Goal: Task Accomplishment & Management: Manage account settings

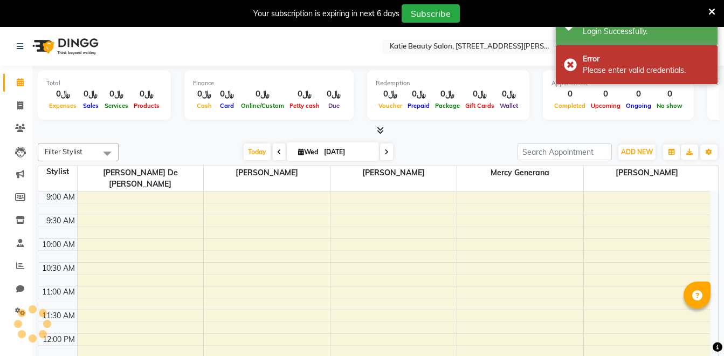
select select "en"
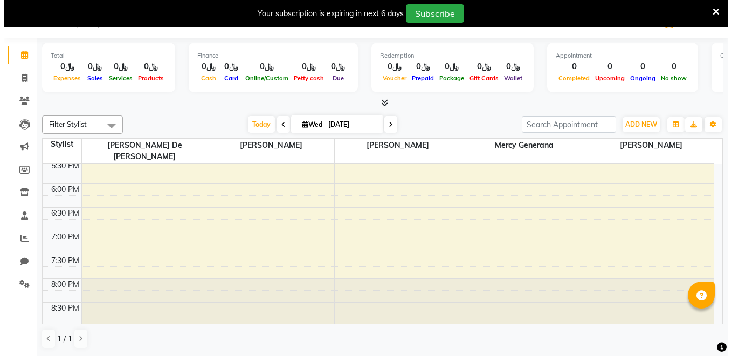
scroll to position [407, 0]
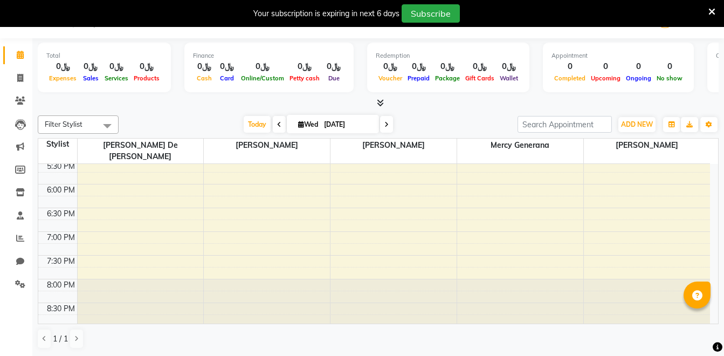
click at [110, 178] on div "9:00 AM 9:30 AM 10:00 AM 10:30 AM 11:00 AM 11:30 AM 12:00 PM 12:30 PM 1:00 PM 1…" at bounding box center [374, 112] width 672 height 711
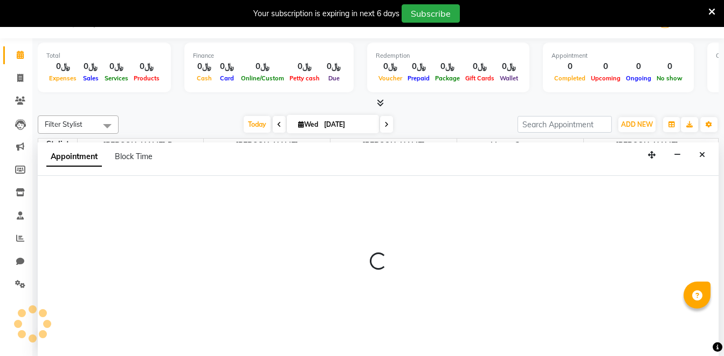
select select "90099"
select select "tentative"
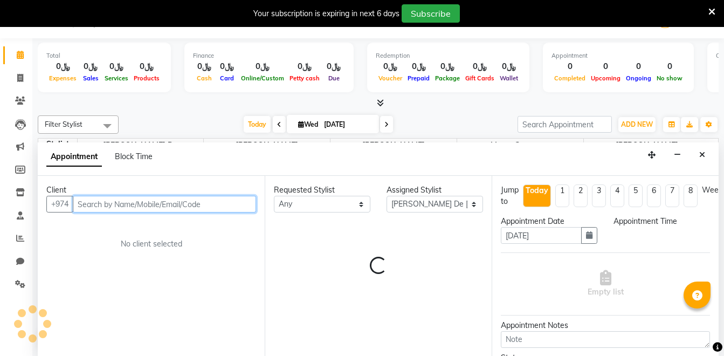
select select "1080"
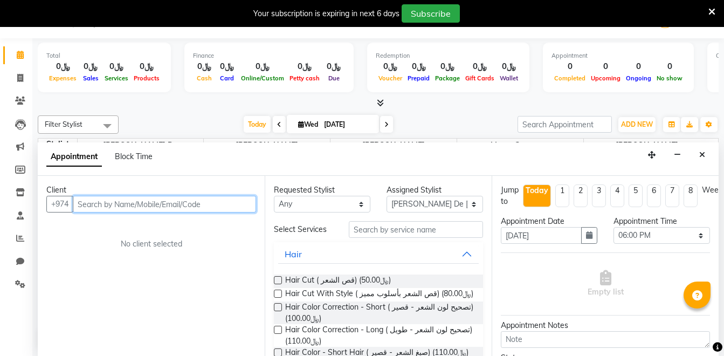
click at [113, 208] on input "text" at bounding box center [164, 204] width 183 height 17
type input "3"
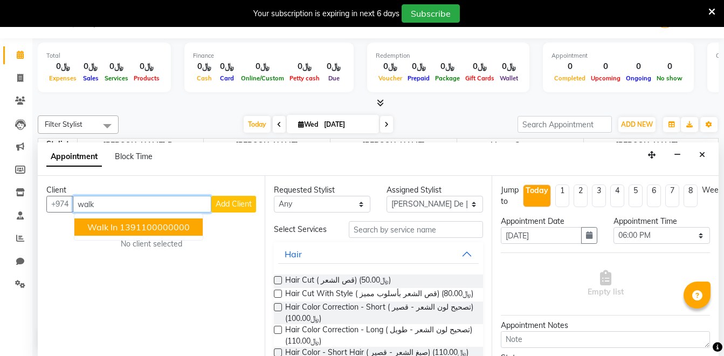
type input "walk"
click at [229, 203] on span "Add Client" at bounding box center [234, 204] width 36 height 10
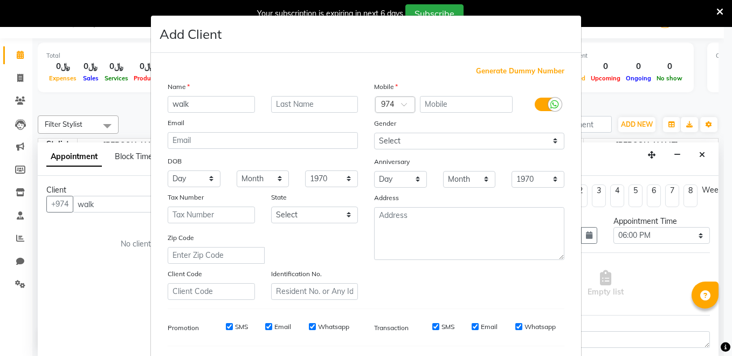
click at [223, 109] on input "walk" at bounding box center [211, 104] width 87 height 17
type input "dummy"
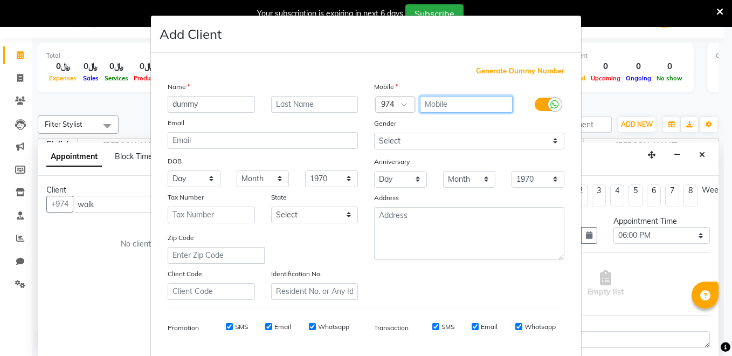
click at [432, 108] on input "text" at bounding box center [466, 104] width 93 height 17
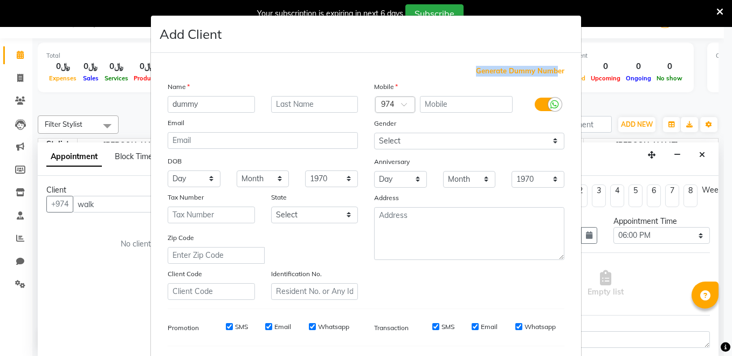
drag, startPoint x: 473, startPoint y: 65, endPoint x: 552, endPoint y: 71, distance: 80.1
click at [552, 71] on div "Generate Dummy Number Name dummy Email DOB Day 01 02 03 04 05 06 07 08 09 10 11…" at bounding box center [366, 246] width 430 height 387
click at [552, 71] on span "Generate Dummy Number" at bounding box center [520, 71] width 88 height 11
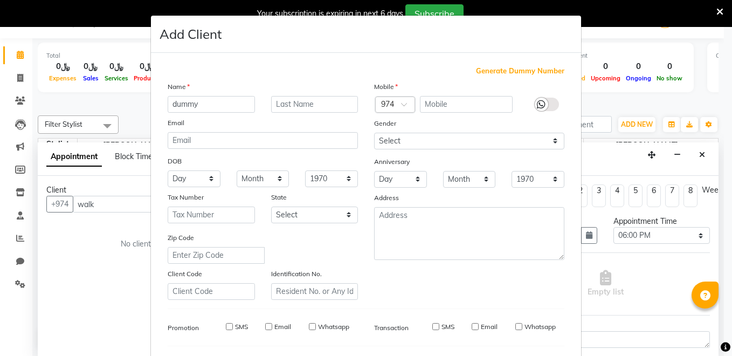
type input "1391100000001"
checkbox input "false"
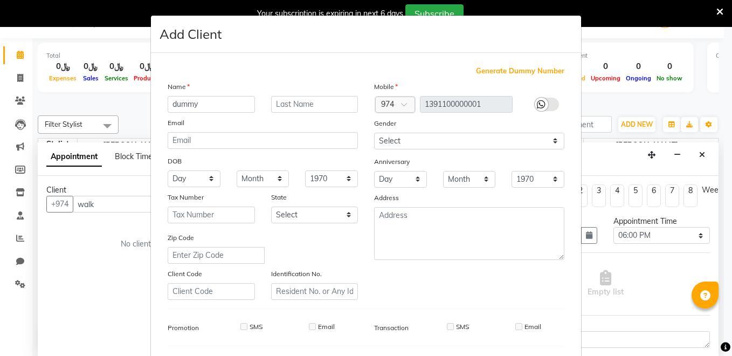
click at [533, 152] on div "Mobile Country Code × 974 1391100000001 Gender Select Male Female Other Prefer …" at bounding box center [469, 190] width 207 height 219
drag, startPoint x: 536, startPoint y: 138, endPoint x: 536, endPoint y: 147, distance: 9.7
click at [536, 138] on select "Select Male Female Other Prefer Not To Say" at bounding box center [469, 141] width 190 height 17
select select "prefer_not_to_say"
click at [374, 133] on select "Select Male Female Other Prefer Not To Say" at bounding box center [469, 141] width 190 height 17
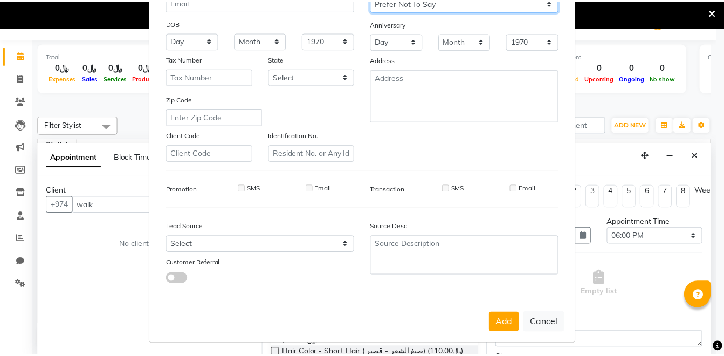
scroll to position [142, 0]
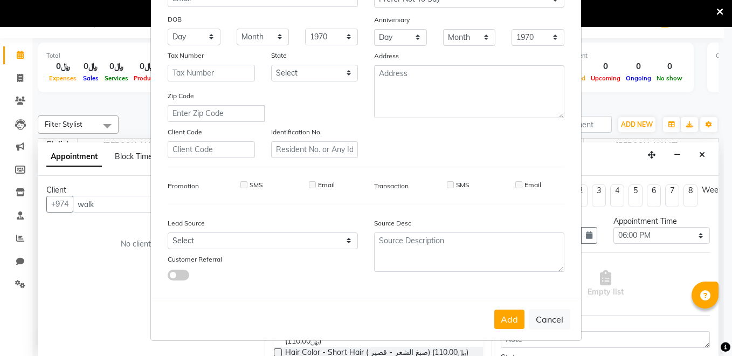
click at [442, 210] on div "Generate Dummy Number Name dummy Email DOB Day 01 02 03 04 05 06 07 08 09 10 11…" at bounding box center [366, 106] width 413 height 365
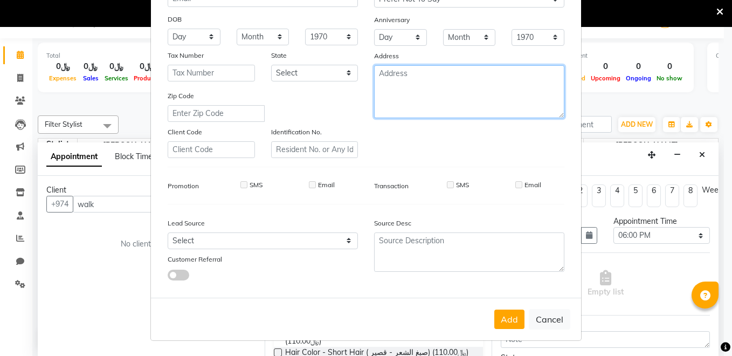
click at [411, 112] on textarea at bounding box center [469, 91] width 190 height 53
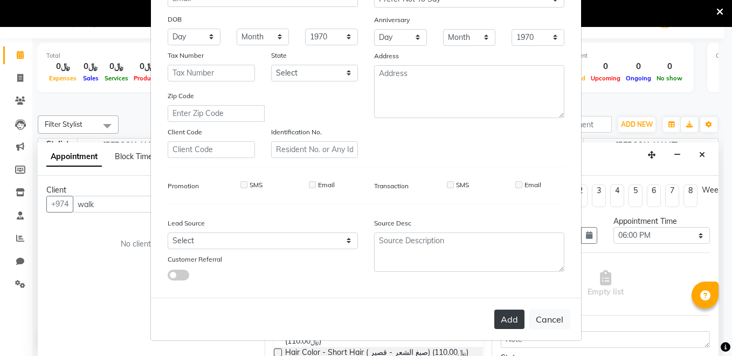
click at [503, 314] on button "Add" at bounding box center [510, 319] width 30 height 19
type input "1391100000001"
select select
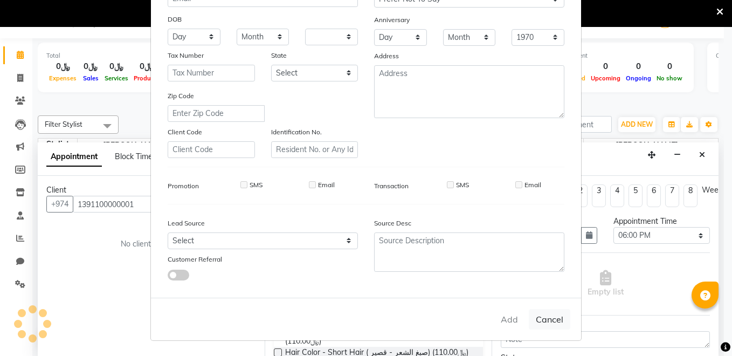
select select
checkbox input "false"
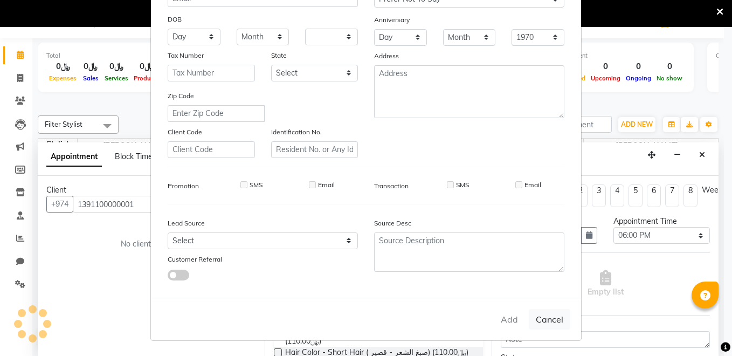
checkbox input "false"
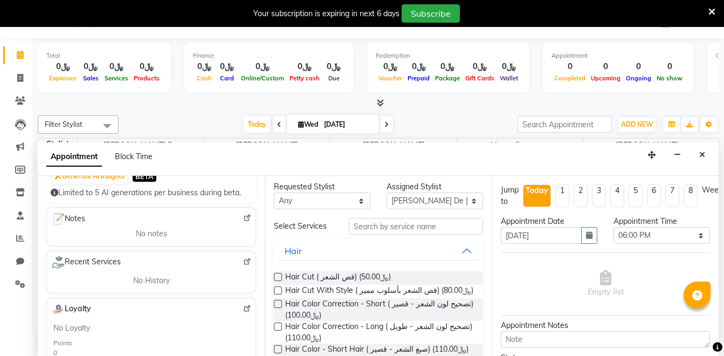
scroll to position [0, 0]
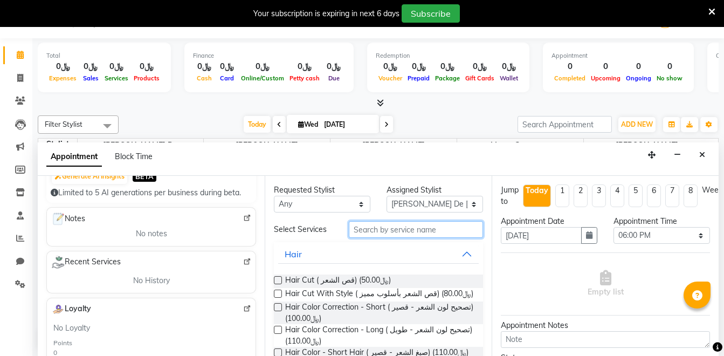
click at [406, 231] on input "text" at bounding box center [416, 229] width 134 height 17
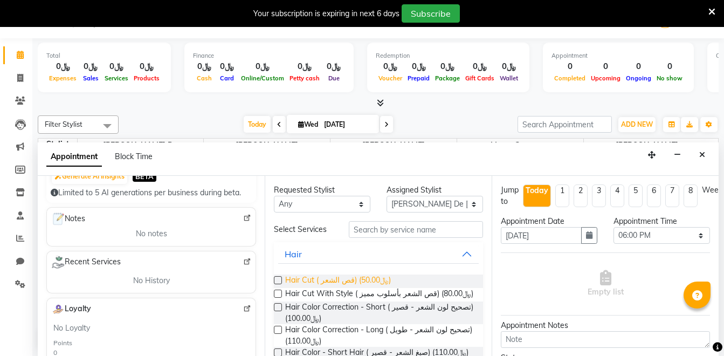
click at [371, 285] on span "Hair Cut ( قص الشعر) (﷼50.00)" at bounding box center [338, 281] width 106 height 13
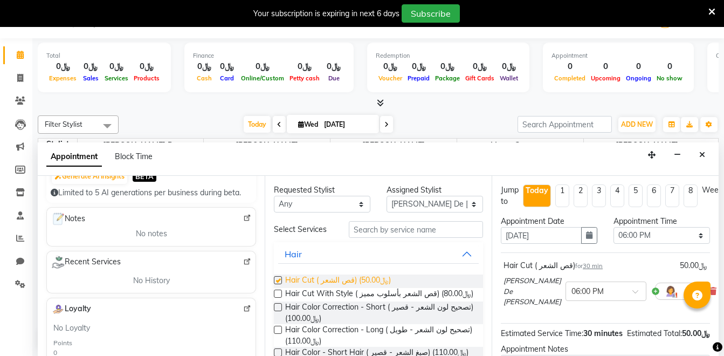
checkbox input "false"
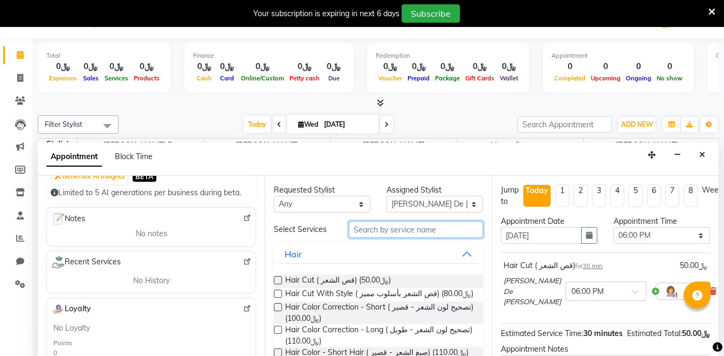
click at [401, 231] on input "text" at bounding box center [416, 229] width 134 height 17
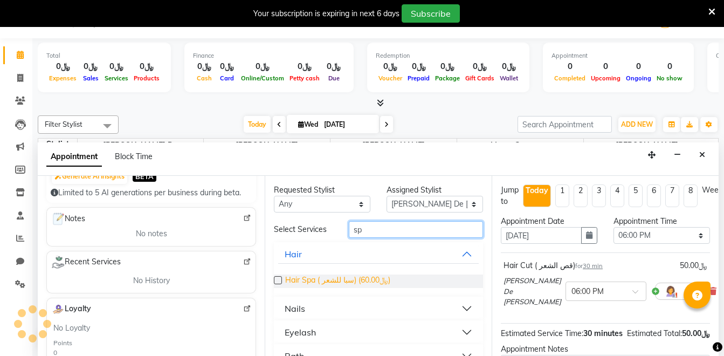
type input "sp"
click at [368, 279] on span "Hair Spa ( سبا للشعر) (﷼60.00)" at bounding box center [337, 281] width 105 height 13
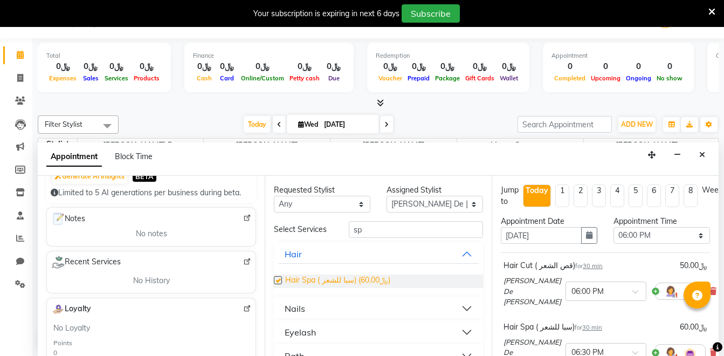
checkbox input "false"
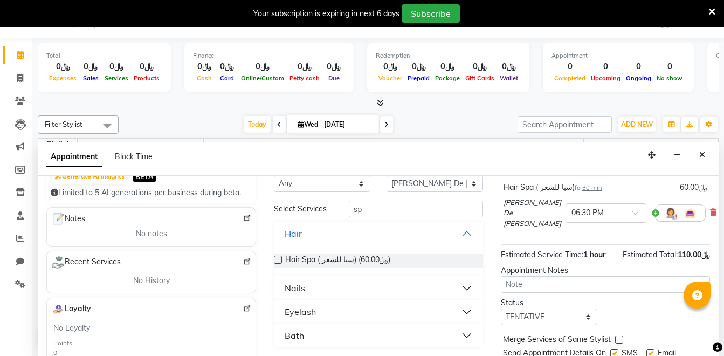
scroll to position [164, 0]
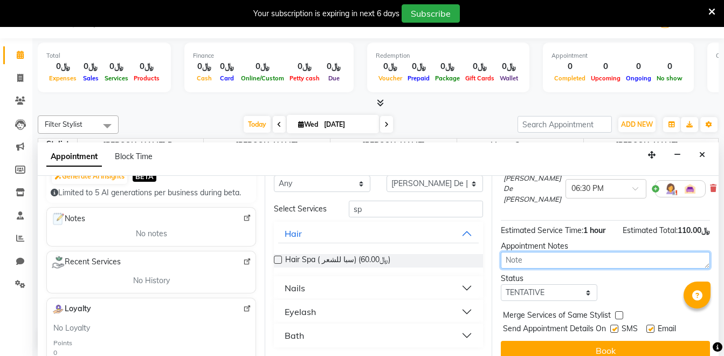
click at [539, 252] on textarea at bounding box center [605, 260] width 209 height 17
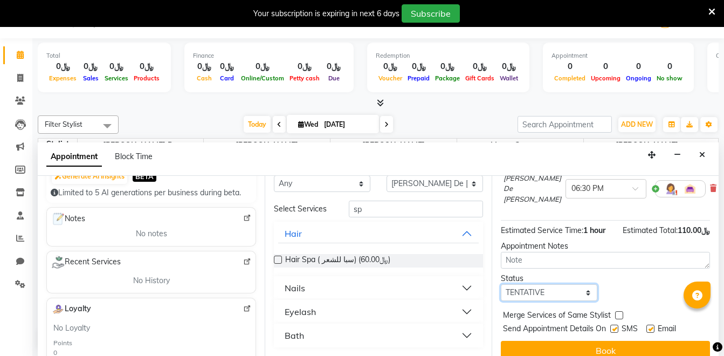
click at [529, 284] on select "Select TENTATIVE CONFIRM CHECK-IN UPCOMING" at bounding box center [549, 292] width 97 height 17
select select "confirm booking"
click at [501, 284] on select "Select TENTATIVE CONFIRM CHECK-IN UPCOMING" at bounding box center [549, 292] width 97 height 17
click at [611, 323] on div "Send Appointment Details On SMS Email" at bounding box center [606, 329] width 207 height 13
click at [613, 325] on label at bounding box center [615, 329] width 8 height 8
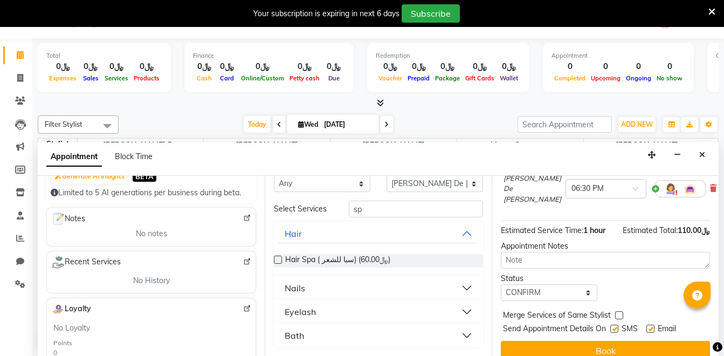
click at [613, 326] on input "checkbox" at bounding box center [614, 329] width 7 height 7
checkbox input "false"
click at [653, 325] on label at bounding box center [651, 329] width 8 height 8
click at [653, 326] on input "checkbox" at bounding box center [650, 329] width 7 height 7
checkbox input "false"
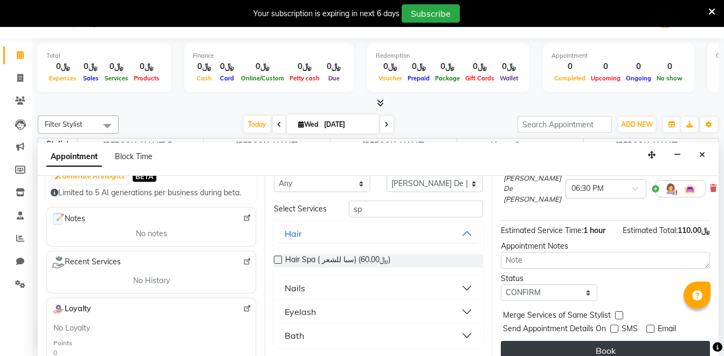
click at [635, 341] on button "Book" at bounding box center [605, 350] width 209 height 19
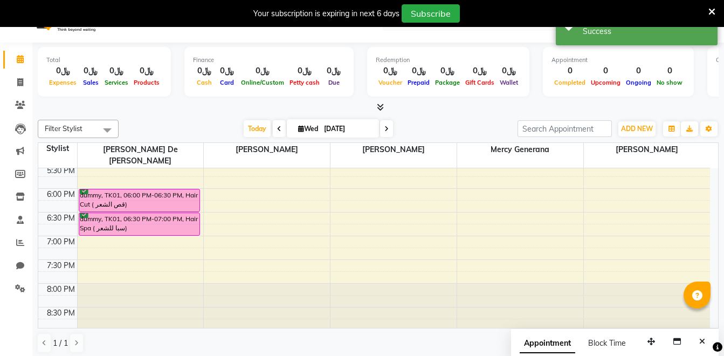
scroll to position [0, 0]
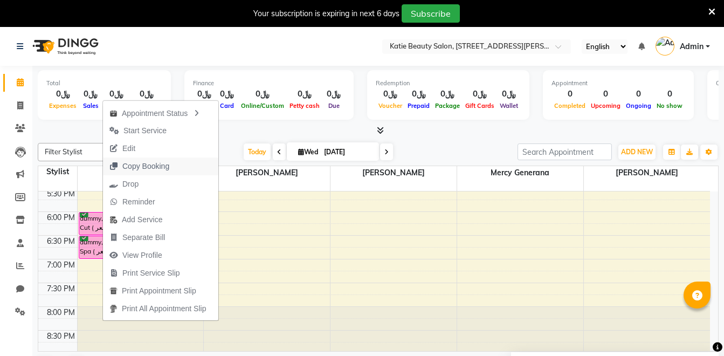
click at [146, 165] on span "Copy Booking" at bounding box center [145, 166] width 47 height 11
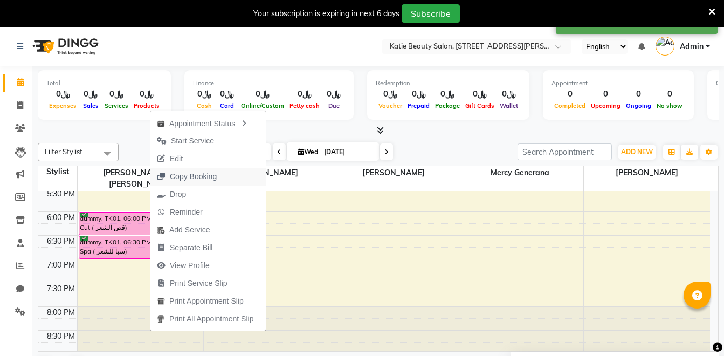
click at [161, 177] on icon "button" at bounding box center [161, 177] width 9 height 8
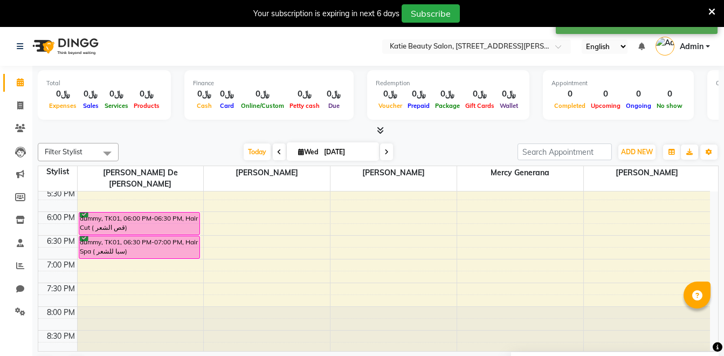
click at [396, 256] on div "9:00 AM 9:30 AM 10:00 AM 10:30 AM 11:00 AM 11:30 AM 12:00 PM 12:30 PM 1:00 PM 1…" at bounding box center [374, 140] width 672 height 711
select select "90101"
select select "1140"
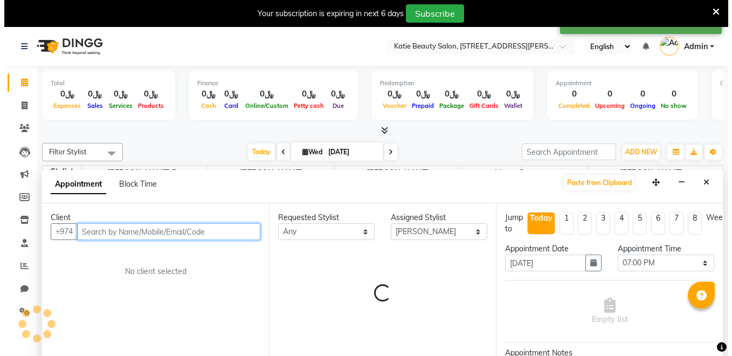
scroll to position [28, 0]
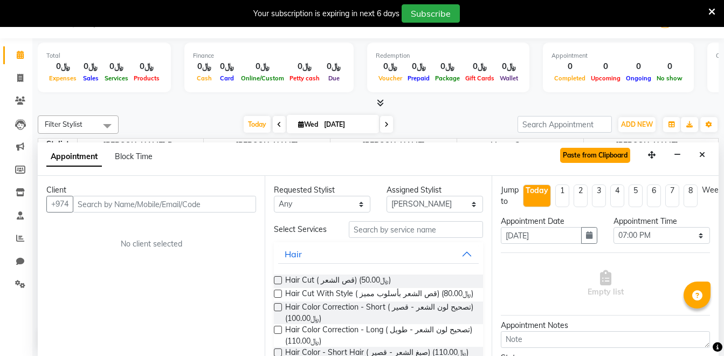
click at [585, 152] on button "Paste from Clipboard" at bounding box center [595, 155] width 70 height 15
select select "confirm booking"
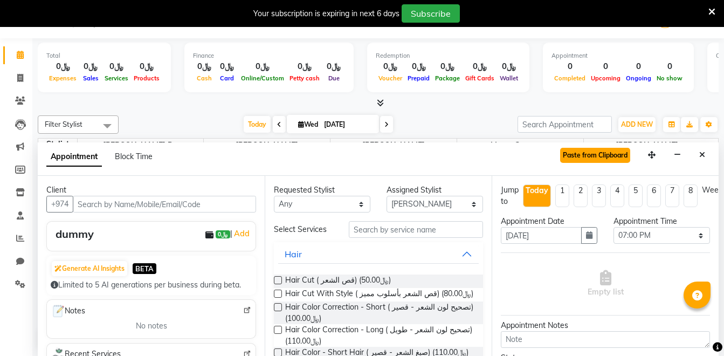
click at [585, 152] on button "Paste from Clipboard" at bounding box center [595, 155] width 70 height 15
click at [703, 153] on icon "Close" at bounding box center [703, 155] width 6 height 8
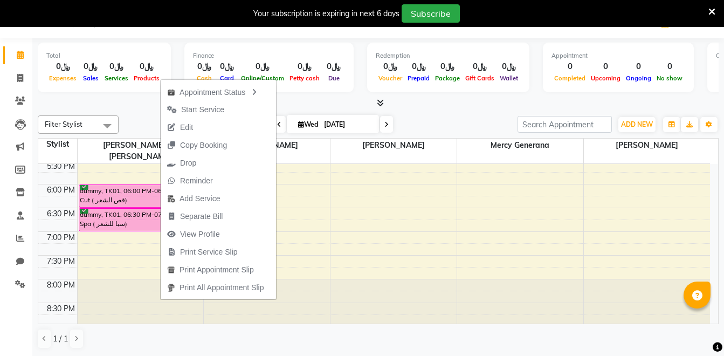
click at [314, 107] on div at bounding box center [378, 103] width 681 height 11
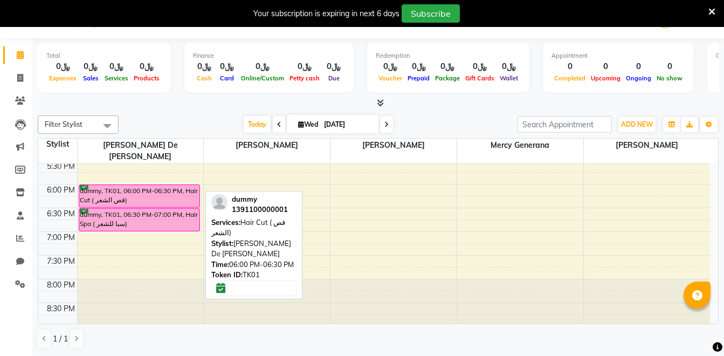
click at [166, 185] on div "dummy, TK01, 06:00 PM-06:30 PM, Hair Cut ( قص الشعر)" at bounding box center [139, 196] width 121 height 22
select select "6"
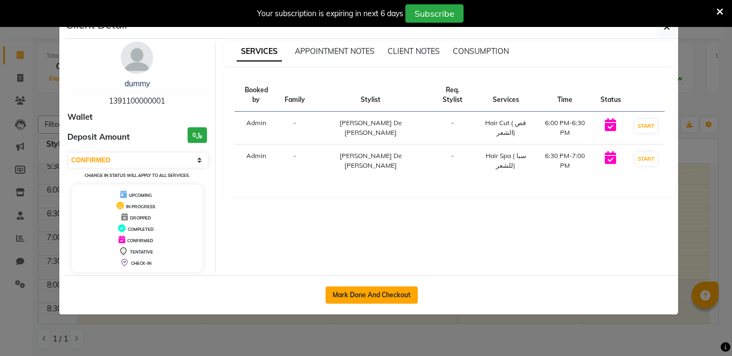
click at [339, 292] on button "Mark Done And Checkout" at bounding box center [372, 294] width 92 height 17
select select "service"
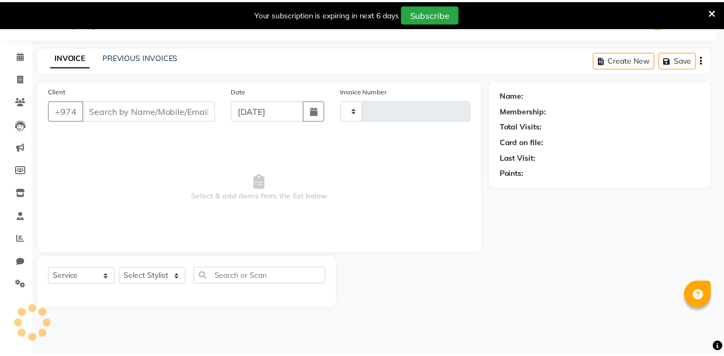
scroll to position [27, 0]
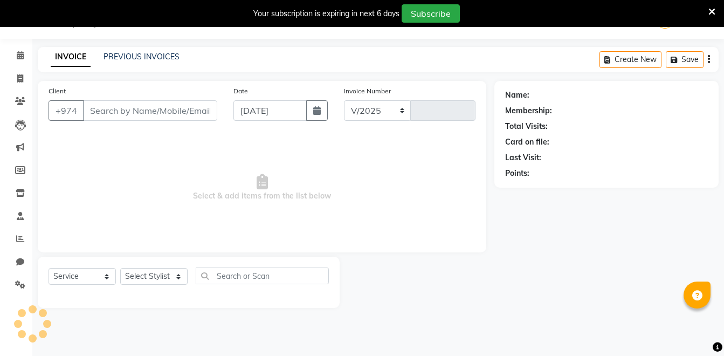
select select "8915"
type input "0001"
type input "1391100000001"
select select "90099"
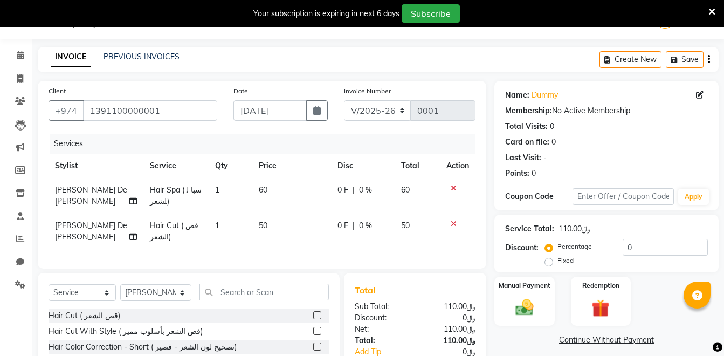
click at [662, 280] on div "Manual Payment Redemption" at bounding box center [607, 301] width 241 height 49
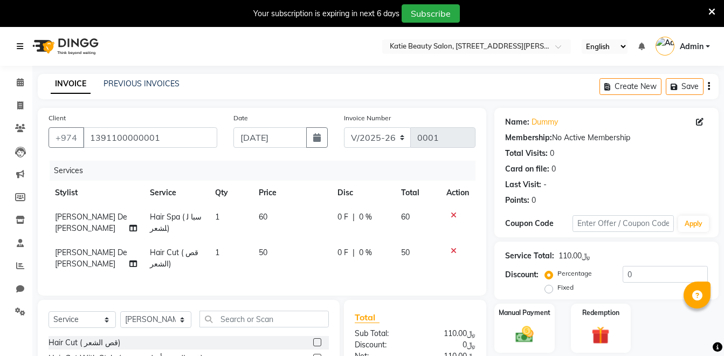
click at [25, 46] on link at bounding box center [22, 46] width 11 height 30
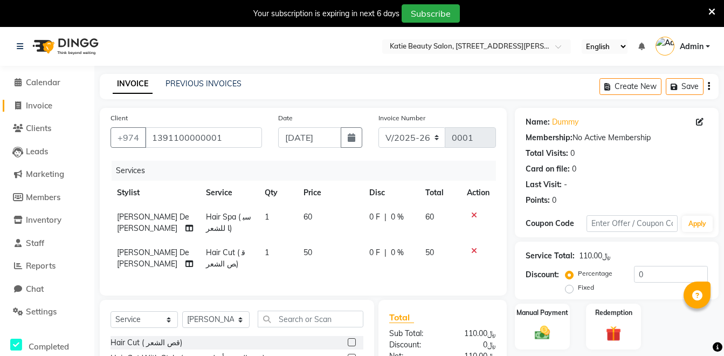
click at [36, 105] on span "Invoice" at bounding box center [39, 105] width 26 height 10
select select "service"
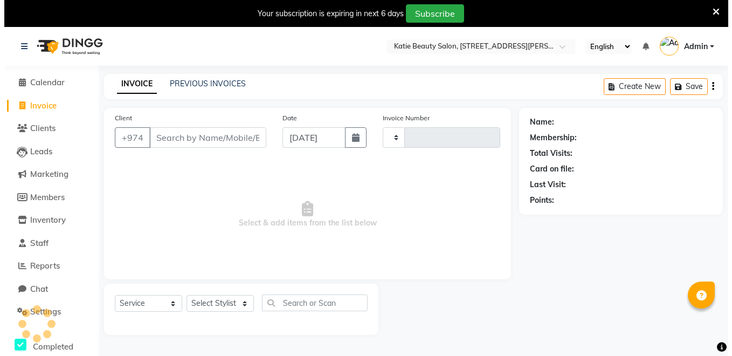
scroll to position [27, 0]
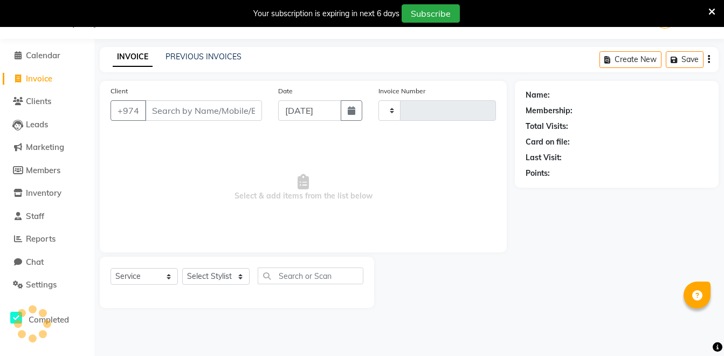
type input "0001"
select select "8915"
click at [47, 74] on span "Invoice" at bounding box center [39, 78] width 26 height 10
select select "service"
select select "8915"
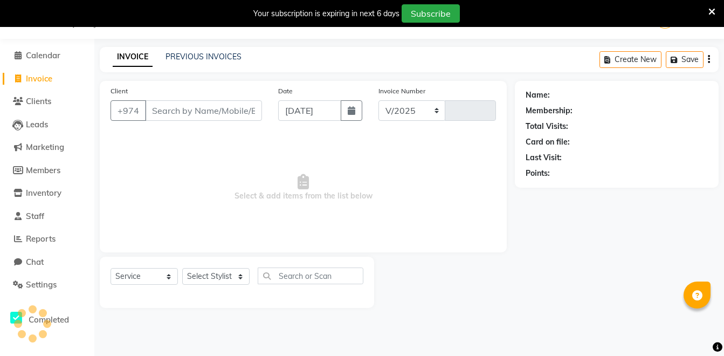
type input "0001"
click at [179, 117] on input "Client" at bounding box center [203, 110] width 117 height 20
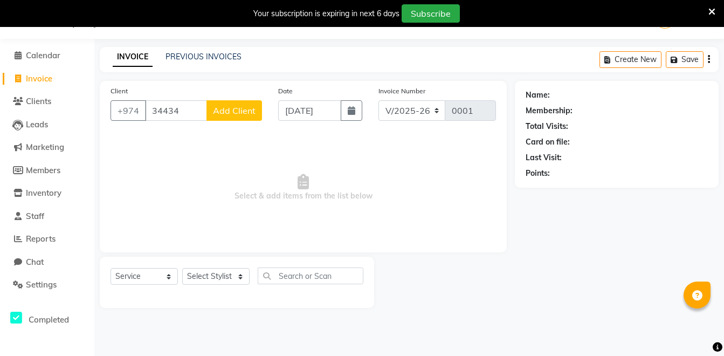
type input "34434"
click at [216, 104] on button "Add Client" at bounding box center [235, 110] width 56 height 20
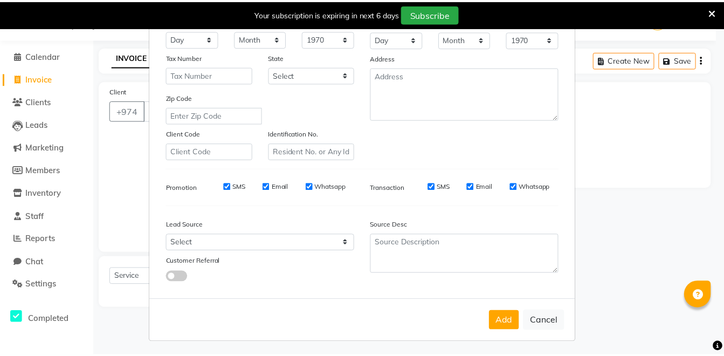
scroll to position [142, 0]
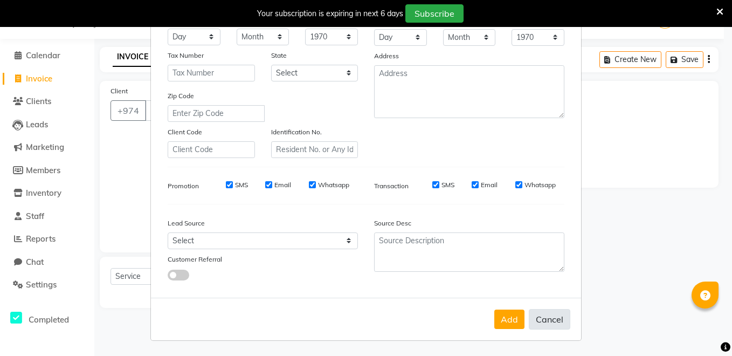
click at [534, 323] on button "Cancel" at bounding box center [550, 319] width 42 height 20
select select
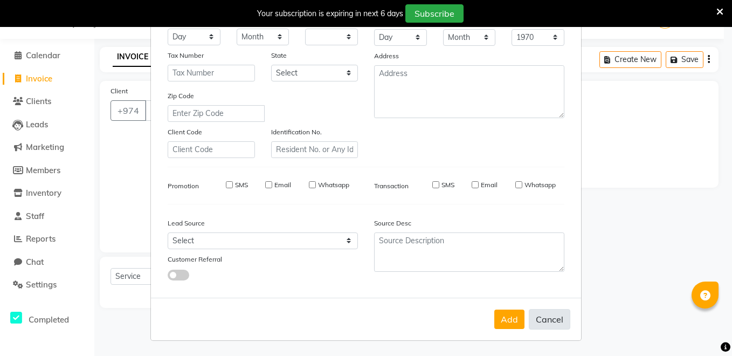
select select
checkbox input "false"
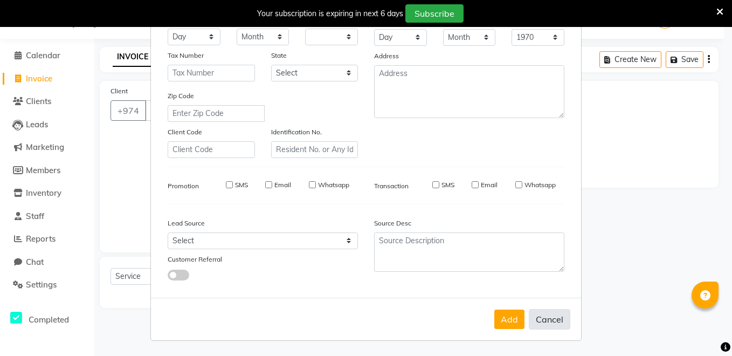
checkbox input "false"
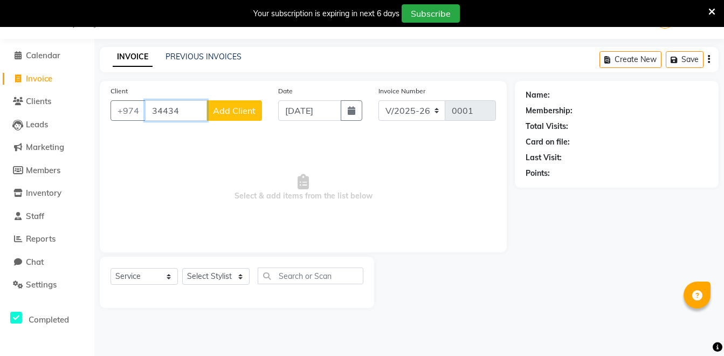
click at [169, 110] on input "34434" at bounding box center [176, 110] width 62 height 20
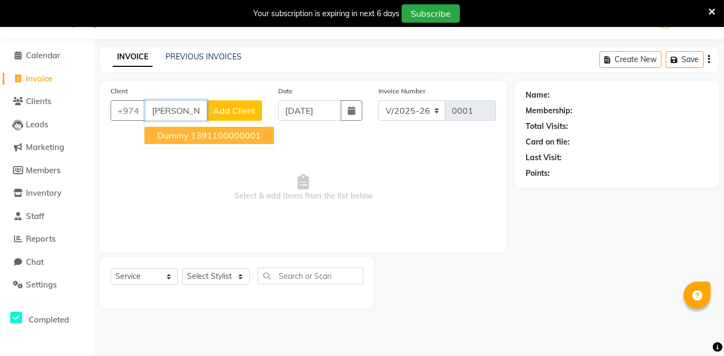
click at [183, 138] on span "dummy" at bounding box center [173, 135] width 31 height 11
type input "1391100000001"
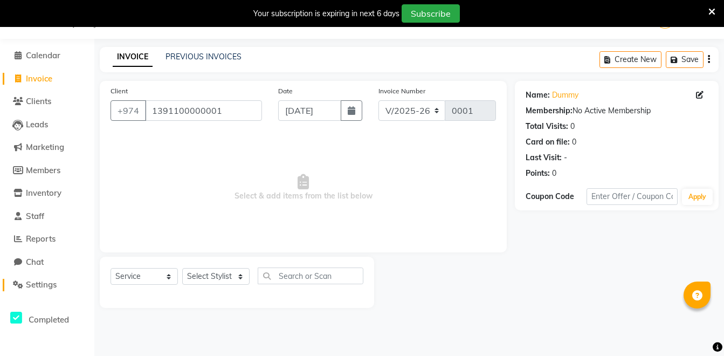
click at [47, 283] on span "Settings" at bounding box center [41, 284] width 31 height 10
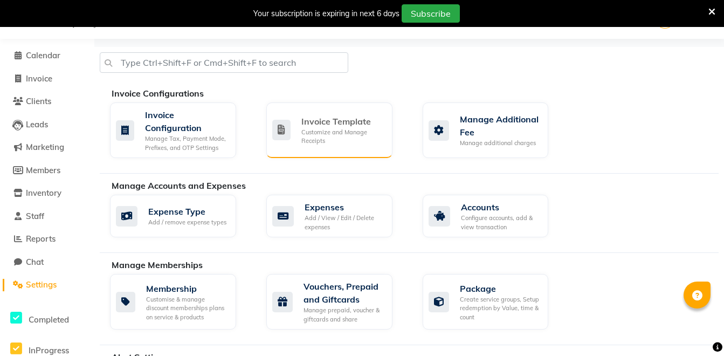
scroll to position [732, 0]
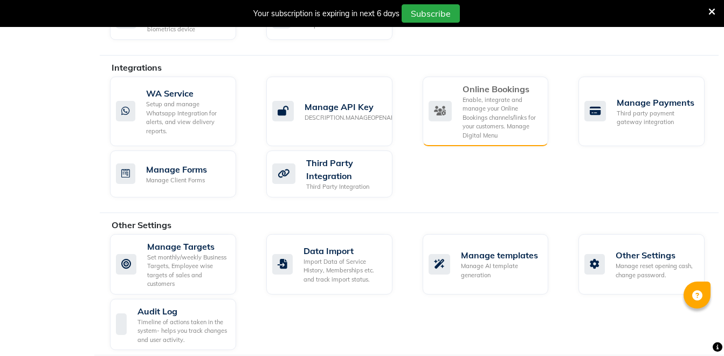
click at [494, 108] on div "Enable, integrate and manage your Online Bookings channels/links for your custo…" at bounding box center [502, 117] width 78 height 45
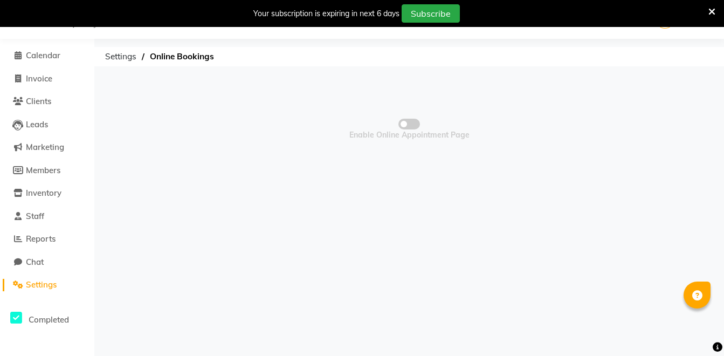
click at [412, 126] on span at bounding box center [410, 124] width 22 height 11
click at [409, 126] on input "checkbox" at bounding box center [409, 126] width 0 height 0
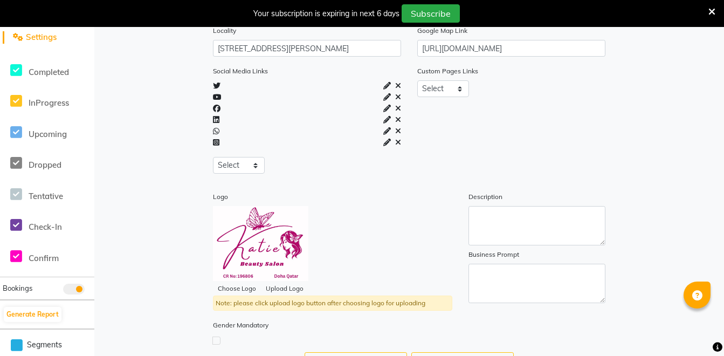
scroll to position [314, 0]
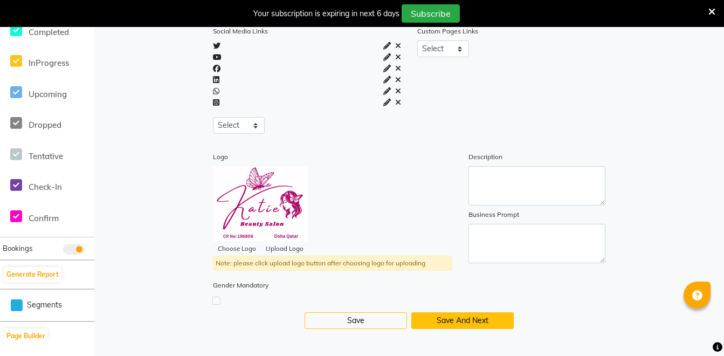
click at [426, 313] on button "Save And Next" at bounding box center [463, 320] width 102 height 17
select select "15: 15"
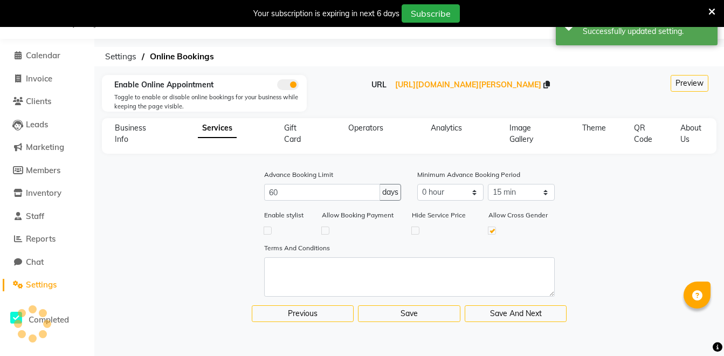
scroll to position [27, 0]
click at [268, 223] on div "Enable stylist" at bounding box center [287, 221] width 46 height 24
click at [266, 230] on label at bounding box center [268, 231] width 8 height 8
click at [266, 230] on input "checkbox" at bounding box center [267, 230] width 7 height 7
checkbox input "true"
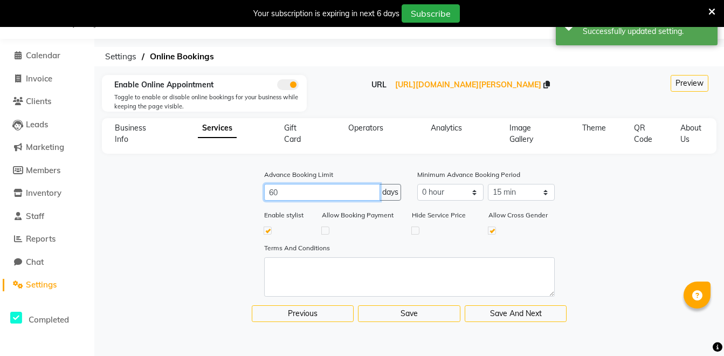
click at [300, 197] on input "60" at bounding box center [322, 192] width 117 height 17
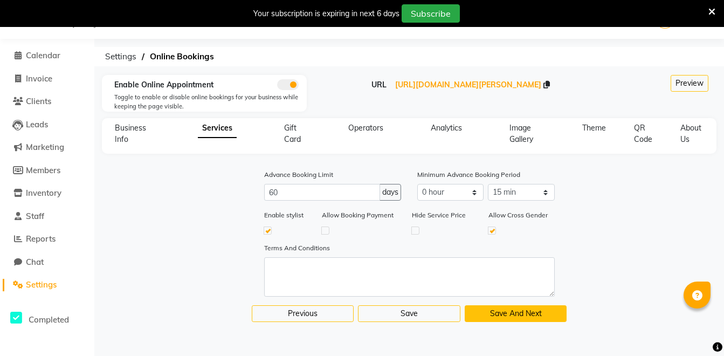
click at [476, 308] on button "Save And Next" at bounding box center [516, 313] width 102 height 17
select select
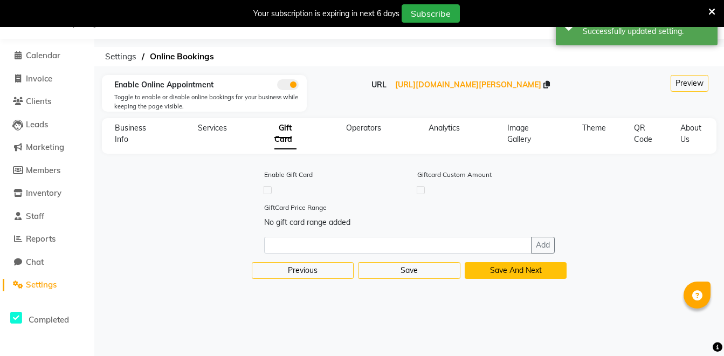
click at [490, 271] on button "Save And Next" at bounding box center [516, 270] width 102 height 17
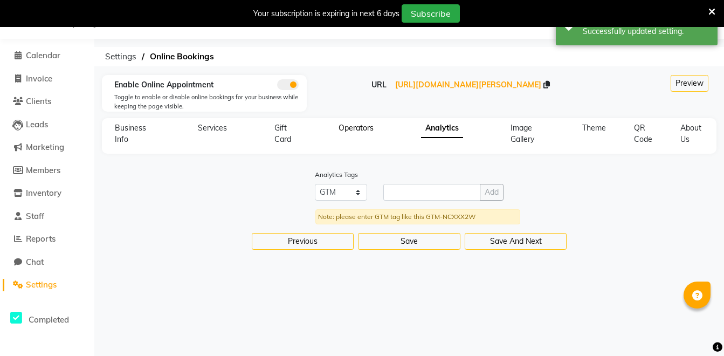
click at [367, 131] on span "Operators" at bounding box center [356, 128] width 35 height 10
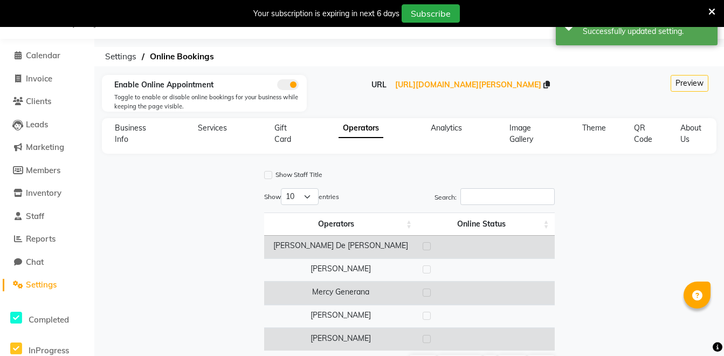
scroll to position [99, 0]
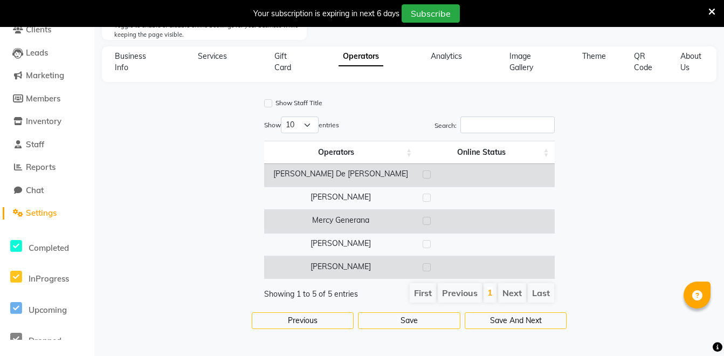
click at [428, 175] on label at bounding box center [427, 174] width 8 height 8
click at [428, 175] on input "checkbox" at bounding box center [426, 175] width 7 height 7
checkbox input "true"
click at [428, 222] on label at bounding box center [427, 221] width 8 height 8
click at [428, 222] on input "checkbox" at bounding box center [426, 221] width 7 height 7
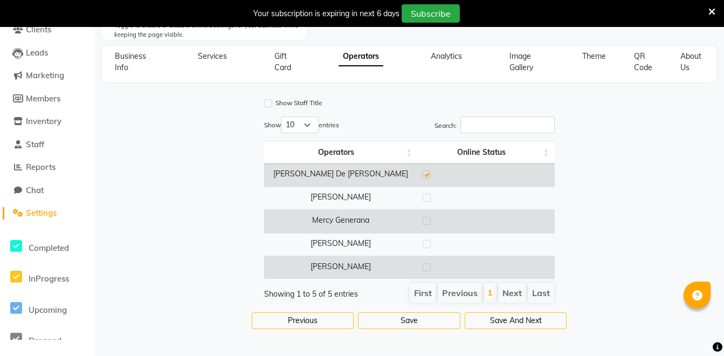
checkbox input "true"
click at [427, 250] on div at bounding box center [426, 245] width 7 height 11
click at [430, 200] on label at bounding box center [427, 198] width 8 height 8
click at [430, 200] on input "checkbox" at bounding box center [426, 198] width 7 height 7
checkbox input "true"
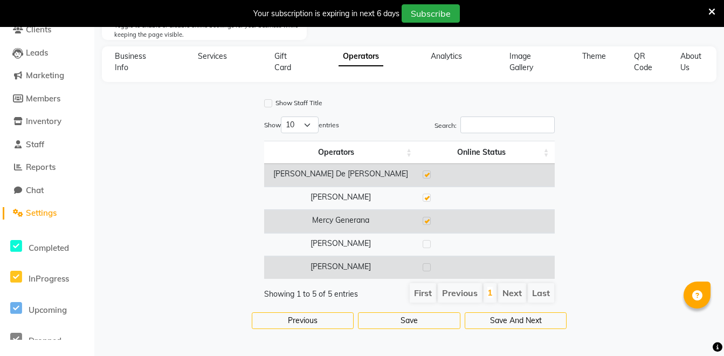
click at [426, 243] on label at bounding box center [427, 244] width 8 height 8
click at [426, 243] on input "checkbox" at bounding box center [426, 244] width 7 height 7
checkbox input "true"
click at [426, 271] on label at bounding box center [427, 267] width 8 height 8
click at [426, 271] on input "checkbox" at bounding box center [426, 267] width 7 height 7
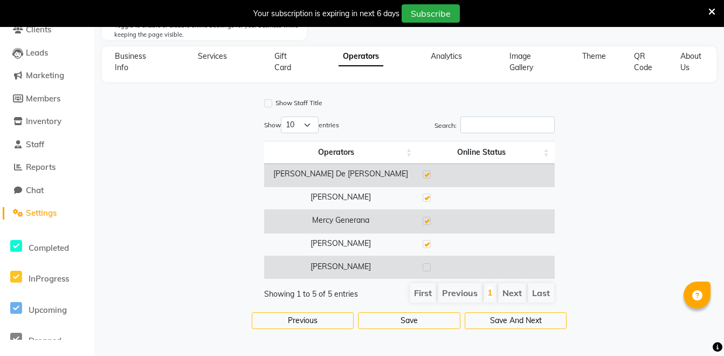
checkbox input "true"
click at [480, 325] on button "Save And Next" at bounding box center [516, 320] width 102 height 17
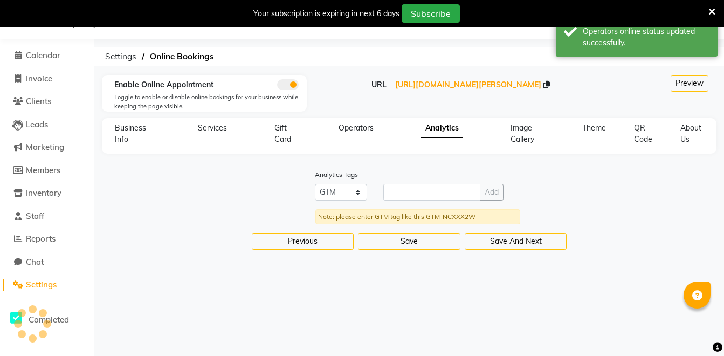
scroll to position [27, 0]
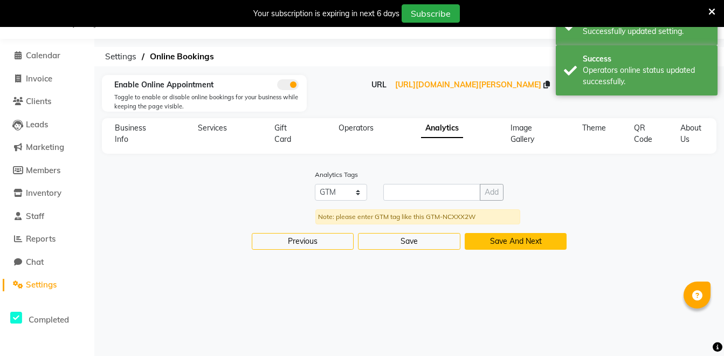
click at [488, 239] on button "Save And Next" at bounding box center [516, 241] width 102 height 17
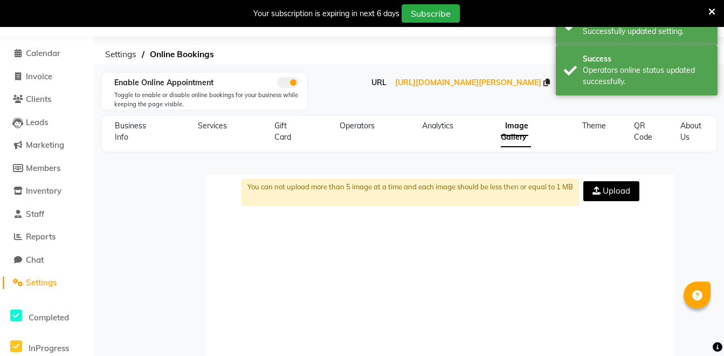
scroll to position [82, 0]
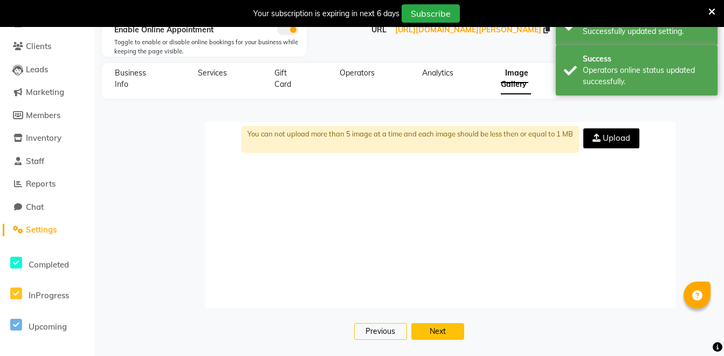
click at [464, 331] on button "Next" at bounding box center [438, 331] width 53 height 17
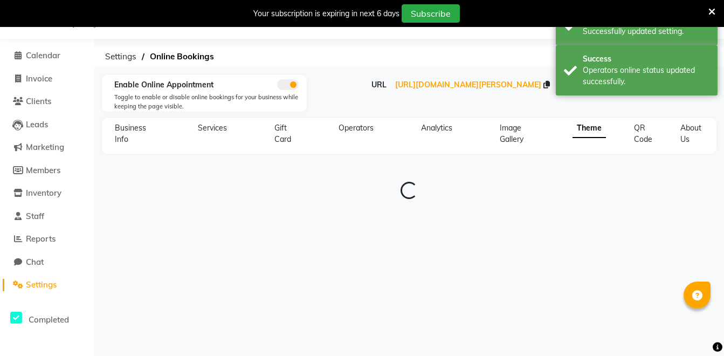
type input "#0f141a"
type input "#1e9cf1"
type input "#8dccf7"
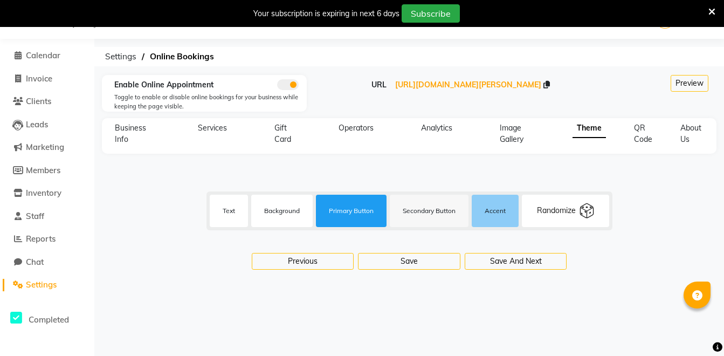
click at [565, 215] on div "Randomize" at bounding box center [556, 210] width 39 height 11
type input "#ffffff"
type input "#1f2041"
type input "#ffc857"
type input "#4b3f72"
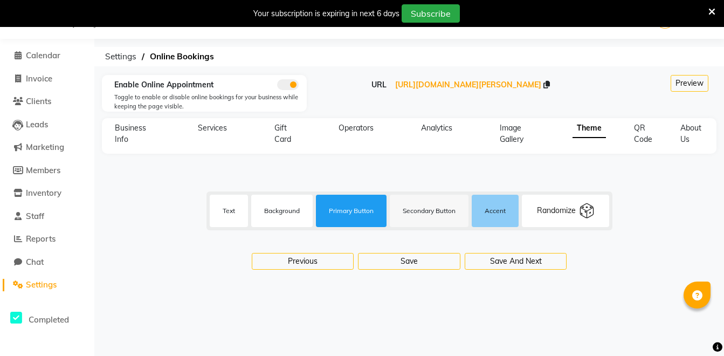
type input "#ffc857"
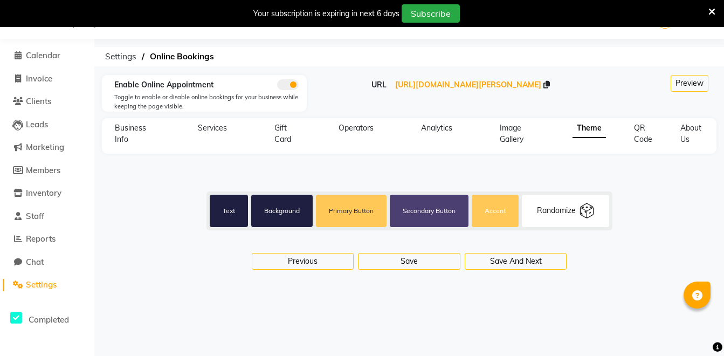
click at [565, 215] on div "Randomize" at bounding box center [556, 210] width 39 height 11
type input "#000000"
type input "#9de2d4"
type input "#e27d5f"
type input "#95d6d2"
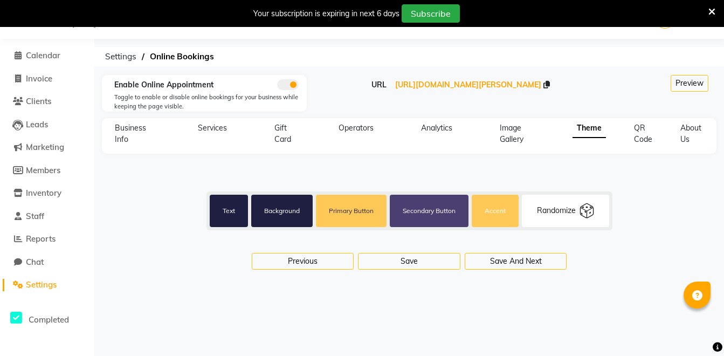
type input "#d3bbc2"
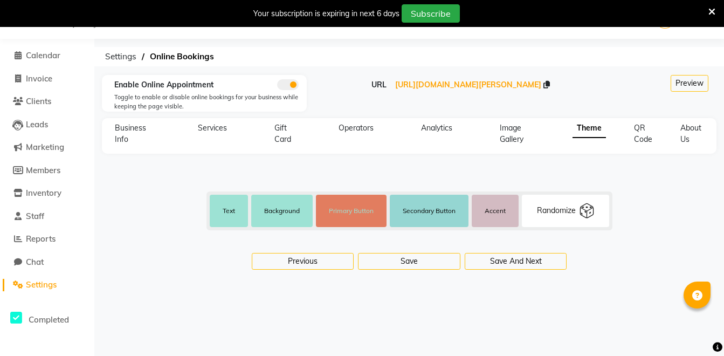
click at [565, 215] on div "Randomize" at bounding box center [556, 210] width 39 height 11
type input "#0f1419"
type input "#ffffff"
type input "#00ba7c"
type input "#f2f2f2"
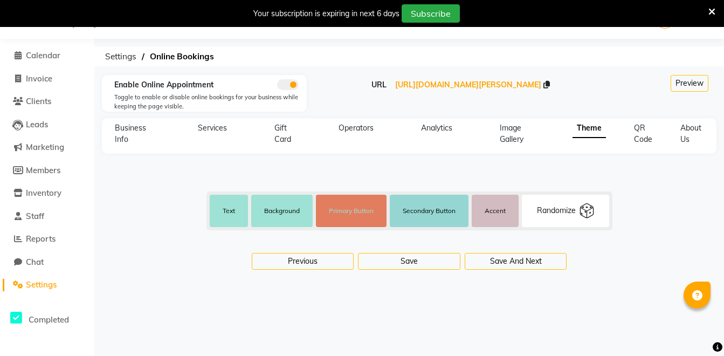
type input "#7fdcbd"
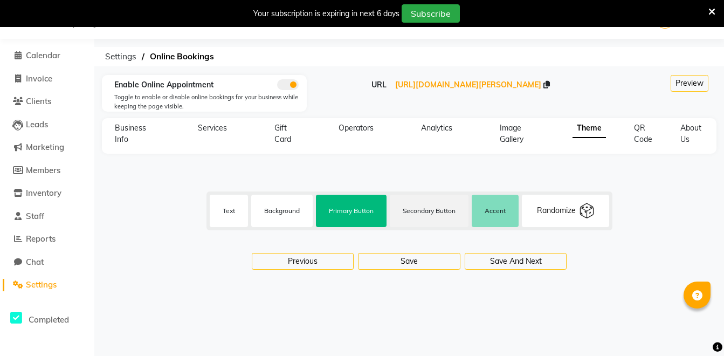
click at [565, 215] on div "Randomize" at bounding box center [556, 210] width 39 height 11
type input "#2b2d42"
type input "#edf2f4"
type input "#d90429"
type input "#8d99ae"
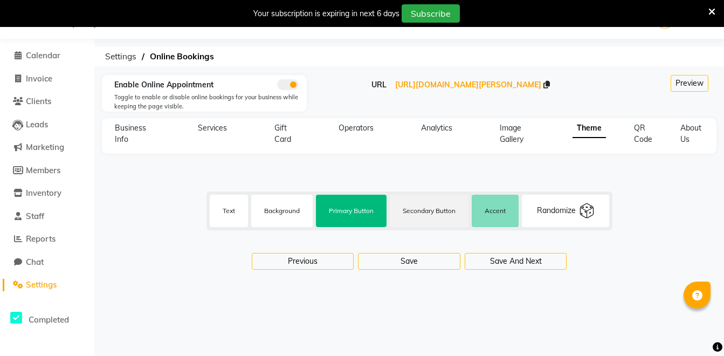
type input "#201f33"
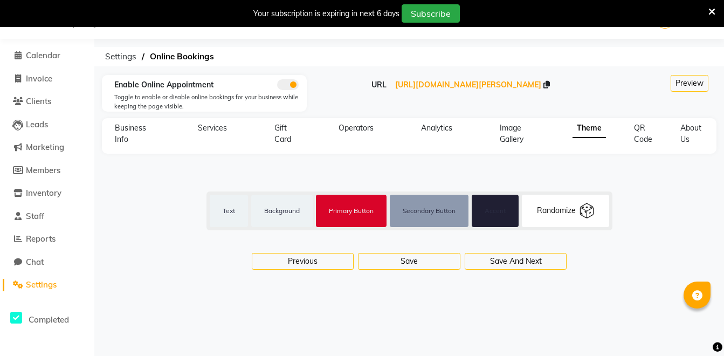
click at [565, 215] on div "Randomize" at bounding box center [556, 210] width 39 height 11
type input "#fffbff"
type input "#252cbb"
type input "#ca3f66"
type input "#2e35c2"
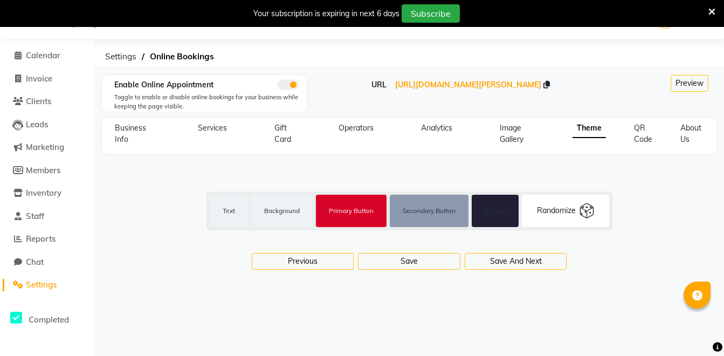
type input "#ffccda"
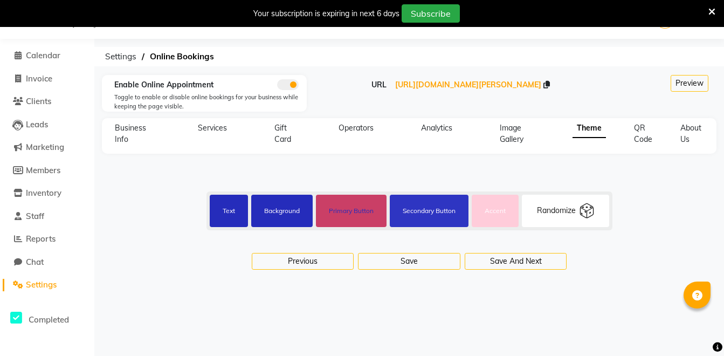
click at [565, 215] on div "Randomize" at bounding box center [556, 210] width 39 height 11
type input "#0f1419"
type input "#ffffff"
type input "#8756ff"
type input "#f2f2f2"
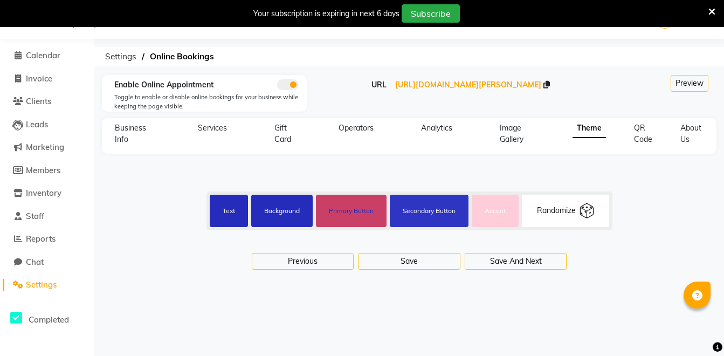
type input "#bbaaff"
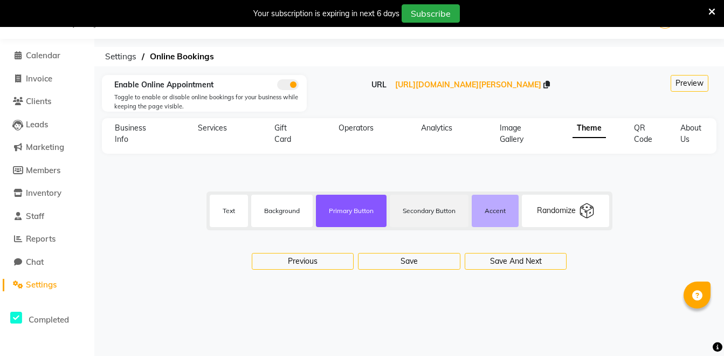
click at [565, 215] on div "Randomize" at bounding box center [556, 210] width 39 height 11
type input "#ff7a00"
type input "#ffbc7f"
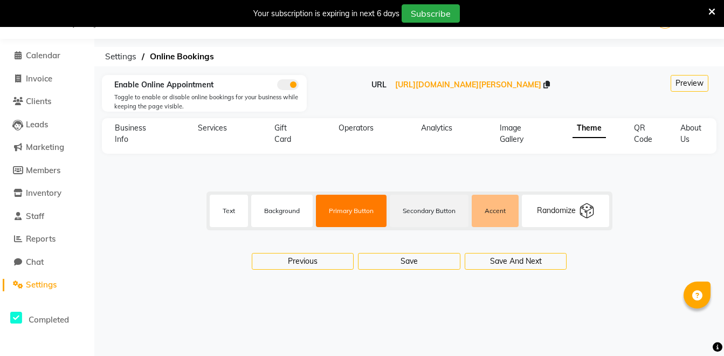
click at [552, 227] on div "#0f1419 Text #ffffff Background #ff7a00 Primary Button #f2f2f2 Secondary Button…" at bounding box center [410, 210] width 406 height 39
click at [552, 225] on div "Randomize" at bounding box center [565, 211] width 87 height 32
type input "#212529"
type input "#f8f9fa"
type input "#343a40"
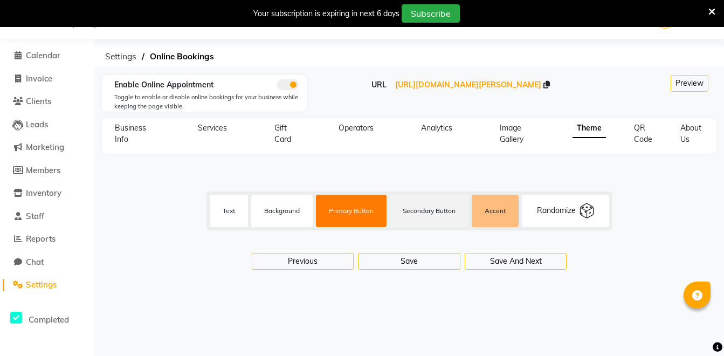
type input "#e9ecef"
type input "#adb5bd"
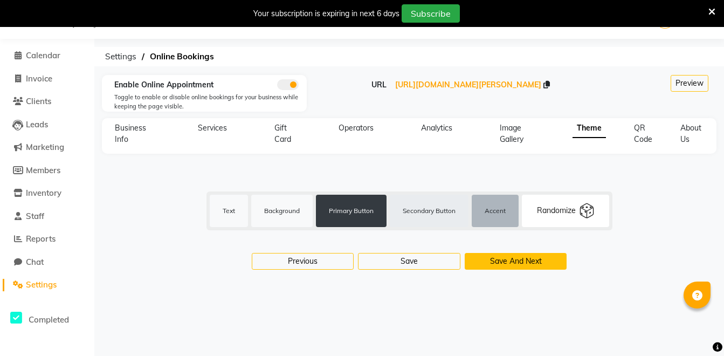
click at [549, 258] on button "Save And Next" at bounding box center [516, 261] width 102 height 17
select select "256"
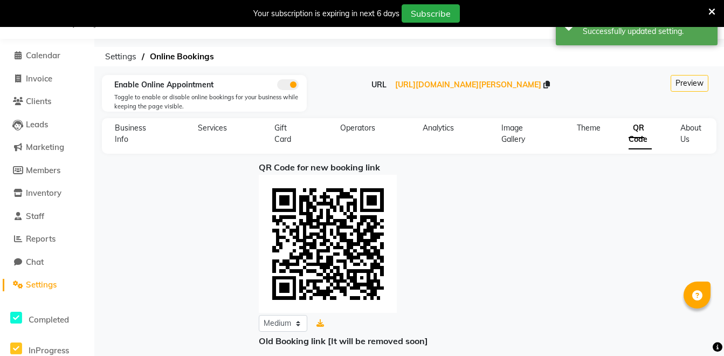
scroll to position [177, 0]
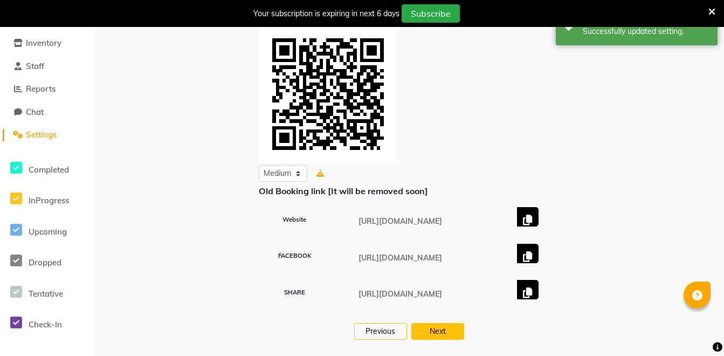
click at [461, 332] on button "Next" at bounding box center [438, 331] width 53 height 17
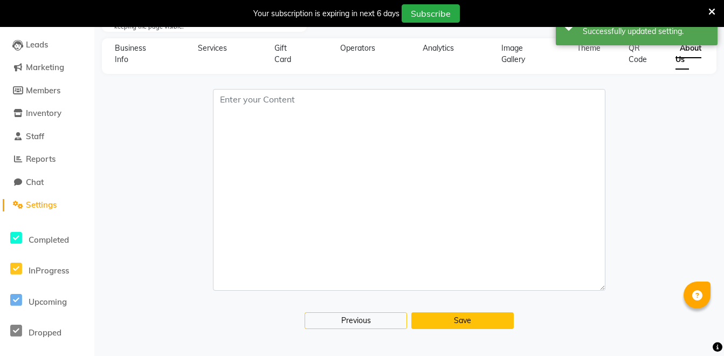
click at [474, 316] on button "Save" at bounding box center [463, 320] width 102 height 17
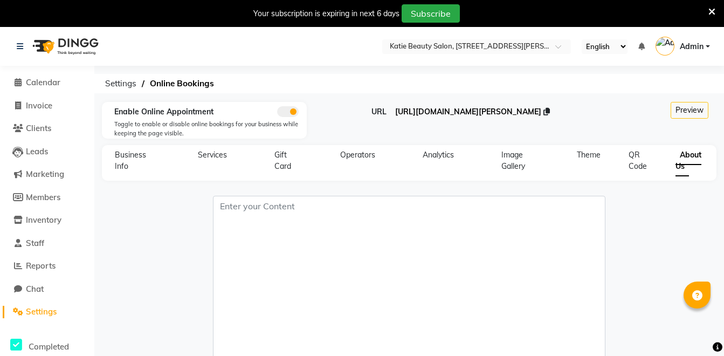
drag, startPoint x: 350, startPoint y: 111, endPoint x: 578, endPoint y: 110, distance: 228.2
click at [578, 110] on div "URL https://dingg.app/booking/katie-beauty-salon-1-najma-street" at bounding box center [460, 111] width 291 height 11
drag, startPoint x: 578, startPoint y: 110, endPoint x: 542, endPoint y: 111, distance: 35.6
click at [542, 111] on span "https://dingg.app/booking/katie-beauty-salon-1-najma-street" at bounding box center [468, 112] width 146 height 10
click at [58, 78] on span "Calendar" at bounding box center [43, 82] width 35 height 10
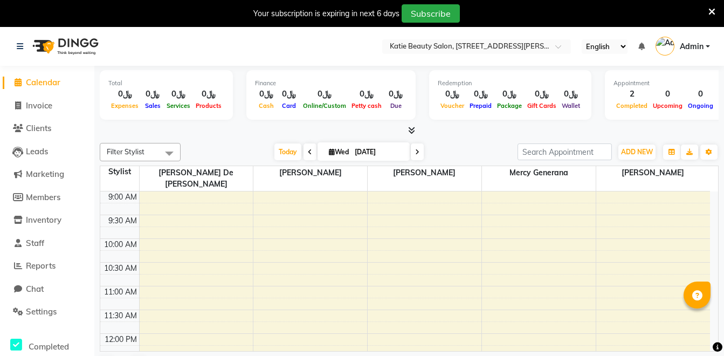
click at [644, 48] on icon at bounding box center [642, 47] width 6 height 8
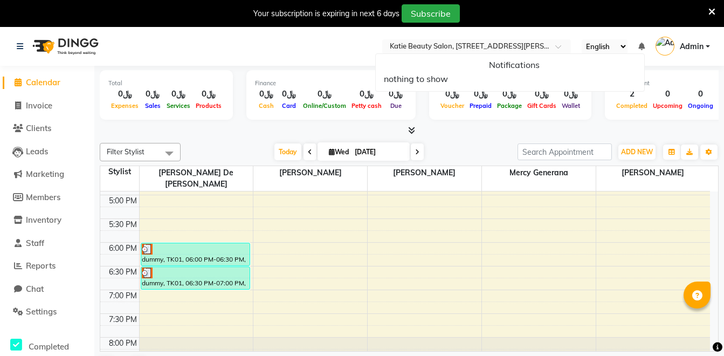
scroll to position [378, 0]
click at [439, 141] on div "Filter Stylist Select All Anna De Jesus Cathy Pradet Mercy Generana Ofelia Amoy…" at bounding box center [409, 260] width 619 height 242
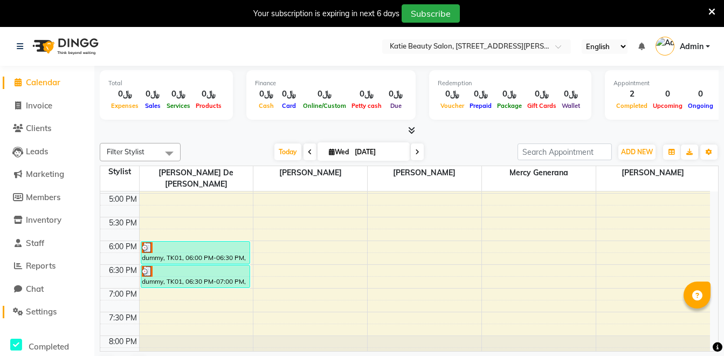
click at [54, 308] on span "Settings" at bounding box center [41, 311] width 31 height 10
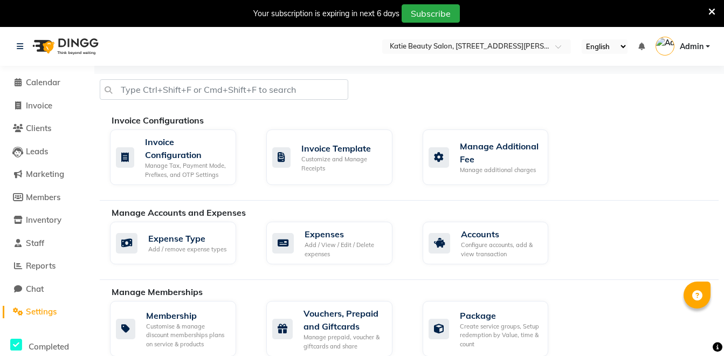
scroll to position [293, 0]
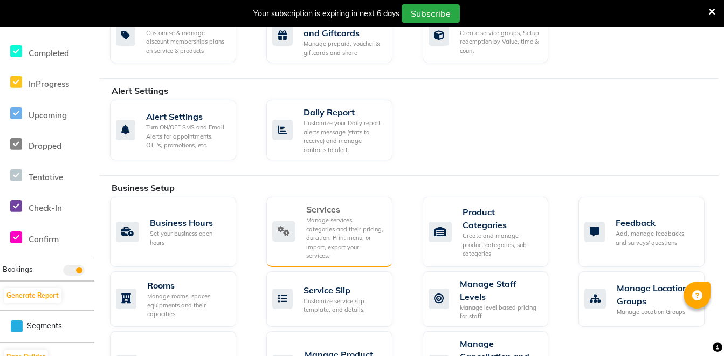
click at [320, 223] on div "Manage services, categories and their pricing, duration. Print menu, or import,…" at bounding box center [345, 238] width 78 height 45
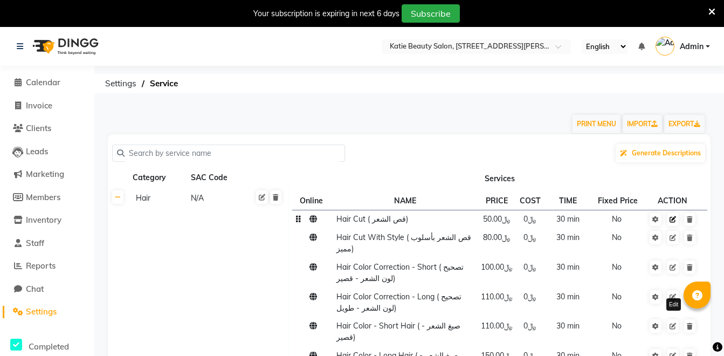
click at [674, 217] on icon at bounding box center [673, 219] width 6 height 6
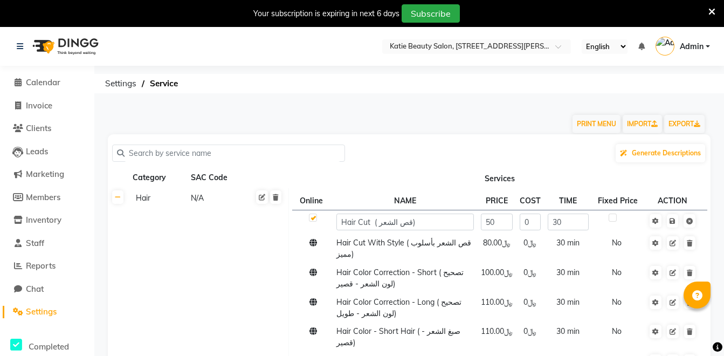
click at [521, 179] on th "Services" at bounding box center [500, 178] width 422 height 20
click at [538, 170] on th "Services" at bounding box center [500, 178] width 422 height 20
click at [445, 81] on ol "Settings Service" at bounding box center [407, 83] width 615 height 19
click at [448, 203] on th "NAME" at bounding box center [405, 200] width 145 height 18
click at [313, 216] on label at bounding box center [313, 218] width 8 height 8
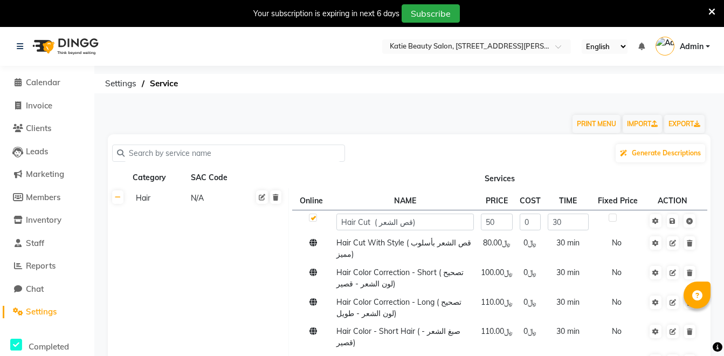
click at [313, 216] on input "checkbox" at bounding box center [312, 218] width 7 height 7
checkbox input "false"
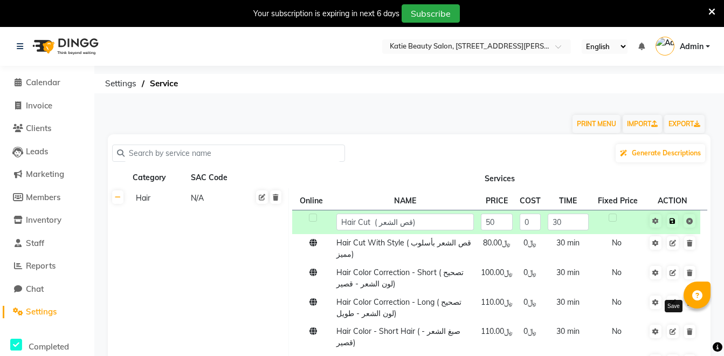
click at [673, 217] on link at bounding box center [672, 220] width 11 height 13
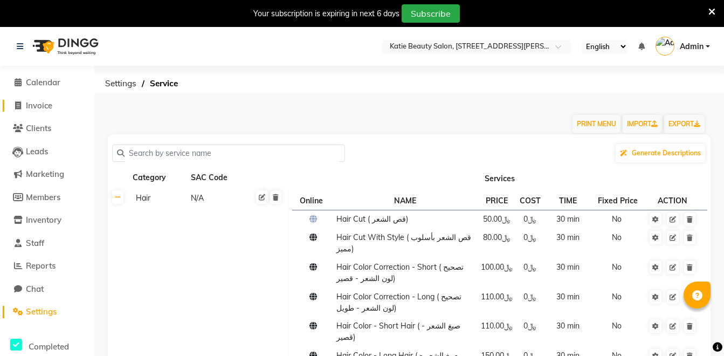
click at [32, 109] on span "Invoice" at bounding box center [39, 105] width 26 height 10
select select "service"
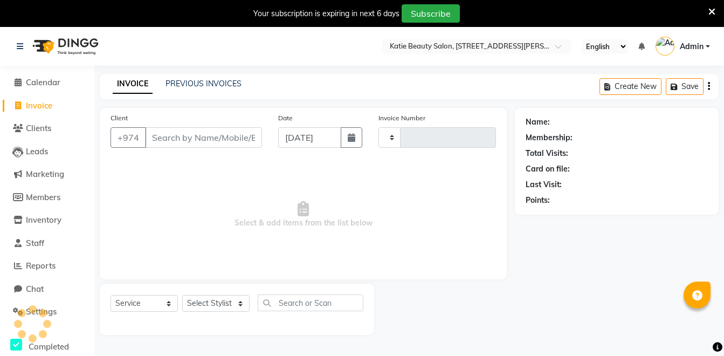
type input "0001"
select select "8915"
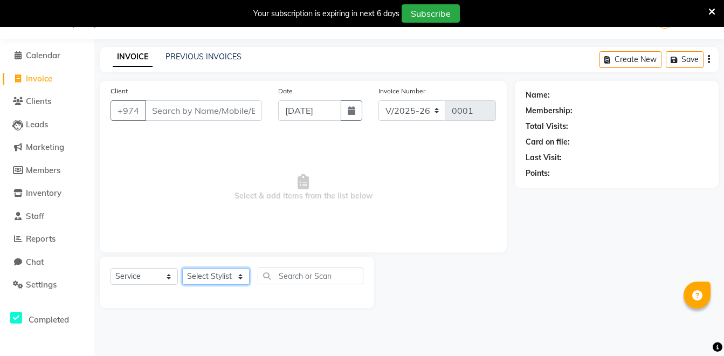
click at [218, 284] on select "Select Stylist Anna De Jesus Cathy Pradet Mercy Generana Ofelia Amoyo Shusma Ra…" at bounding box center [215, 276] width 67 height 17
click at [230, 161] on span "Select & add items from the list below" at bounding box center [304, 188] width 386 height 108
click at [225, 269] on select "Select Stylist Anna De Jesus Cathy Pradet Mercy Generana Ofelia Amoyo Shusma Ra…" at bounding box center [215, 276] width 67 height 17
select select "90099"
click at [182, 268] on select "Select Stylist Anna De Jesus Cathy Pradet Mercy Generana Ofelia Amoyo Shusma Ra…" at bounding box center [215, 276] width 67 height 17
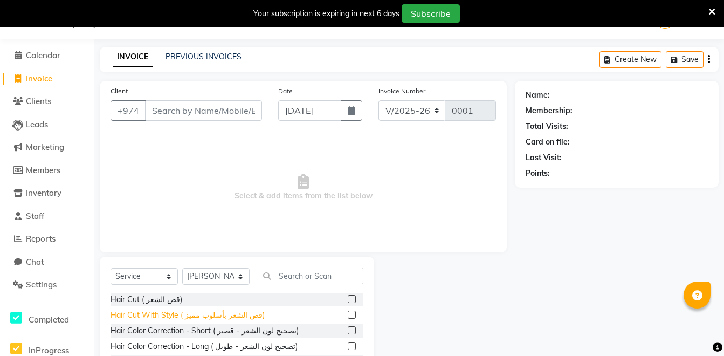
click at [219, 314] on div "Hair Cut With Style ( قص الشعر بأسلوب مميز)" at bounding box center [188, 315] width 154 height 11
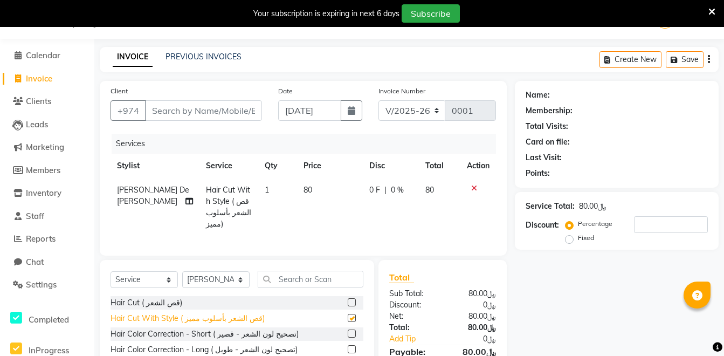
checkbox input "false"
click at [302, 188] on td "80" at bounding box center [330, 207] width 66 height 58
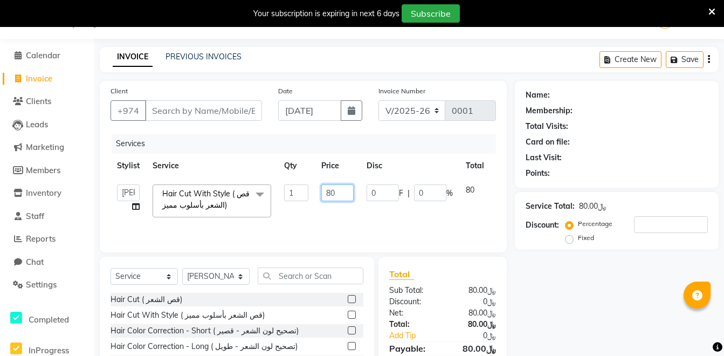
click at [328, 194] on input "80" at bounding box center [337, 192] width 32 height 17
click at [50, 283] on span "Settings" at bounding box center [41, 284] width 31 height 10
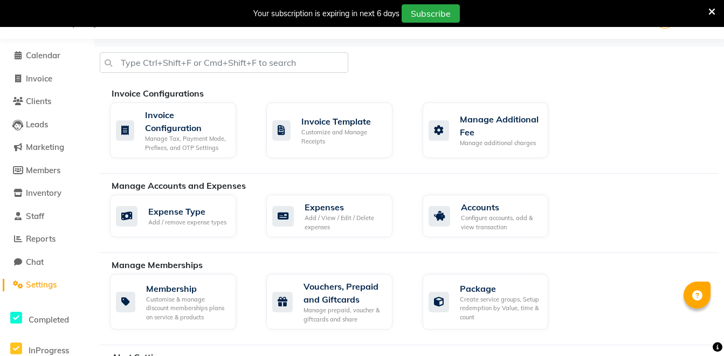
scroll to position [329, 0]
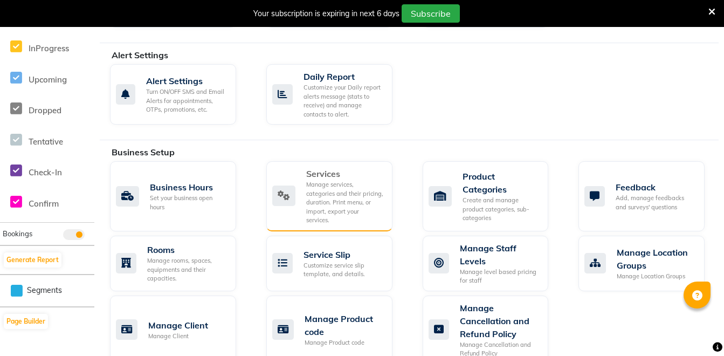
click at [315, 183] on div "Manage services, categories and their pricing, duration. Print menu, or import,…" at bounding box center [345, 202] width 78 height 45
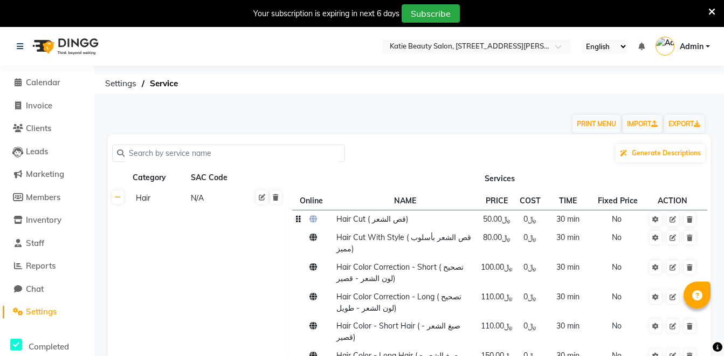
click at [314, 219] on icon at bounding box center [314, 219] width 8 height 8
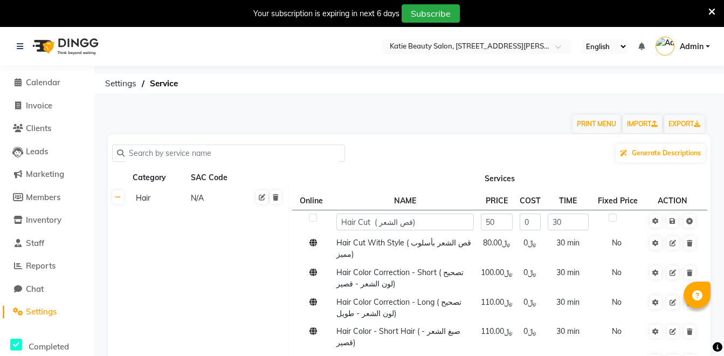
click at [314, 219] on label at bounding box center [313, 218] width 8 height 8
click at [314, 219] on input "checkbox" at bounding box center [312, 218] width 7 height 7
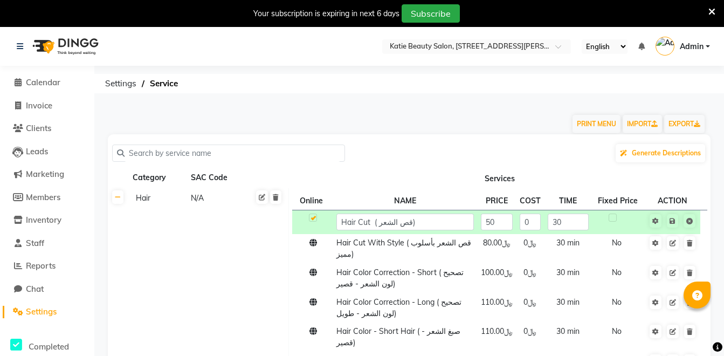
click at [405, 112] on div "PRINT MENU IMPORT EXPORT" at bounding box center [403, 118] width 606 height 32
click at [317, 213] on td at bounding box center [312, 222] width 40 height 24
click at [316, 217] on label at bounding box center [313, 218] width 8 height 8
click at [316, 217] on input "checkbox" at bounding box center [312, 218] width 7 height 7
checkbox input "false"
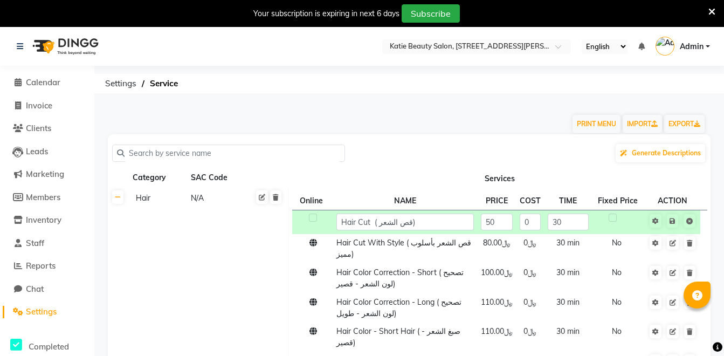
click at [351, 183] on th "Services" at bounding box center [500, 178] width 422 height 20
click at [673, 222] on icon at bounding box center [673, 221] width 6 height 6
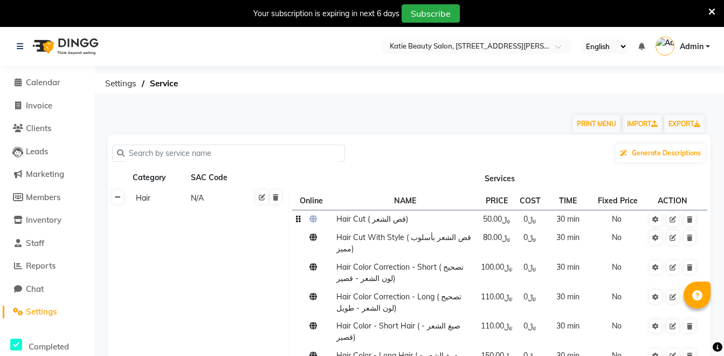
click at [115, 196] on icon at bounding box center [118, 197] width 6 height 6
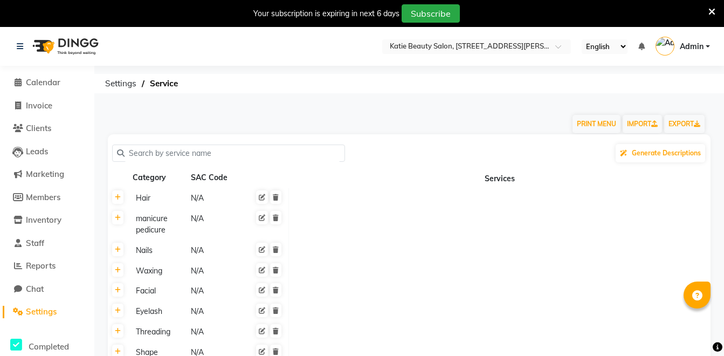
scroll to position [172, 0]
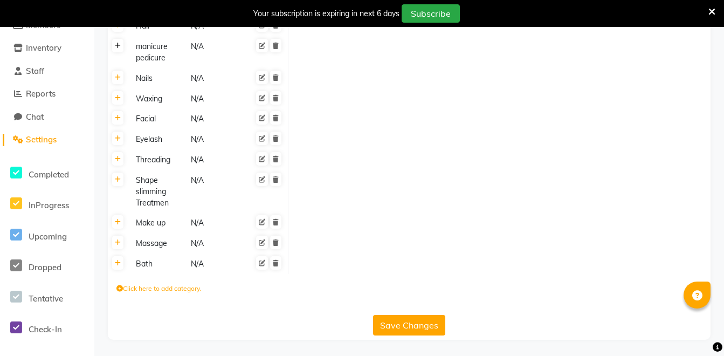
click at [119, 47] on icon at bounding box center [118, 46] width 6 height 6
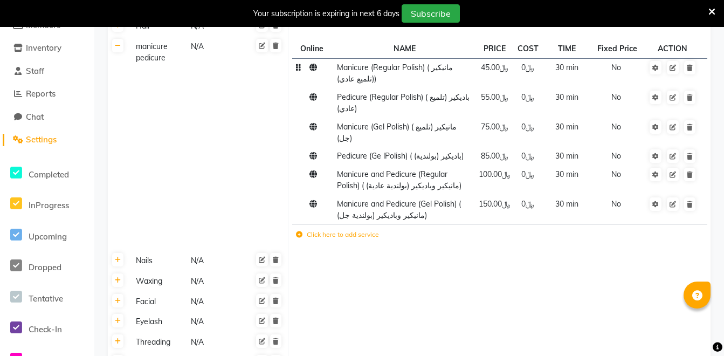
click at [312, 68] on icon at bounding box center [314, 68] width 8 height 8
drag, startPoint x: 312, startPoint y: 68, endPoint x: 297, endPoint y: 116, distance: 50.3
click at [297, 123] on icon at bounding box center [298, 127] width 5 height 8
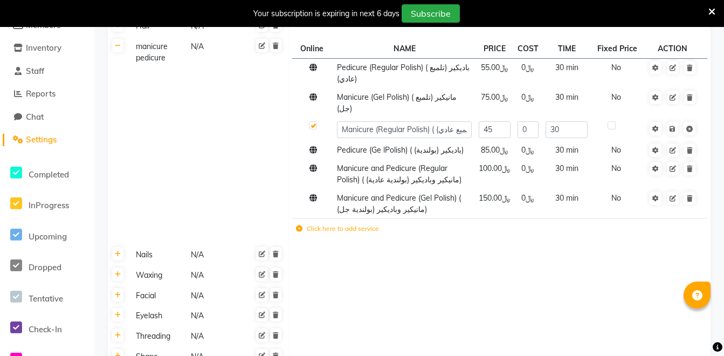
click at [282, 134] on td "manicure pedicure N/A" at bounding box center [208, 141] width 161 height 208
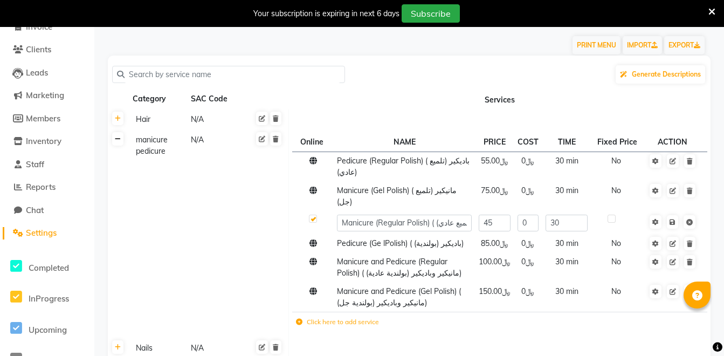
click at [117, 138] on icon at bounding box center [118, 139] width 6 height 6
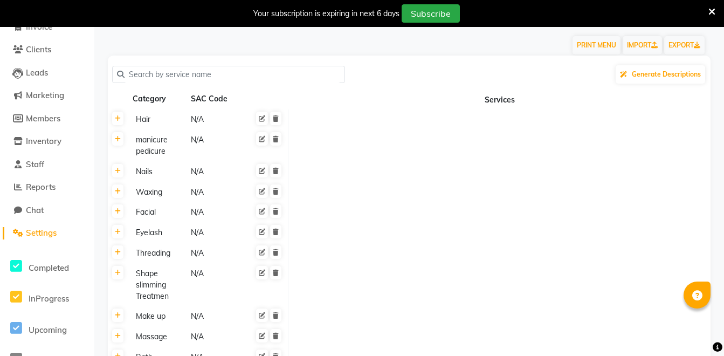
scroll to position [0, 0]
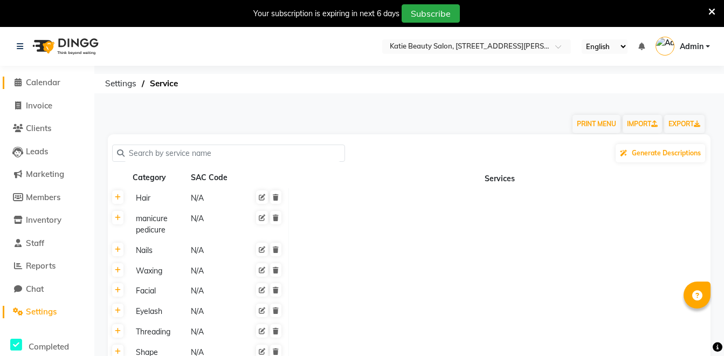
click at [54, 78] on span "Calendar" at bounding box center [43, 82] width 35 height 10
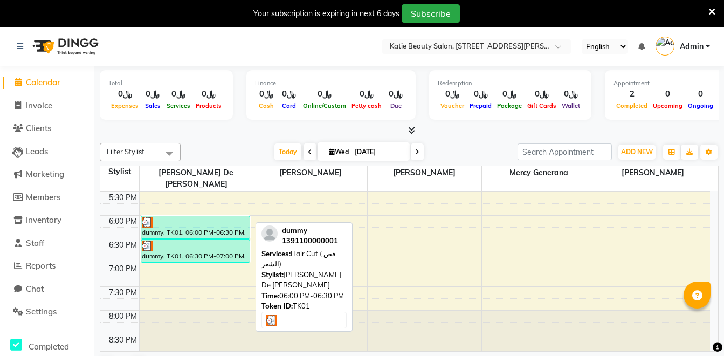
scroll to position [407, 0]
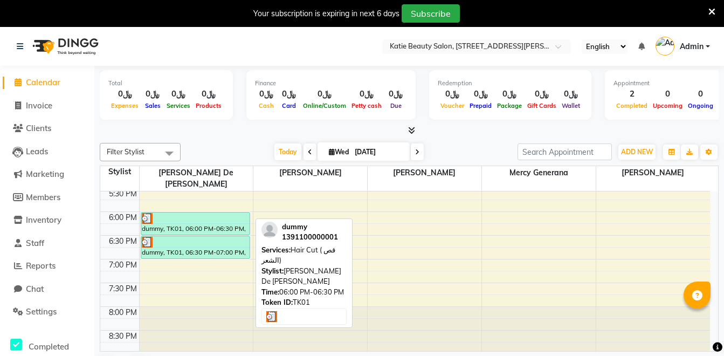
click at [190, 215] on div "dummy, TK01, 06:00 PM-06:30 PM, Hair Cut ( قص الشعر)" at bounding box center [195, 224] width 109 height 22
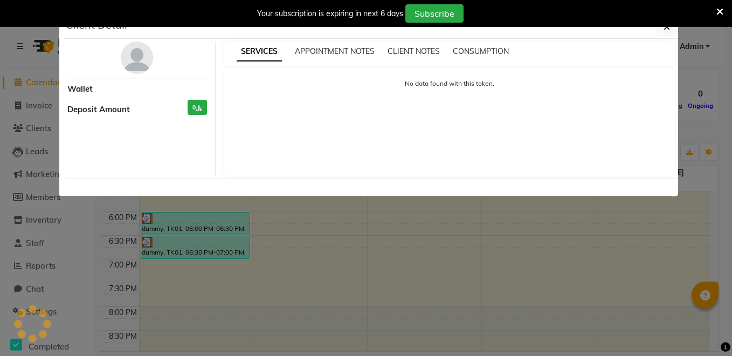
select select "3"
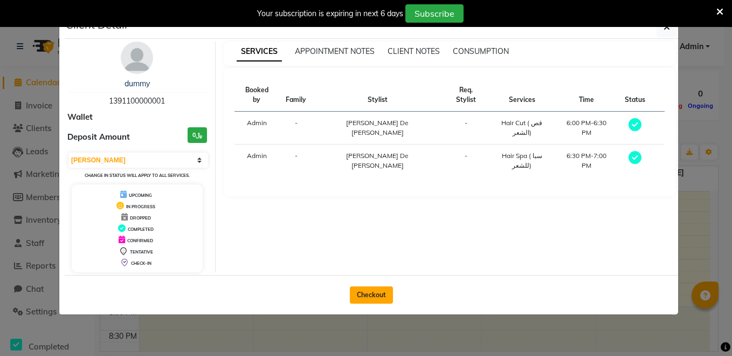
click at [359, 287] on button "Checkout" at bounding box center [371, 294] width 43 height 17
select select "service"
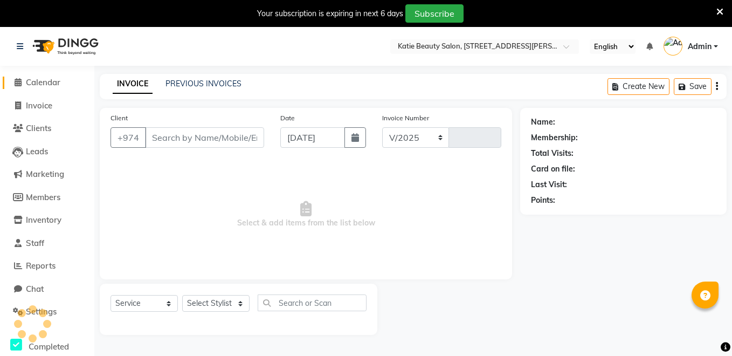
select select "8915"
type input "0001"
type input "1391100000001"
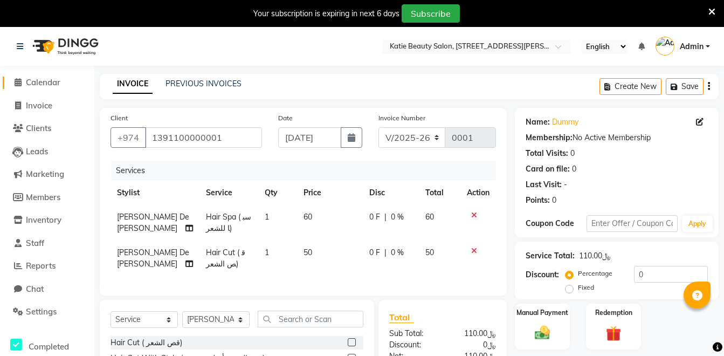
scroll to position [127, 0]
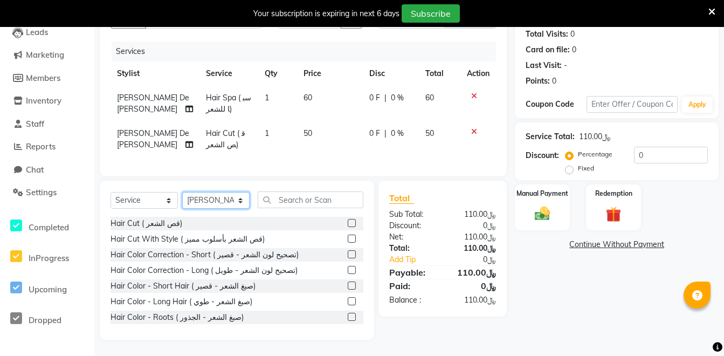
click at [214, 197] on select "Select Stylist Anna De Jesus Cathy Pradet Mercy Generana Ofelia Amoyo Shusma Ra…" at bounding box center [215, 200] width 67 height 17
select select "90101"
click at [182, 192] on select "Select Stylist Anna De Jesus Cathy Pradet Mercy Generana Ofelia Amoyo Shusma Ra…" at bounding box center [215, 200] width 67 height 17
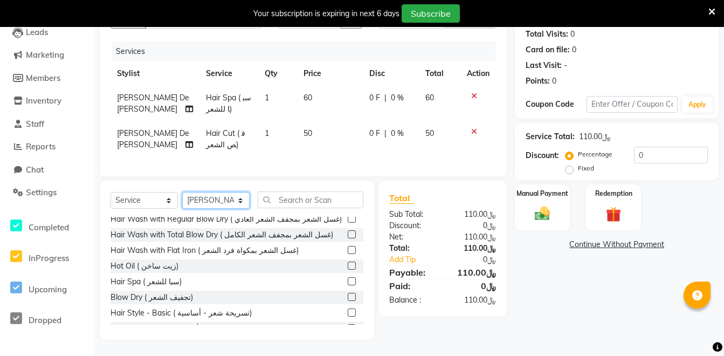
scroll to position [984, 0]
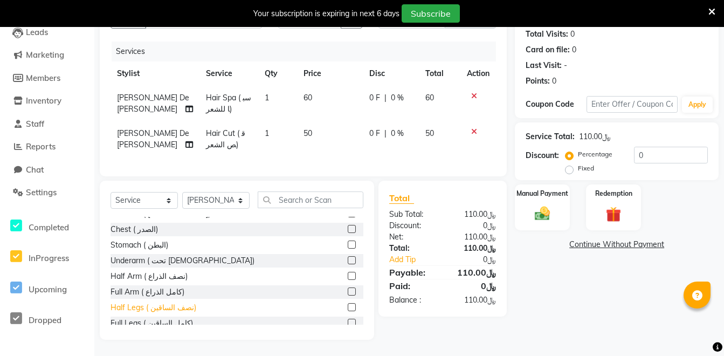
click at [165, 302] on div "Half Legs ( نصف الساقين)" at bounding box center [154, 307] width 86 height 11
checkbox input "false"
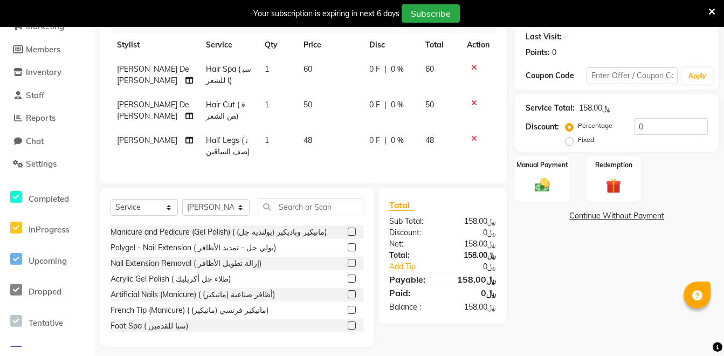
scroll to position [163, 0]
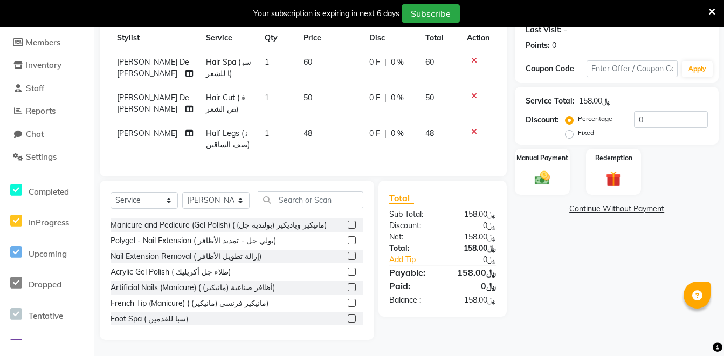
click at [545, 114] on div "Discount:" at bounding box center [542, 119] width 33 height 11
drag, startPoint x: 545, startPoint y: 112, endPoint x: 611, endPoint y: 115, distance: 65.4
click at [611, 115] on div "Percentage" at bounding box center [590, 118] width 45 height 13
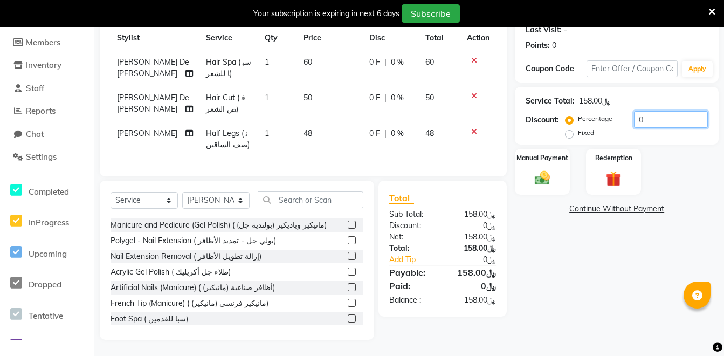
click at [641, 111] on input "0" at bounding box center [671, 119] width 74 height 17
type input "10"
click at [600, 114] on label "Percentage" at bounding box center [595, 119] width 35 height 10
click at [576, 115] on input "Percentage" at bounding box center [572, 119] width 8 height 8
click at [578, 129] on label "Fixed" at bounding box center [586, 133] width 16 height 10
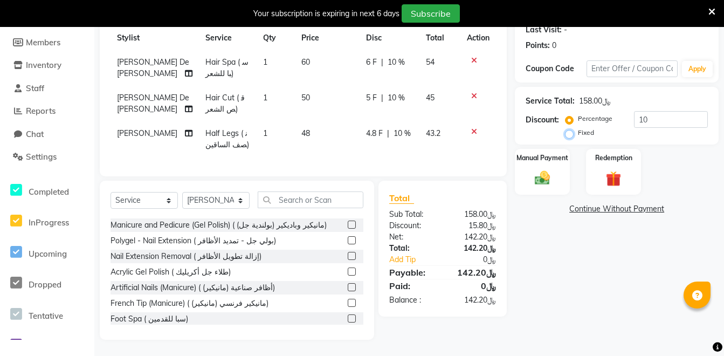
click at [573, 129] on input "Fixed" at bounding box center [572, 133] width 8 height 8
radio input "true"
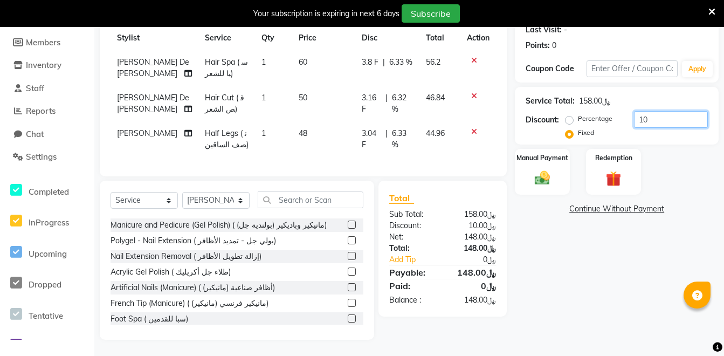
click at [658, 117] on input "10" at bounding box center [671, 119] width 74 height 17
type input "1"
type input "8"
click at [658, 131] on div "Percentage Fixed 8" at bounding box center [638, 125] width 140 height 29
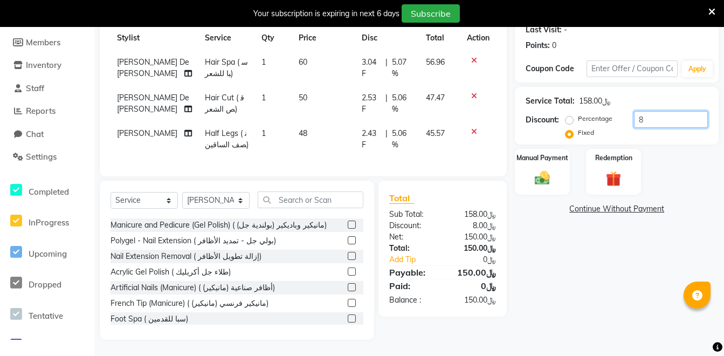
click at [639, 111] on input "8" at bounding box center [671, 119] width 74 height 17
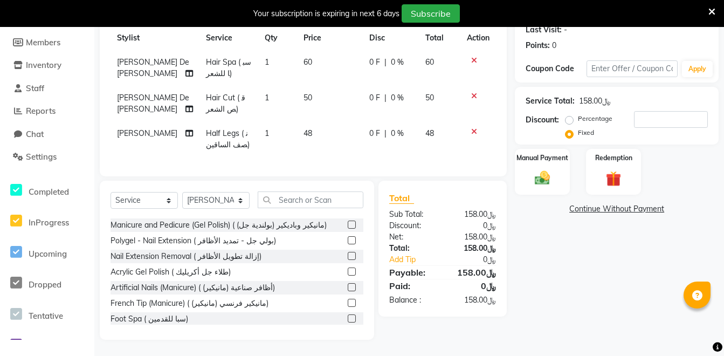
click at [215, 57] on span "Hair Spa ( سبا للشعر)" at bounding box center [228, 67] width 45 height 21
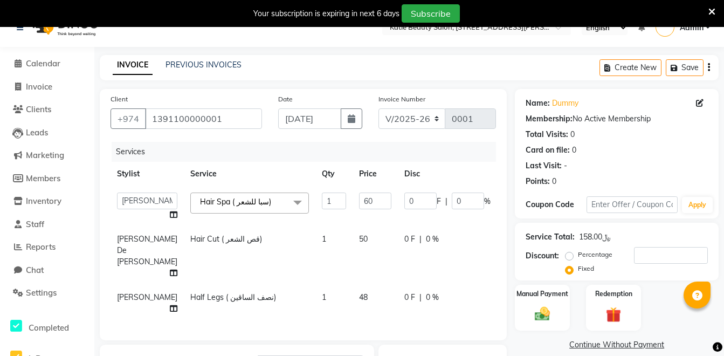
scroll to position [0, 0]
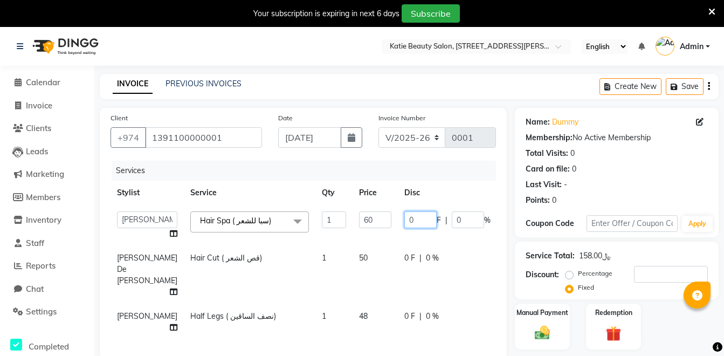
click at [405, 218] on input "0" at bounding box center [421, 219] width 32 height 17
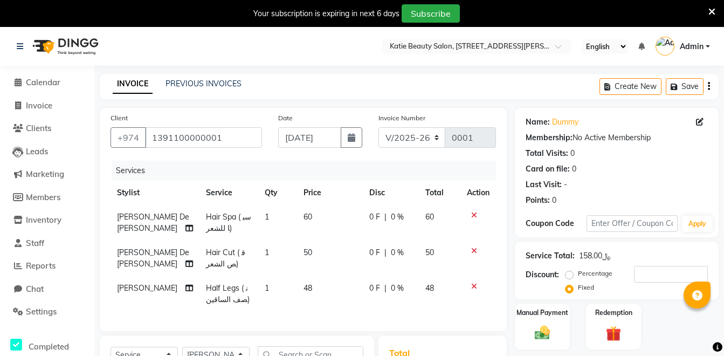
click at [547, 276] on div "Discount:" at bounding box center [542, 274] width 33 height 11
click at [546, 276] on div "Discount:" at bounding box center [542, 274] width 33 height 11
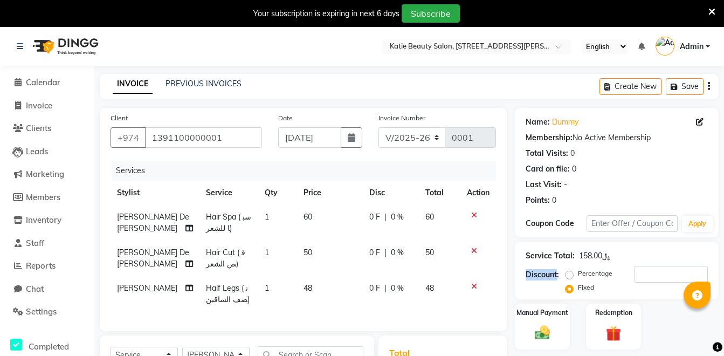
scroll to position [163, 0]
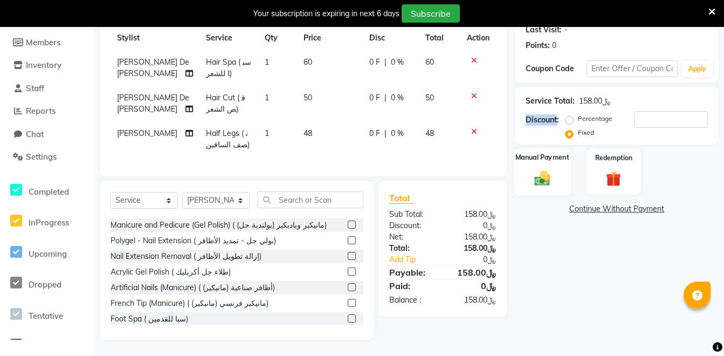
click at [540, 169] on img at bounding box center [543, 178] width 26 height 18
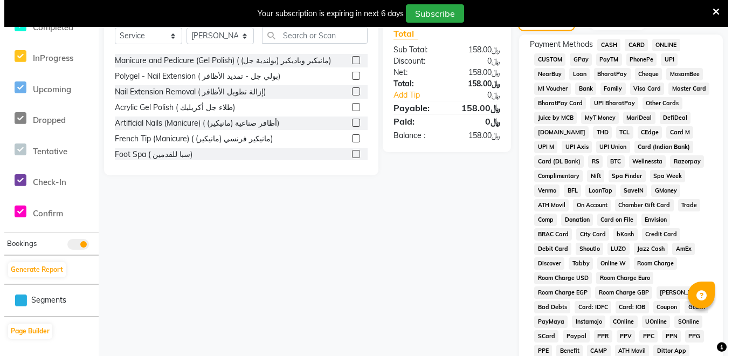
scroll to position [479, 0]
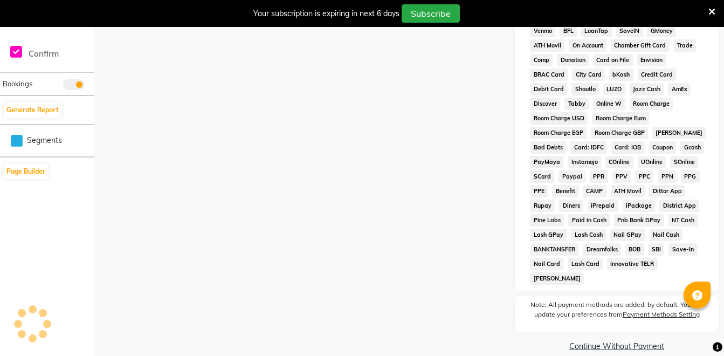
click at [655, 310] on label "Payment Methods Setting" at bounding box center [661, 315] width 77 height 10
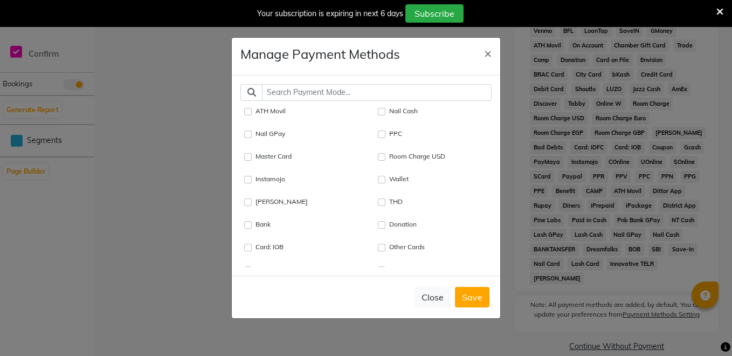
click at [379, 183] on div "Wallet" at bounding box center [435, 179] width 113 height 13
click at [378, 183] on input "Wallet" at bounding box center [382, 180] width 8 height 8
checkbox input "true"
click at [248, 227] on input "Bank" at bounding box center [248, 225] width 8 height 8
checkbox input "true"
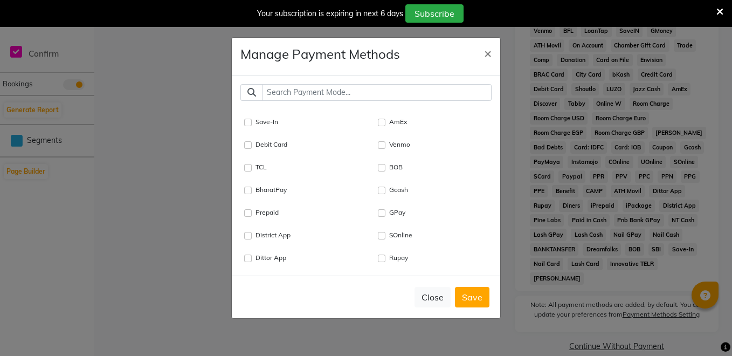
scroll to position [352, 0]
click at [378, 122] on input "AmEx" at bounding box center [382, 122] width 8 height 8
checkbox input "true"
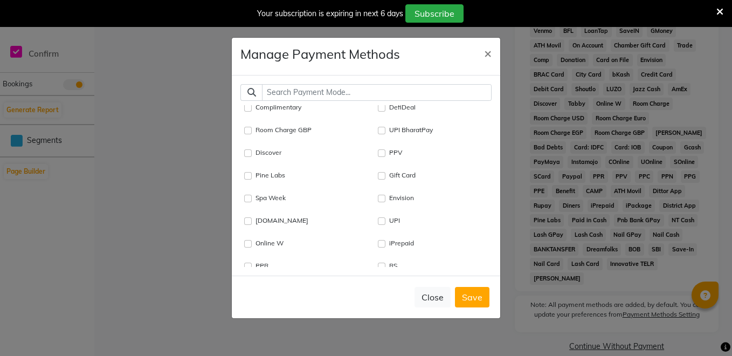
scroll to position [551, 0]
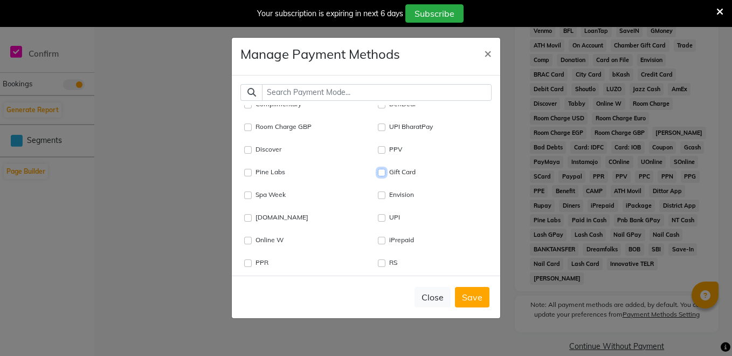
click at [379, 174] on Card "Gift Card" at bounding box center [382, 173] width 8 height 8
checkbox Card "true"
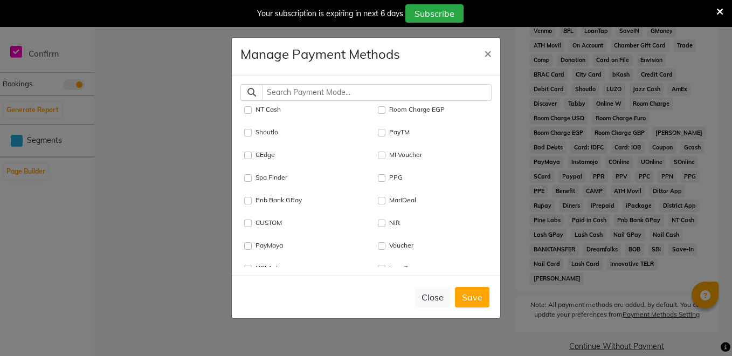
scroll to position [962, 0]
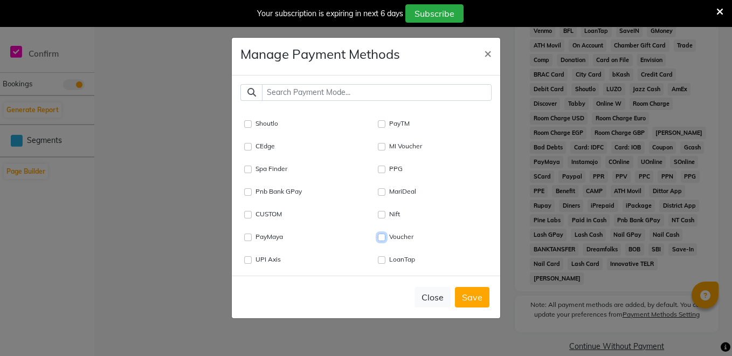
click at [380, 234] on input "Voucher" at bounding box center [382, 238] width 8 height 8
checkbox input "true"
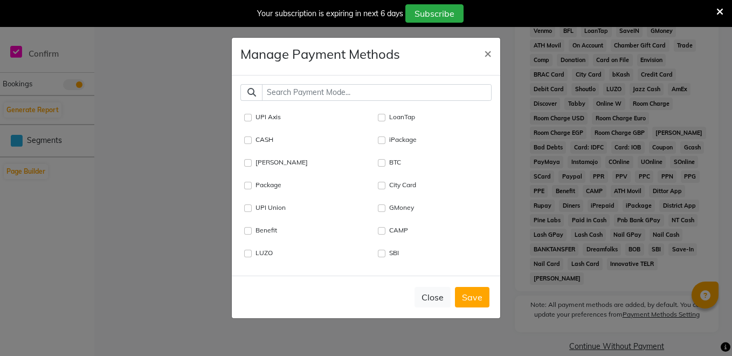
scroll to position [1100, 0]
click at [246, 146] on input "CASH" at bounding box center [248, 144] width 8 height 8
checkbox input "true"
click at [469, 297] on button "Save" at bounding box center [472, 297] width 35 height 20
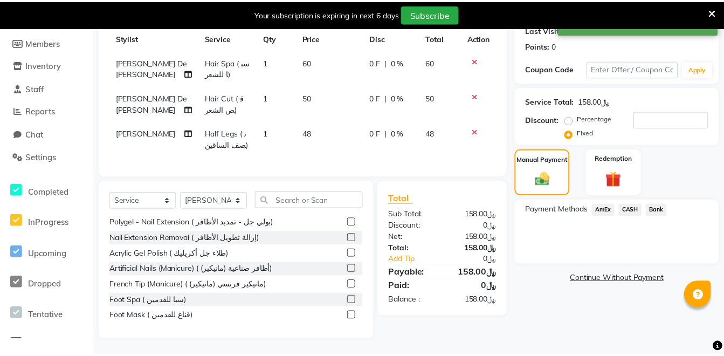
scroll to position [163, 0]
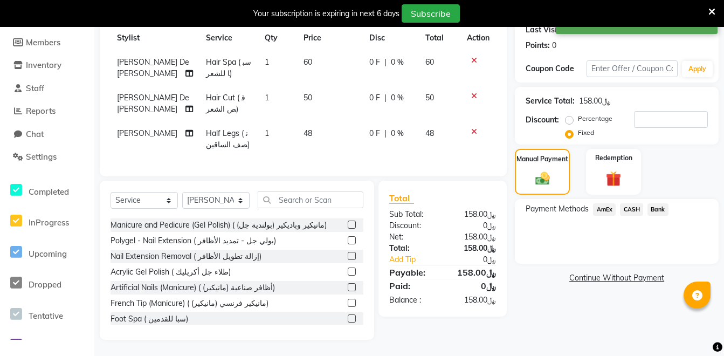
click at [628, 203] on span "CASH" at bounding box center [631, 209] width 23 height 12
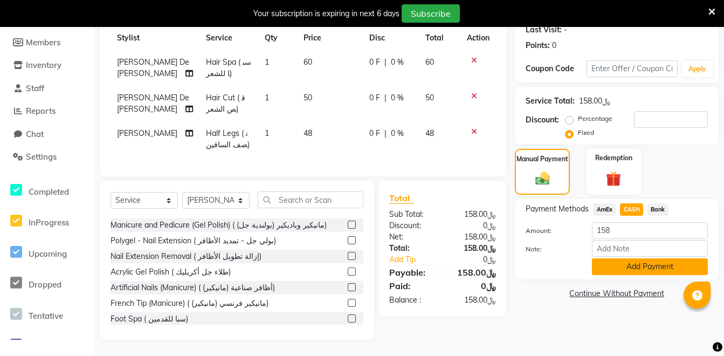
click at [641, 261] on button "Add Payment" at bounding box center [650, 266] width 116 height 17
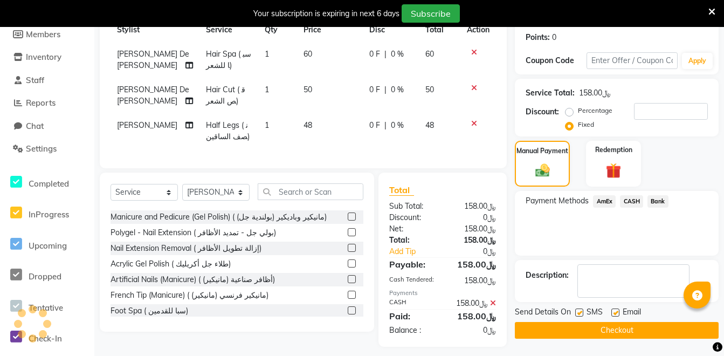
scroll to position [178, 0]
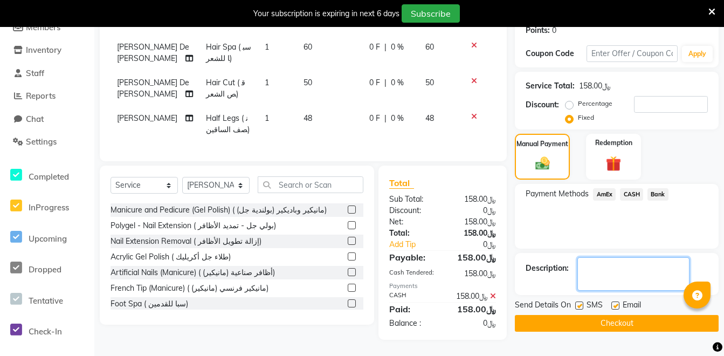
click at [634, 258] on textarea at bounding box center [634, 273] width 112 height 33
click at [639, 257] on textarea at bounding box center [634, 273] width 112 height 33
type textarea "dummy invoice"
click at [582, 302] on label at bounding box center [580, 306] width 8 height 8
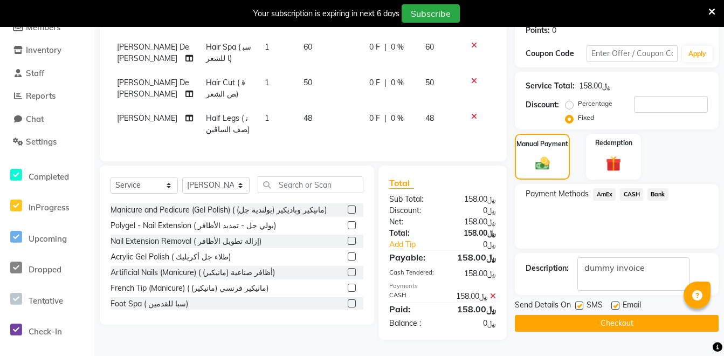
click at [582, 303] on input "checkbox" at bounding box center [579, 306] width 7 height 7
checkbox input "false"
click at [494, 297] on icon at bounding box center [493, 296] width 6 height 8
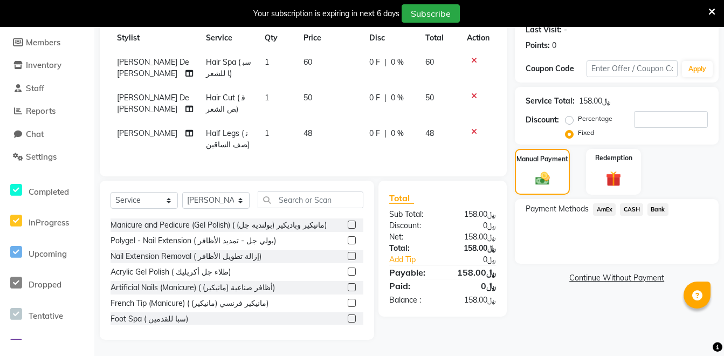
scroll to position [163, 0]
click at [636, 203] on span "CASH" at bounding box center [631, 209] width 23 height 12
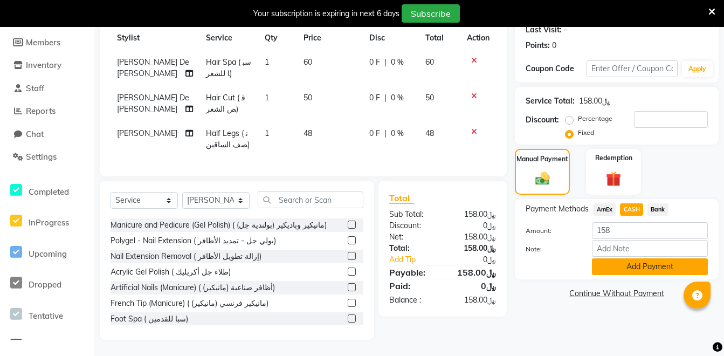
click at [646, 263] on button "Add Payment" at bounding box center [650, 266] width 116 height 17
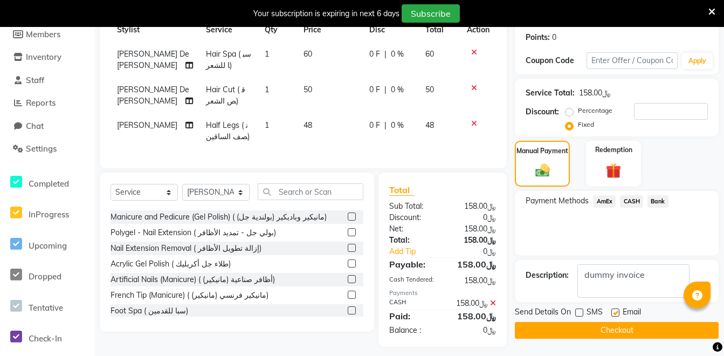
scroll to position [178, 0]
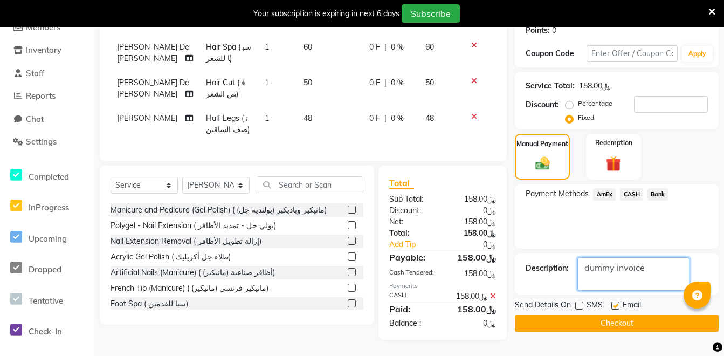
click at [637, 260] on textarea at bounding box center [634, 273] width 112 height 33
click at [616, 315] on button "Checkout" at bounding box center [617, 323] width 204 height 17
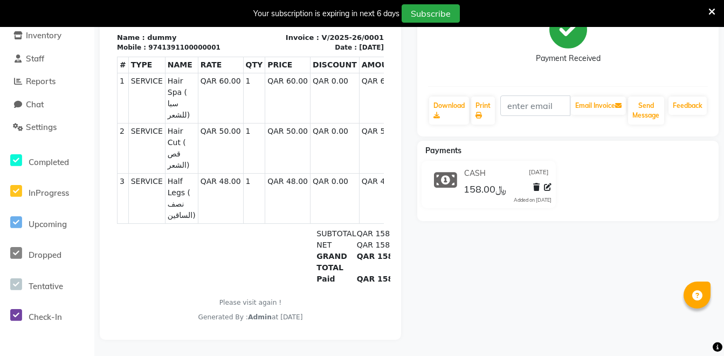
scroll to position [67, 0]
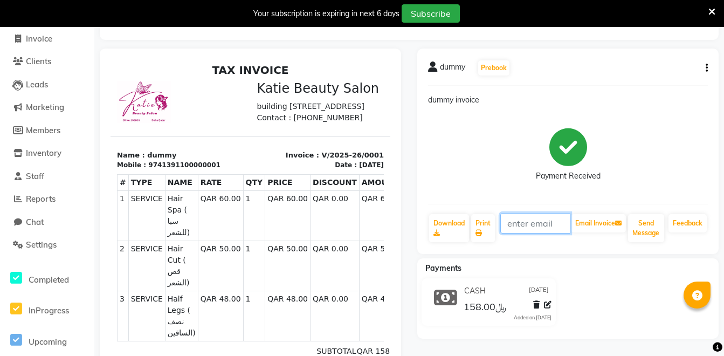
click at [523, 217] on input "text" at bounding box center [536, 223] width 70 height 20
click at [717, 148] on div "dummy Prebook dummy invoice Payment Received Download Print Email Invoice Send …" at bounding box center [568, 152] width 302 height 206
click at [642, 225] on button "Send Message" at bounding box center [646, 228] width 36 height 28
click at [706, 69] on button "button" at bounding box center [705, 68] width 6 height 11
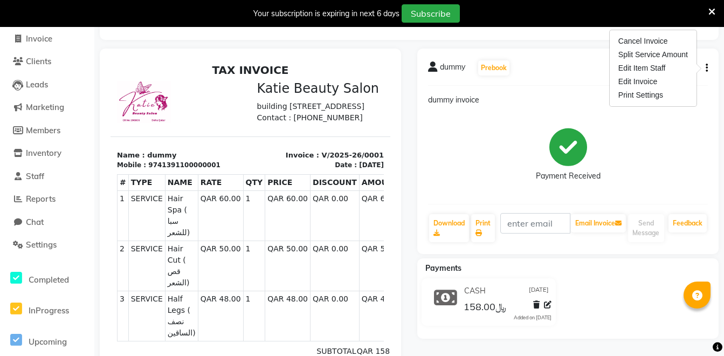
click at [710, 87] on div "dummy Prebook dummy invoice Payment Received Download Print Email Invoice Send …" at bounding box center [568, 152] width 302 height 206
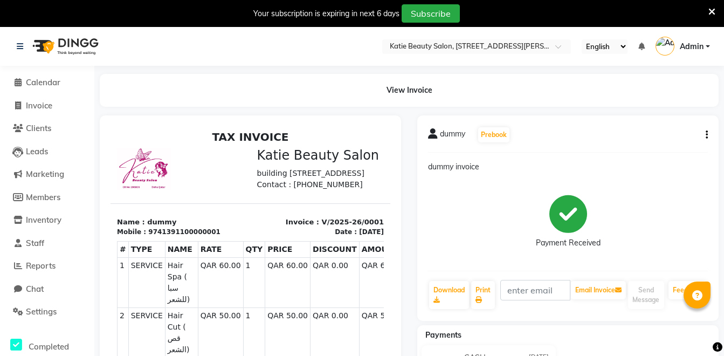
click at [706, 135] on icon "button" at bounding box center [707, 135] width 2 height 1
click at [650, 106] on div "Cancel Invoice" at bounding box center [654, 107] width 74 height 13
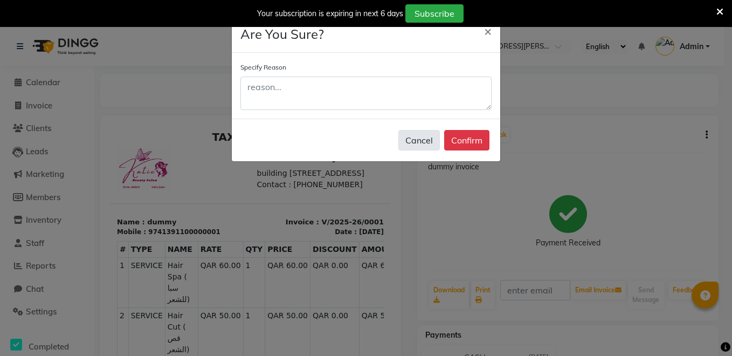
click at [427, 140] on button "Cancel" at bounding box center [420, 140] width 42 height 20
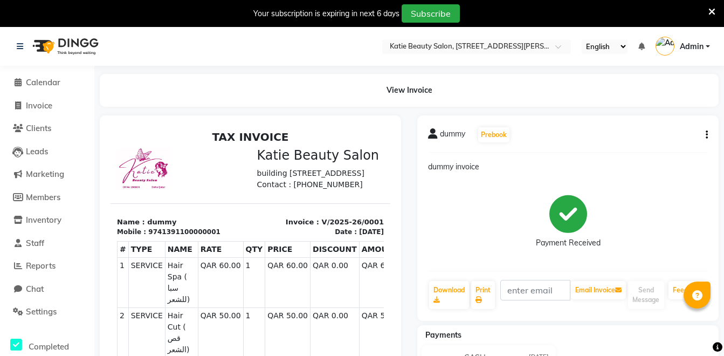
click at [707, 135] on icon "button" at bounding box center [707, 135] width 2 height 1
click at [646, 121] on div "Split Service Amount" at bounding box center [654, 121] width 74 height 13
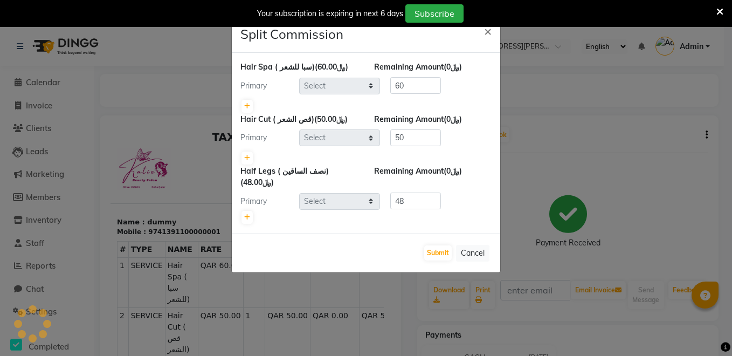
select select "90099"
select select "90101"
click at [244, 106] on link at bounding box center [247, 106] width 11 height 13
type input "30"
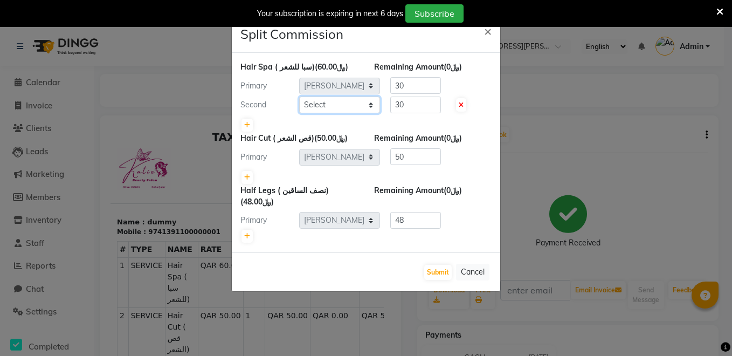
click at [334, 105] on select "Select Anna De Jesus Cathy Pradet Mercy Generana Ofelia Amoyo Shusma Rajbanshi" at bounding box center [339, 105] width 81 height 17
select select "90102"
click at [299, 97] on select "Select Anna De Jesus Cathy Pradet Mercy Generana Ofelia Amoyo Shusma Rajbanshi" at bounding box center [339, 105] width 81 height 17
click at [443, 265] on button "Submit" at bounding box center [438, 272] width 28 height 15
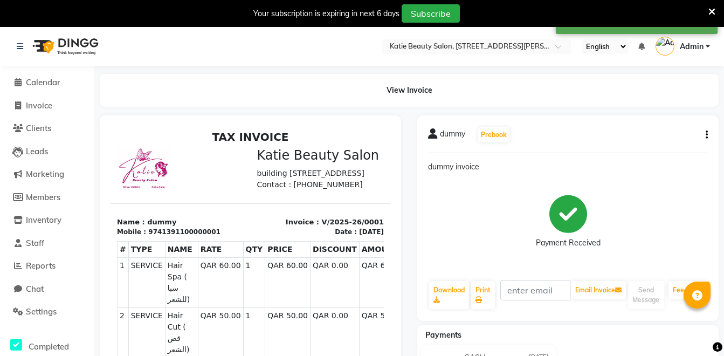
click at [703, 138] on button "button" at bounding box center [705, 134] width 6 height 11
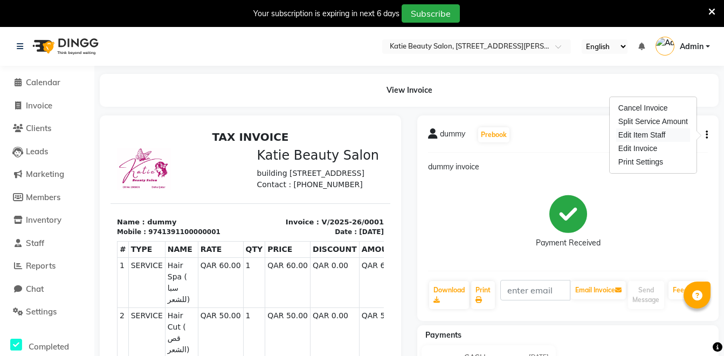
click at [669, 135] on div "Edit Item Staff" at bounding box center [654, 134] width 74 height 13
select select "90099"
select select "90101"
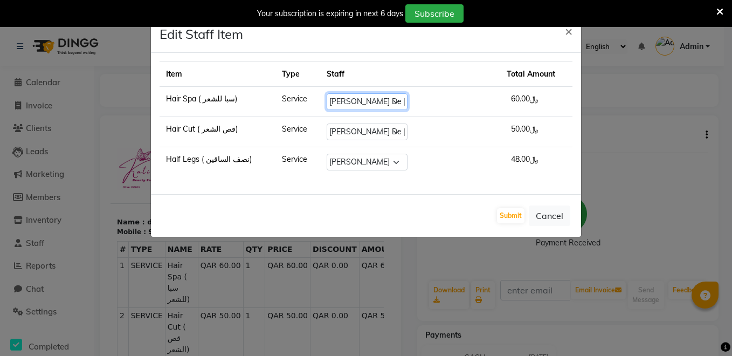
click at [367, 103] on select "Select Anna De Jesus Cathy Pradet Mercy Generana Ofelia Amoyo Shusma Rajbanshi" at bounding box center [367, 101] width 81 height 17
select select "90100"
click at [351, 93] on select "Select Anna De Jesus Cathy Pradet Mercy Generana Ofelia Amoyo Shusma Rajbanshi" at bounding box center [367, 101] width 81 height 17
click at [504, 218] on button "Submit" at bounding box center [511, 215] width 28 height 15
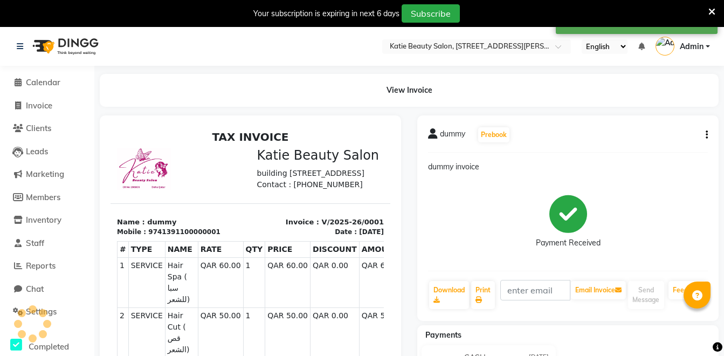
click at [706, 132] on button "button" at bounding box center [705, 134] width 6 height 11
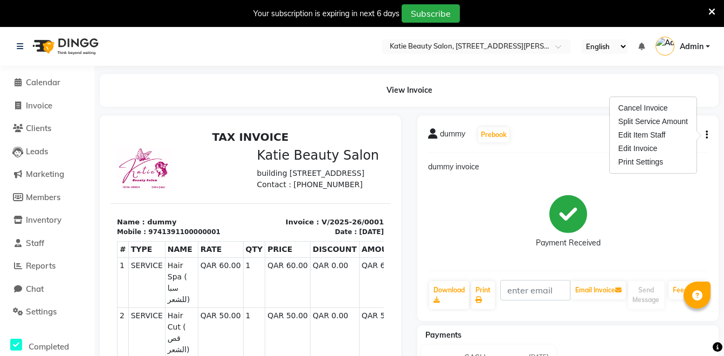
click at [653, 198] on div "Payment Received" at bounding box center [568, 221] width 280 height 81
click at [56, 81] on span "Calendar" at bounding box center [43, 82] width 35 height 10
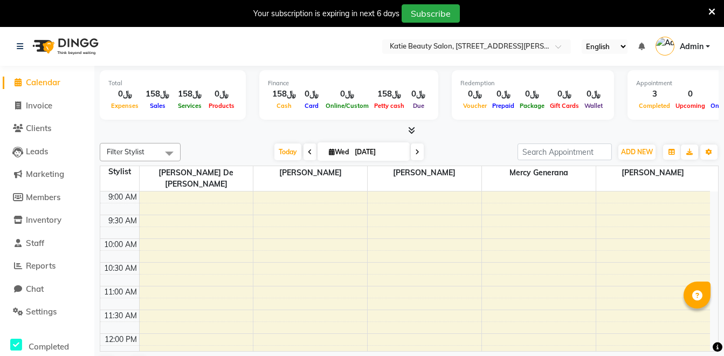
click at [51, 96] on li "Invoice" at bounding box center [47, 105] width 94 height 23
click at [48, 111] on link "Invoice" at bounding box center [47, 106] width 89 height 12
select select "service"
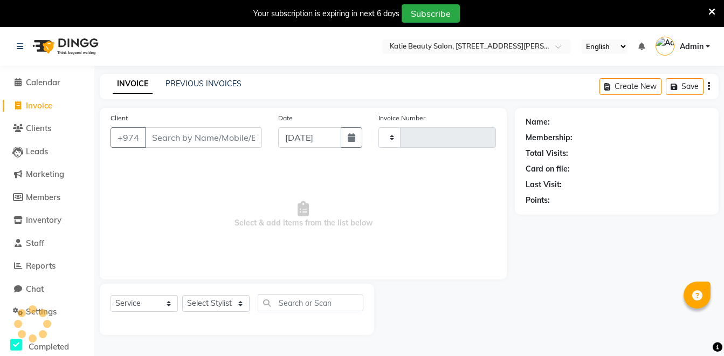
type input "0002"
select select "8915"
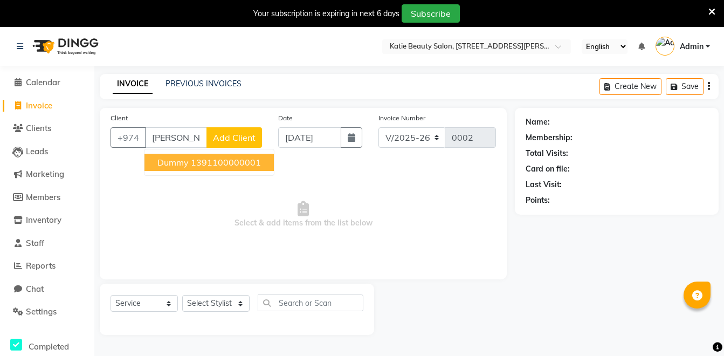
click at [195, 164] on ngb-highlight "1391100000001" at bounding box center [226, 162] width 70 height 11
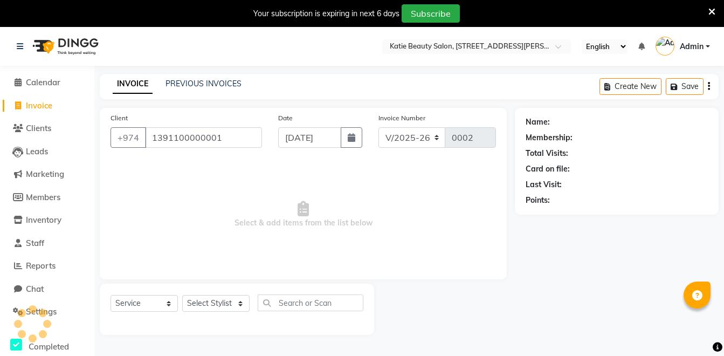
type input "1391100000001"
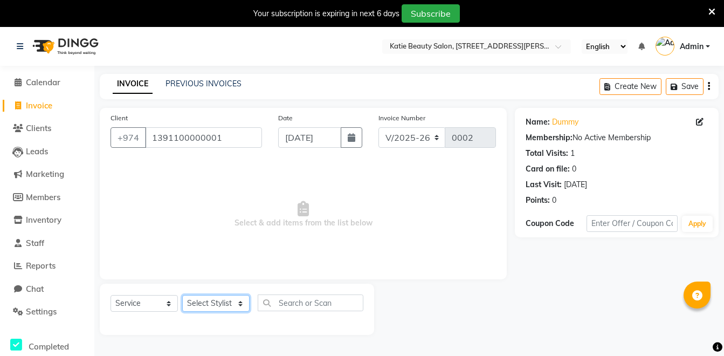
click at [224, 304] on select "Select Stylist Anna De Jesus Cathy Pradet Mercy Generana Ofelia Amoyo Shusma Ra…" at bounding box center [215, 303] width 67 height 17
select select "90099"
click at [182, 295] on select "Select Stylist Anna De Jesus Cathy Pradet Mercy Generana Ofelia Amoyo Shusma Ra…" at bounding box center [215, 303] width 67 height 17
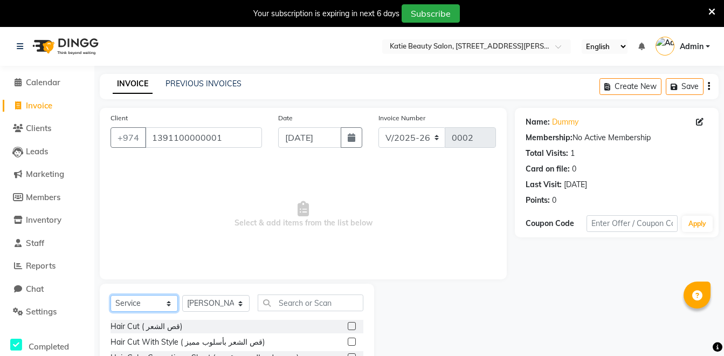
click at [159, 306] on select "Select Service Product Membership Package Voucher Prepaid Gift Card" at bounding box center [144, 303] width 67 height 17
click at [111, 295] on select "Select Service Product Membership Package Voucher Prepaid Gift Card" at bounding box center [144, 303] width 67 height 17
click at [156, 323] on div "Hair Cut ( قص الشعر)" at bounding box center [147, 326] width 72 height 11
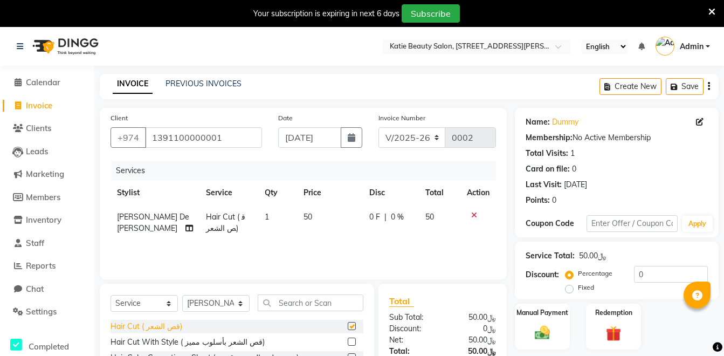
checkbox input "false"
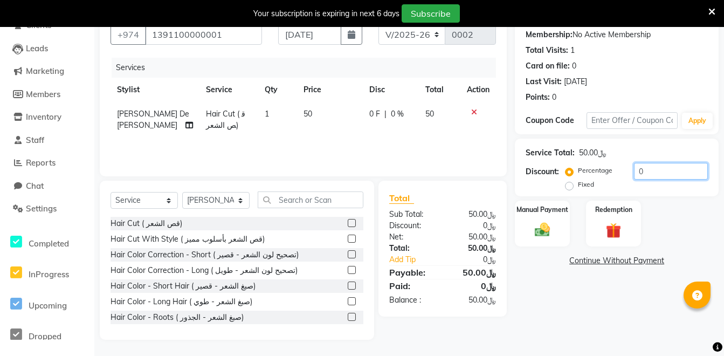
click at [645, 169] on input "0" at bounding box center [671, 171] width 74 height 17
type input "10"
click at [550, 227] on img at bounding box center [543, 230] width 26 height 18
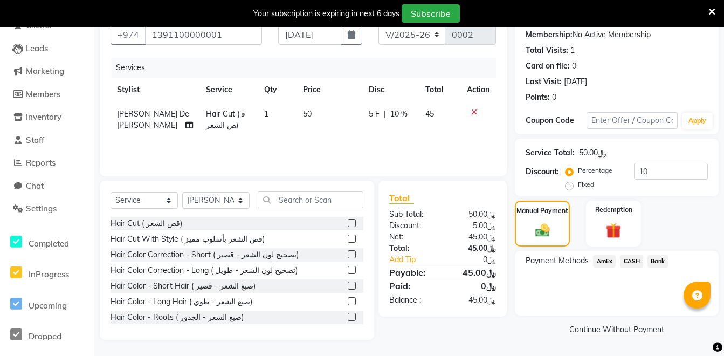
click at [658, 257] on span "Bank" at bounding box center [658, 261] width 21 height 12
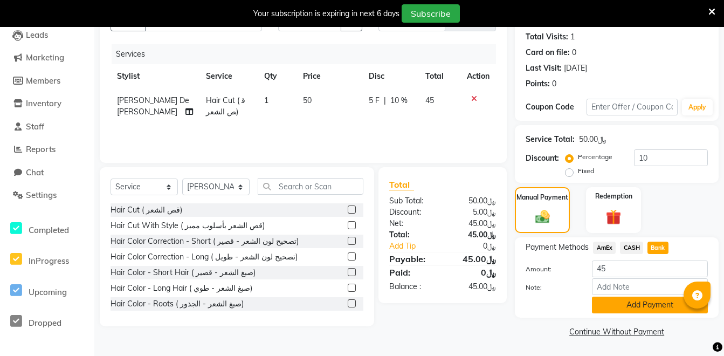
click at [648, 303] on button "Add Payment" at bounding box center [650, 305] width 116 height 17
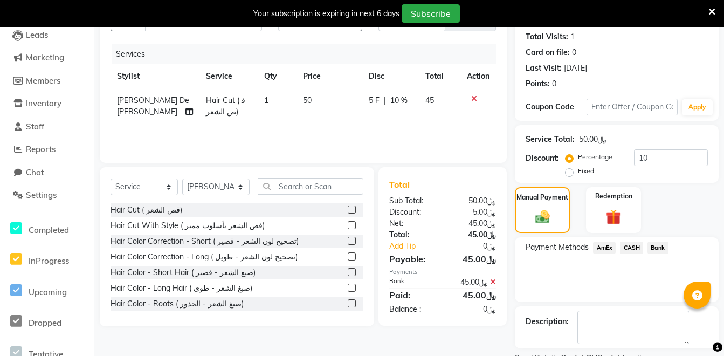
scroll to position [162, 0]
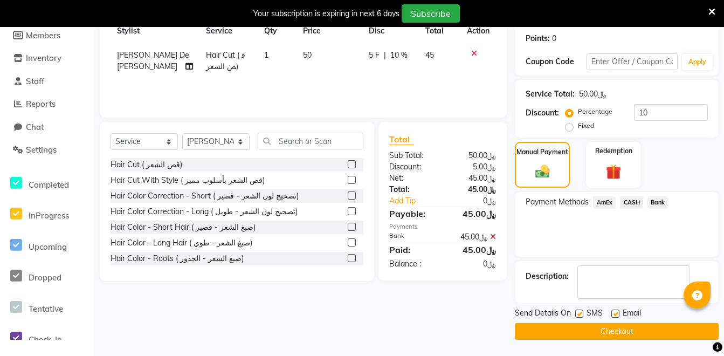
click at [580, 318] on div at bounding box center [579, 315] width 7 height 11
click at [580, 317] on label at bounding box center [580, 314] width 8 height 8
click at [580, 317] on input "checkbox" at bounding box center [579, 314] width 7 height 7
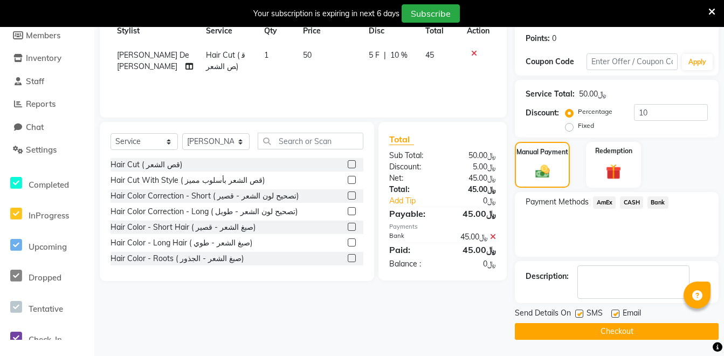
checkbox input "false"
click at [581, 323] on button "Checkout" at bounding box center [617, 331] width 204 height 17
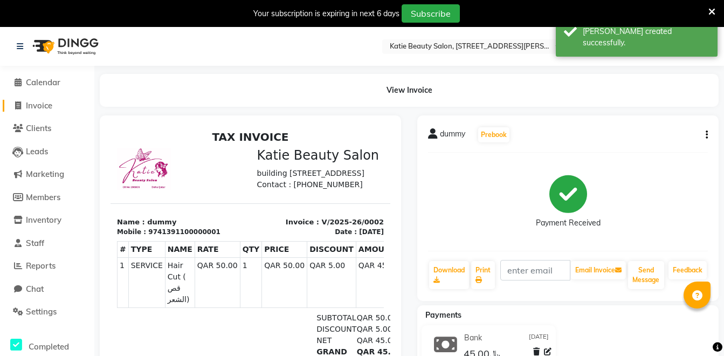
click at [40, 106] on span "Invoice" at bounding box center [39, 105] width 26 height 10
select select "8915"
select select "service"
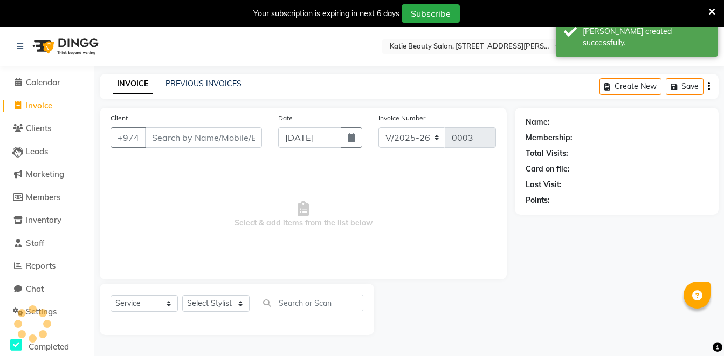
scroll to position [27, 0]
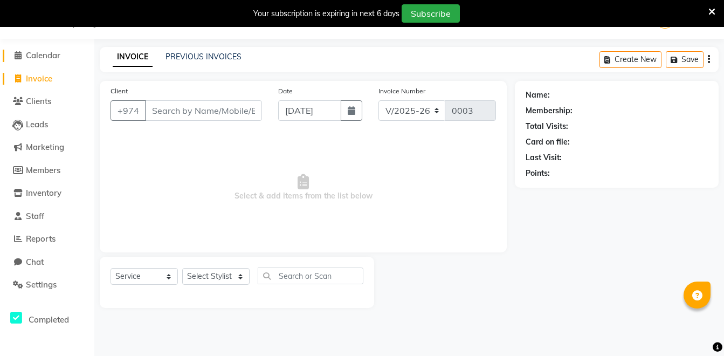
click at [39, 58] on span "Calendar" at bounding box center [43, 55] width 35 height 10
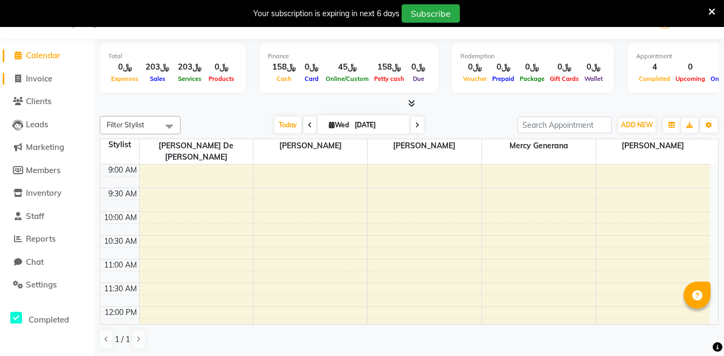
click at [40, 76] on span "Invoice" at bounding box center [39, 78] width 26 height 10
select select "service"
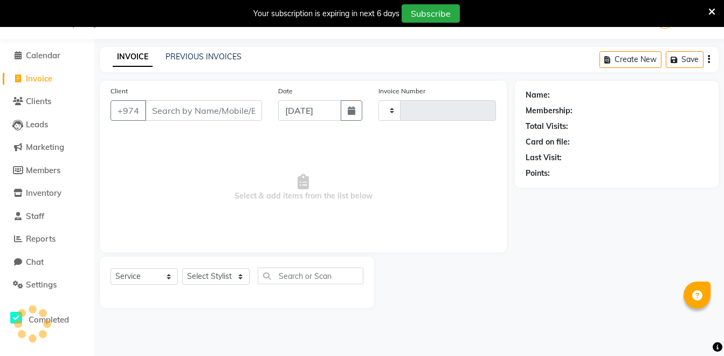
type input "0003"
select select "8915"
click at [202, 56] on link "PREVIOUS INVOICES" at bounding box center [204, 57] width 76 height 10
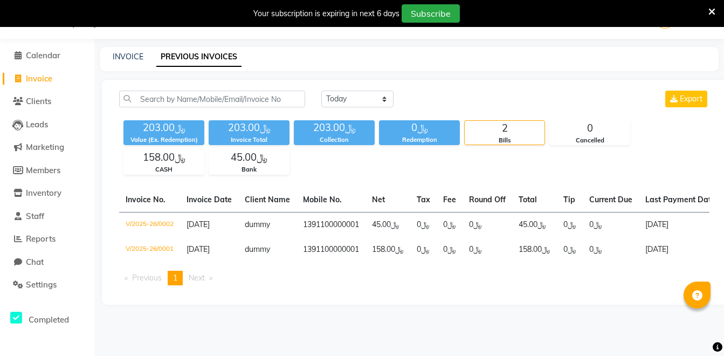
click at [710, 13] on icon at bounding box center [712, 12] width 7 height 10
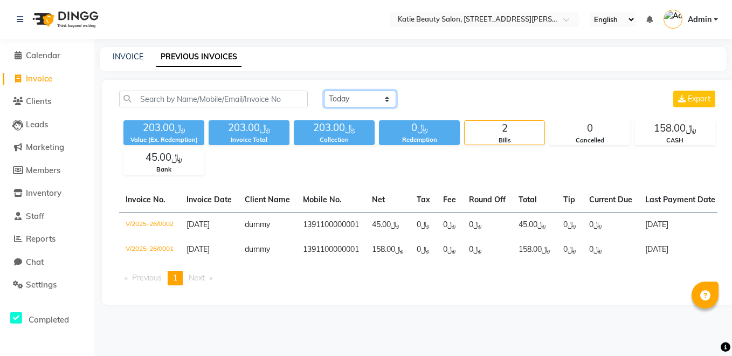
click at [378, 100] on select "Today Yesterday Custom Range" at bounding box center [360, 99] width 72 height 17
click at [324, 91] on select "Today Yesterday Custom Range" at bounding box center [360, 99] width 72 height 17
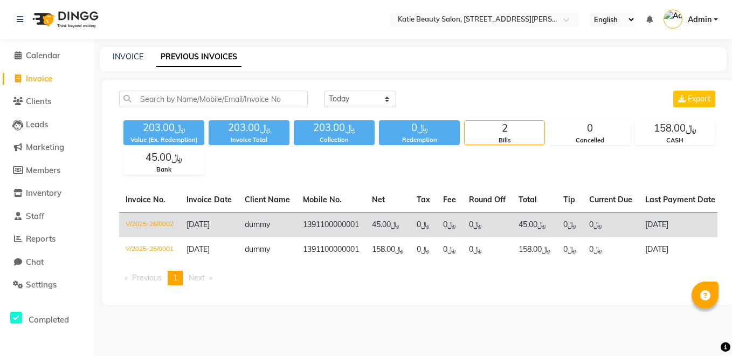
click at [186, 226] on td "[DATE]" at bounding box center [209, 224] width 58 height 25
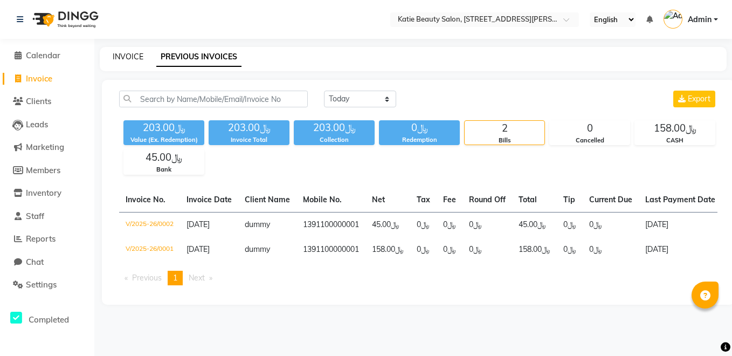
click at [134, 59] on link "INVOICE" at bounding box center [128, 57] width 31 height 10
select select "service"
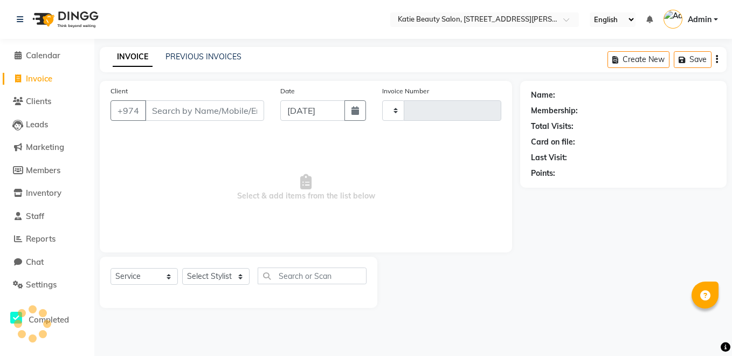
type input "0003"
select select "8915"
click at [44, 100] on span "Clients" at bounding box center [38, 101] width 25 height 10
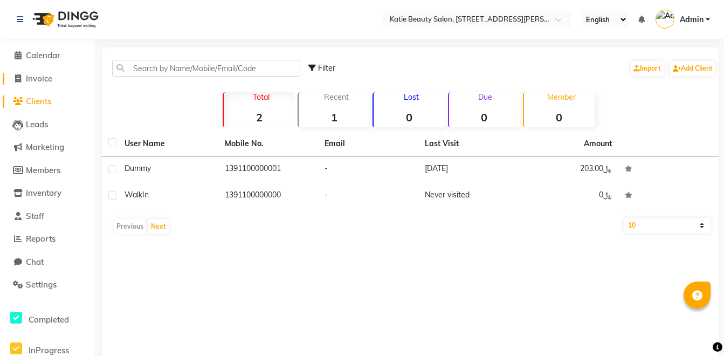
click at [44, 79] on span "Invoice" at bounding box center [39, 78] width 26 height 10
select select "service"
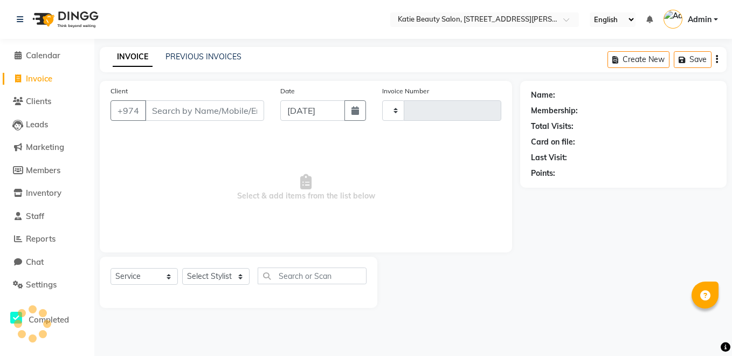
type input "0003"
select select "8915"
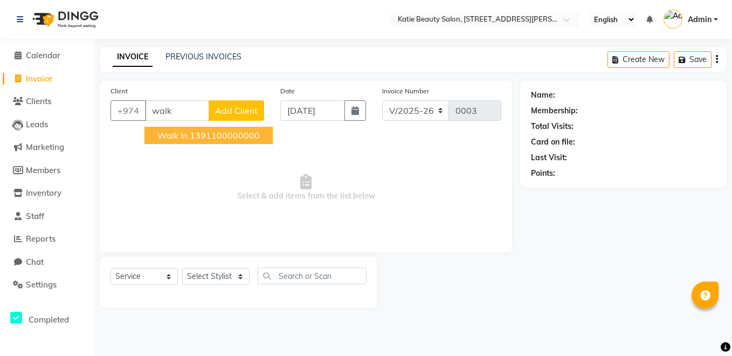
click at [180, 146] on ngb-typeahead-window "Walk In 1391100000000" at bounding box center [208, 135] width 129 height 27
click at [188, 139] on button "Walk In 1391100000000" at bounding box center [209, 135] width 128 height 17
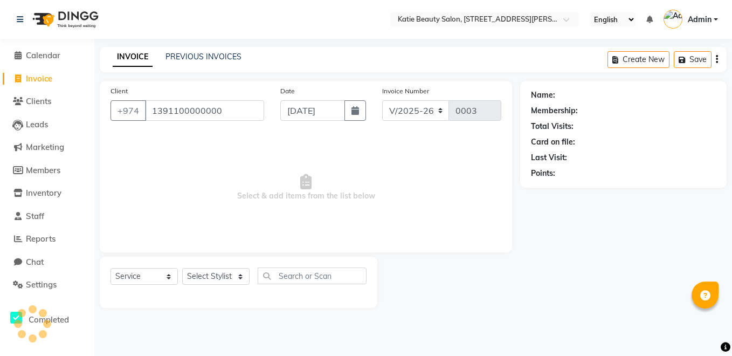
type input "1391100000000"
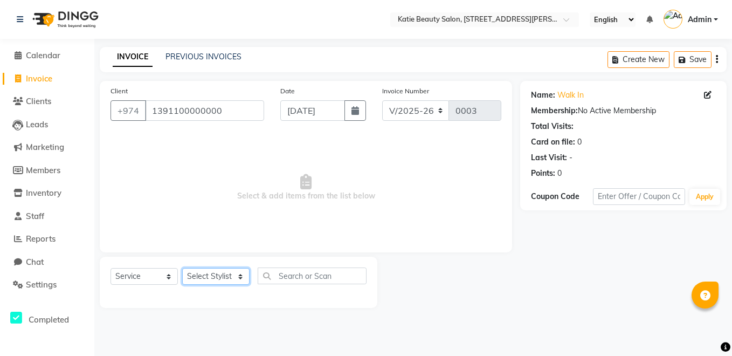
click at [222, 279] on select "Select Stylist Anna De Jesus Cathy Pradet Mercy Generana Ofelia Amoyo Shusma Ra…" at bounding box center [215, 276] width 67 height 17
select select "90102"
click at [182, 268] on select "Select Stylist Anna De Jesus Cathy Pradet Mercy Generana Ofelia Amoyo Shusma Ra…" at bounding box center [215, 276] width 67 height 17
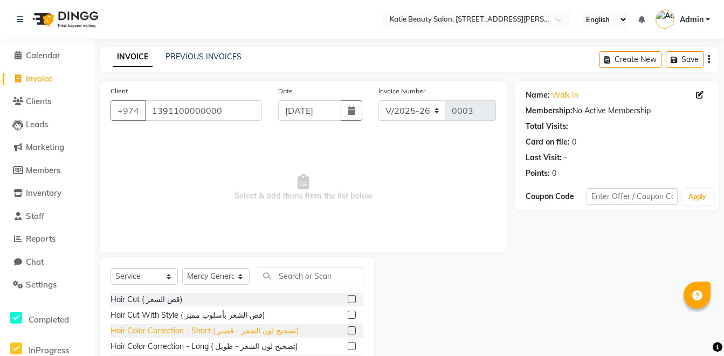
click at [218, 326] on div "Hair Color Correction - Short ( تصحيح لون الشعر - قصير)" at bounding box center [205, 330] width 188 height 11
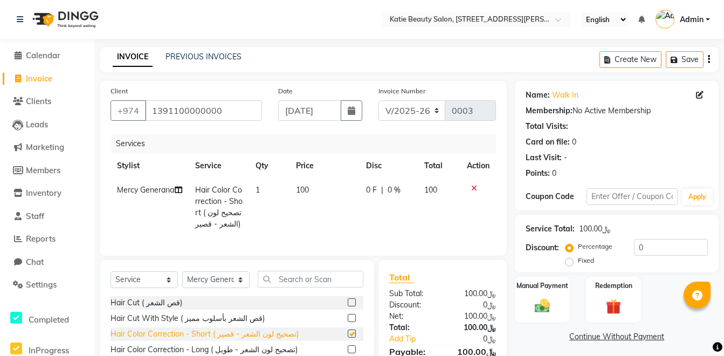
checkbox input "false"
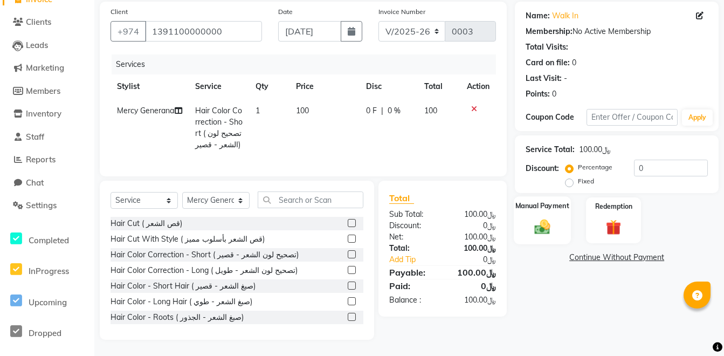
click at [556, 210] on div "Manual Payment" at bounding box center [542, 220] width 57 height 48
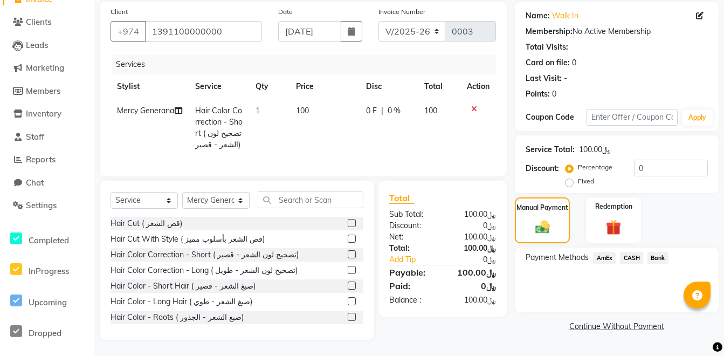
click at [636, 252] on span "CASH" at bounding box center [631, 258] width 23 height 12
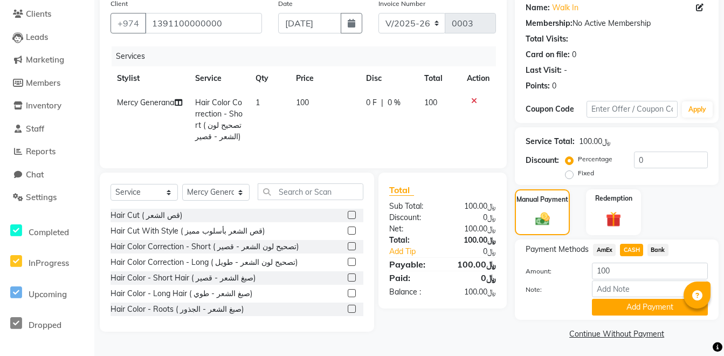
scroll to position [90, 0]
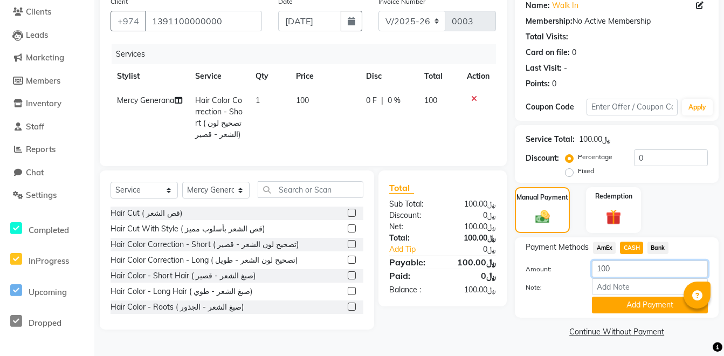
click at [608, 268] on input "100" at bounding box center [650, 269] width 116 height 17
click at [605, 268] on input "100" at bounding box center [650, 269] width 116 height 17
type input "50"
click at [561, 264] on div "Amount: 50" at bounding box center [617, 270] width 198 height 18
click at [668, 306] on button "Add Payment" at bounding box center [650, 305] width 116 height 17
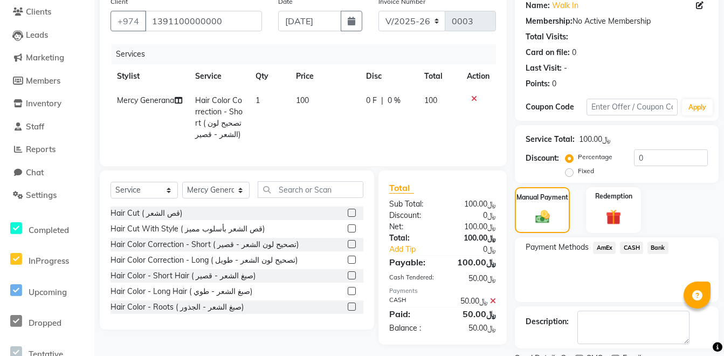
scroll to position [135, 0]
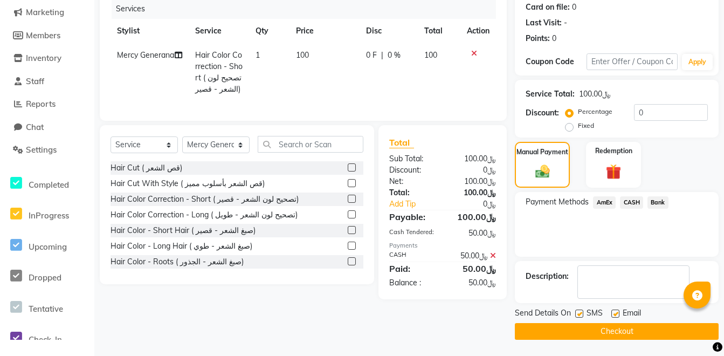
click at [581, 313] on label at bounding box center [580, 314] width 8 height 8
click at [581, 313] on input "checkbox" at bounding box center [579, 314] width 7 height 7
checkbox input "false"
click at [569, 333] on button "Checkout" at bounding box center [617, 331] width 204 height 17
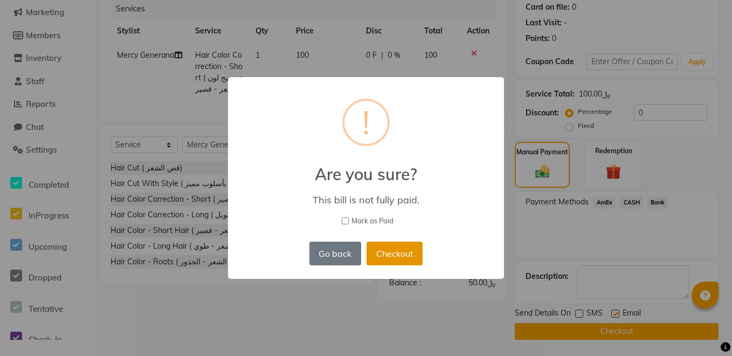
click at [398, 255] on button "Checkout" at bounding box center [395, 254] width 56 height 24
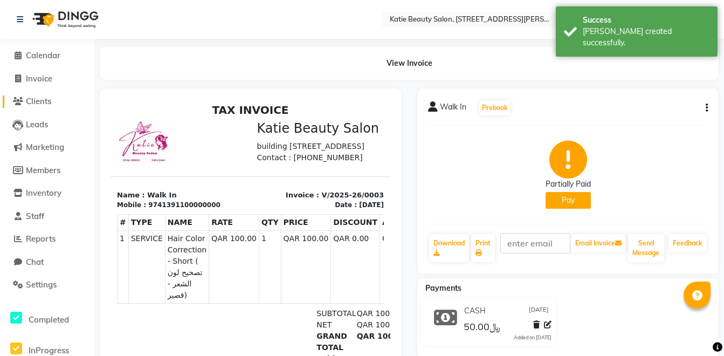
click at [46, 100] on span "Clients" at bounding box center [38, 101] width 25 height 10
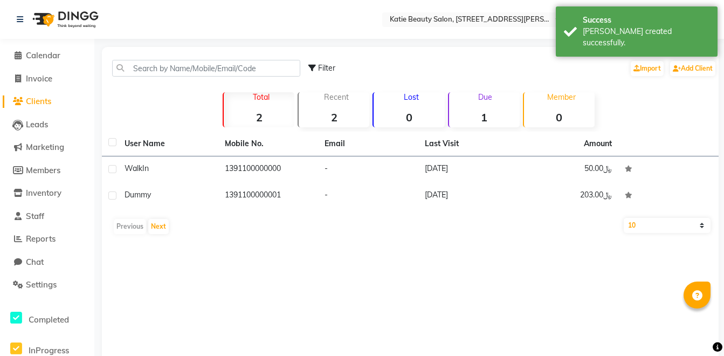
click at [478, 113] on strong "1" at bounding box center [484, 117] width 71 height 13
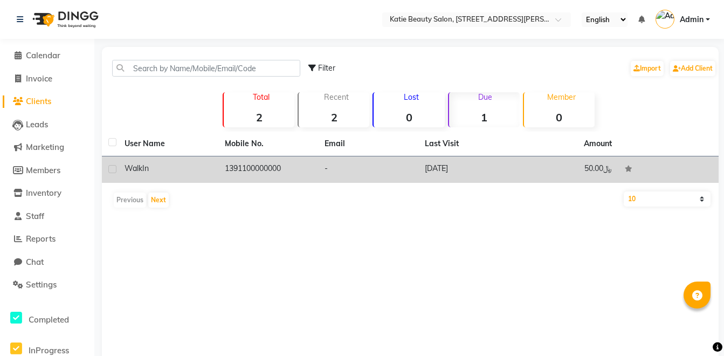
click at [275, 172] on td "1391100000000" at bounding box center [268, 169] width 100 height 26
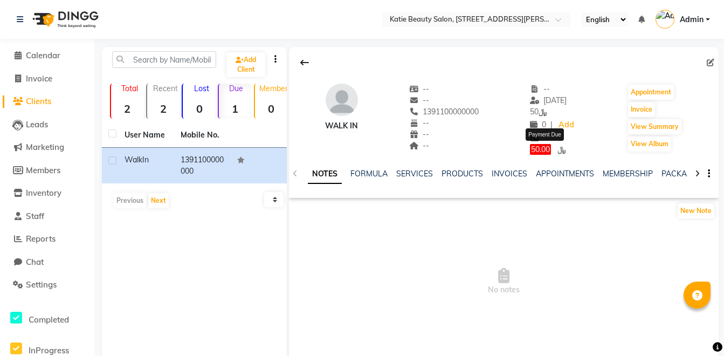
click at [530, 147] on span "50.00" at bounding box center [540, 149] width 21 height 11
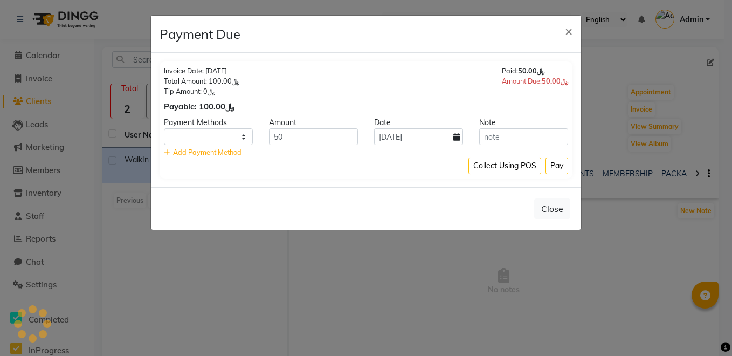
select select "1"
click at [569, 28] on span "×" at bounding box center [569, 31] width 8 height 16
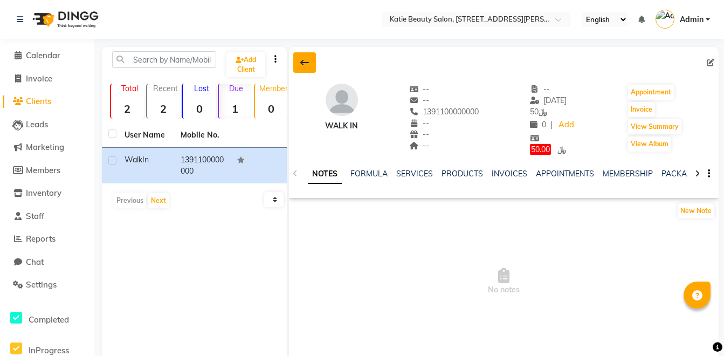
click at [306, 61] on icon at bounding box center [304, 62] width 9 height 9
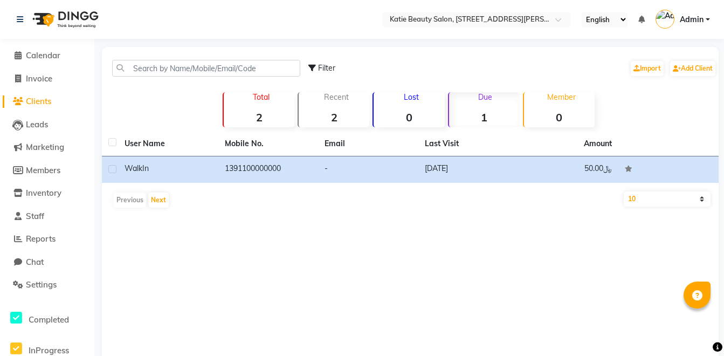
click at [273, 117] on strong "2" at bounding box center [259, 117] width 71 height 13
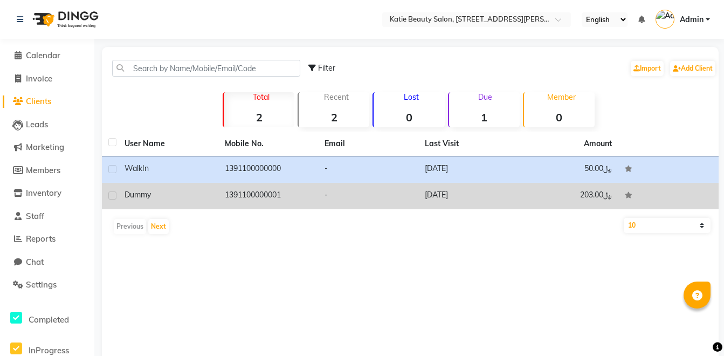
click at [297, 191] on td "1391100000001" at bounding box center [268, 196] width 100 height 26
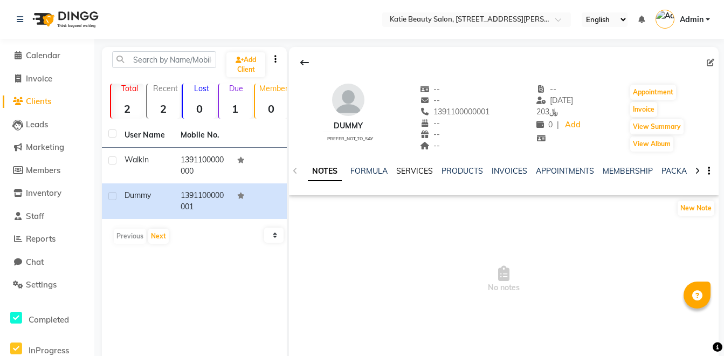
click at [414, 166] on link "SERVICES" at bounding box center [414, 171] width 37 height 10
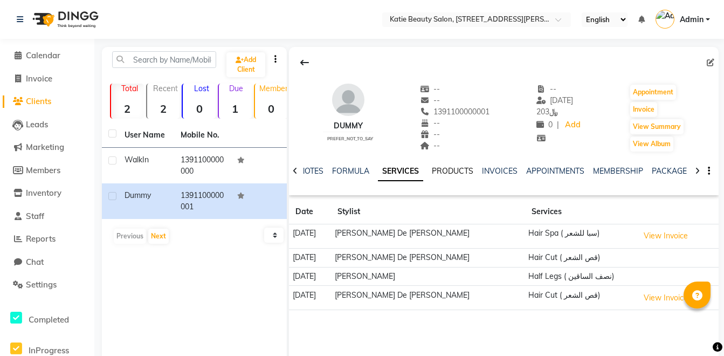
click at [465, 172] on link "PRODUCTS" at bounding box center [453, 171] width 42 height 10
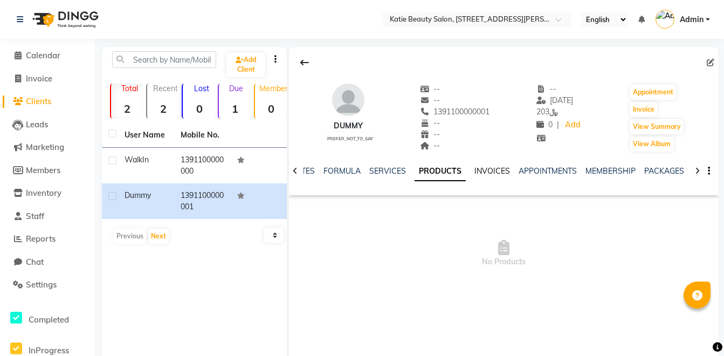
click at [483, 173] on link "INVOICES" at bounding box center [493, 171] width 36 height 10
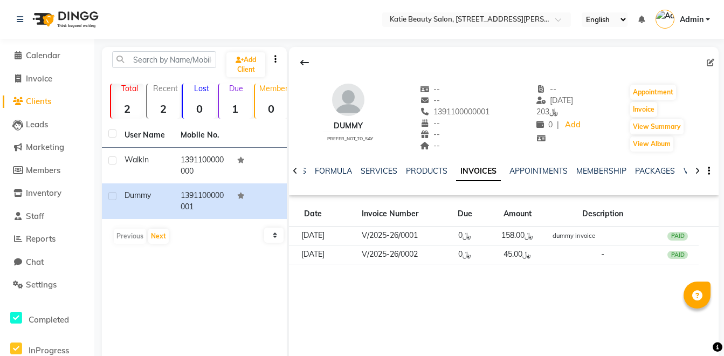
click at [548, 166] on div "APPOINTMENTS" at bounding box center [539, 171] width 58 height 11
click at [546, 170] on link "APPOINTMENTS" at bounding box center [539, 171] width 58 height 10
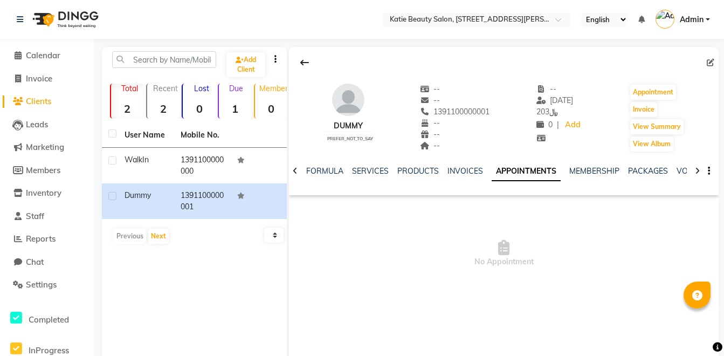
click at [294, 169] on icon at bounding box center [295, 171] width 5 height 8
click at [294, 169] on div "NOTES FORMULA SERVICES PRODUCTS INVOICES APPOINTMENTS MEMBERSHIP PACKAGES VOUCH…" at bounding box center [504, 171] width 430 height 37
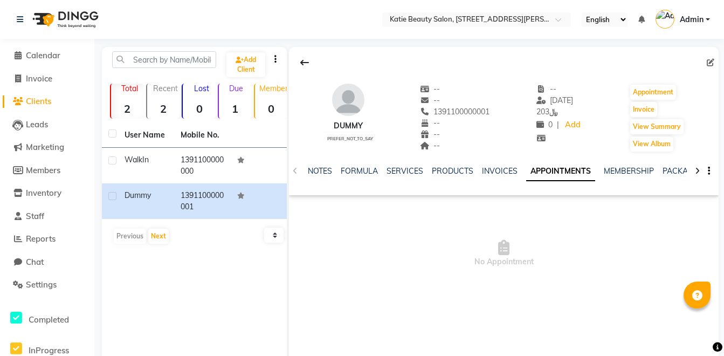
click at [294, 169] on div "NOTES FORMULA SERVICES PRODUCTS INVOICES APPOINTMENTS MEMBERSHIP PACKAGES VOUCH…" at bounding box center [504, 171] width 430 height 37
click at [316, 173] on link "NOTES" at bounding box center [320, 171] width 24 height 10
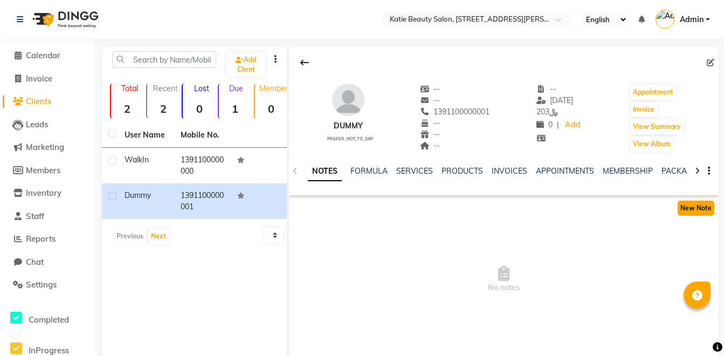
click at [683, 207] on button "New Note" at bounding box center [696, 208] width 37 height 15
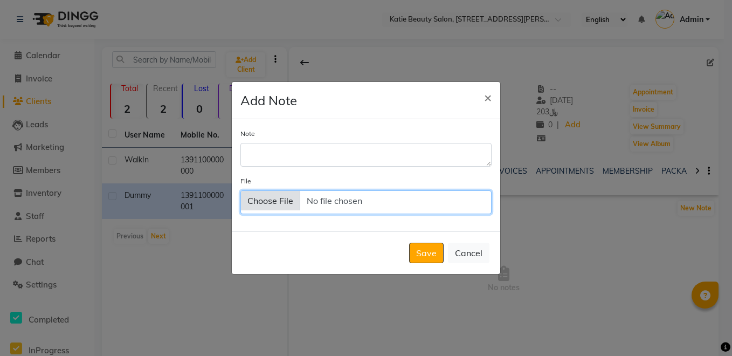
click at [295, 206] on input "File" at bounding box center [366, 202] width 251 height 24
type input "C:\fakepath\5ccbd871-9102-4beb-99a5-ffa13d7aef1e.jpeg"
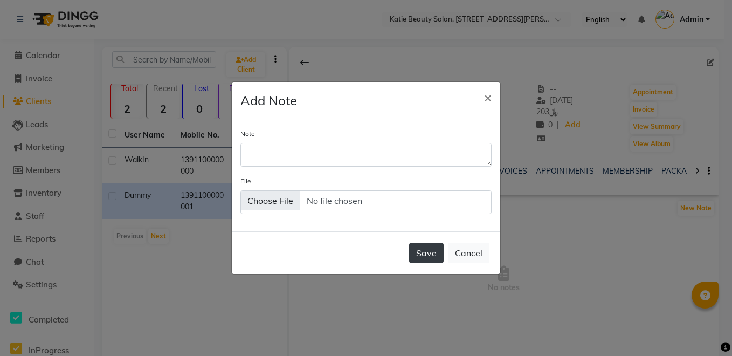
click at [433, 259] on button "Save" at bounding box center [426, 253] width 35 height 20
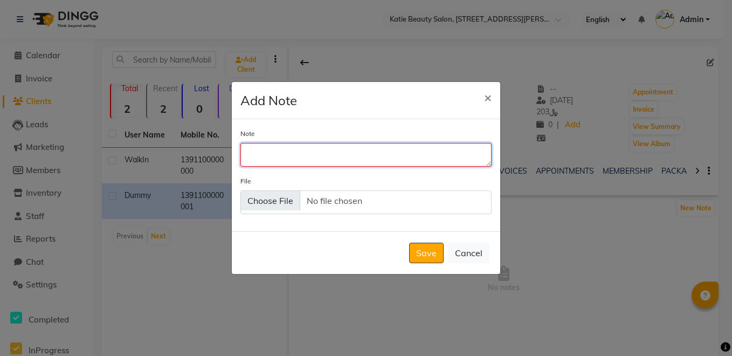
click at [393, 166] on textarea "Note" at bounding box center [366, 155] width 251 height 24
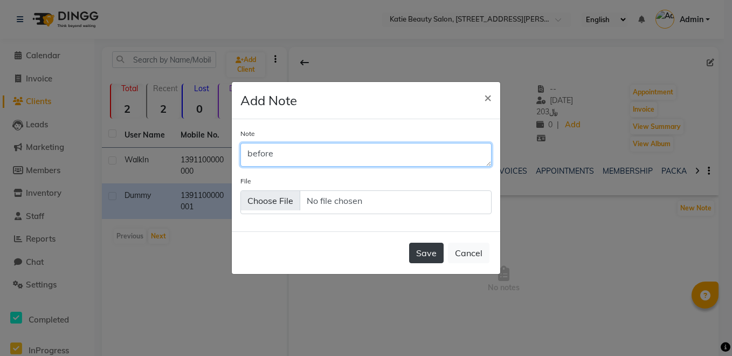
type textarea "before"
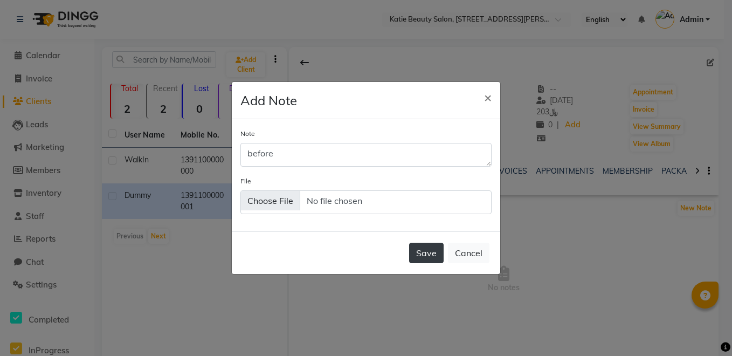
click at [429, 256] on button "Save" at bounding box center [426, 253] width 35 height 20
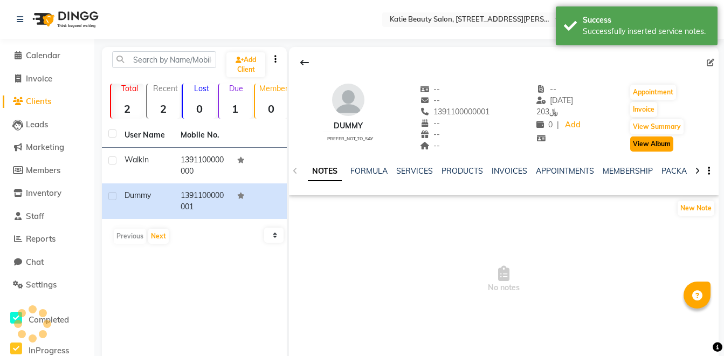
click at [647, 141] on button "View Album" at bounding box center [652, 143] width 43 height 15
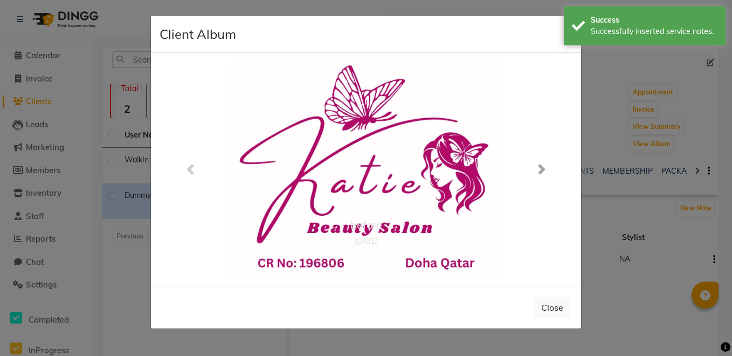
click at [544, 166] on span at bounding box center [542, 169] width 11 height 11
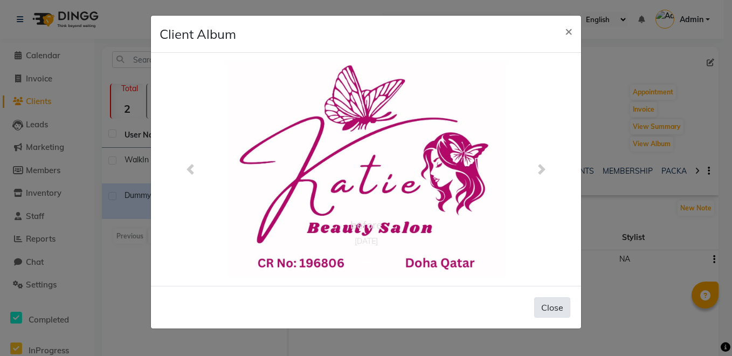
click at [542, 308] on button "Close" at bounding box center [553, 307] width 36 height 20
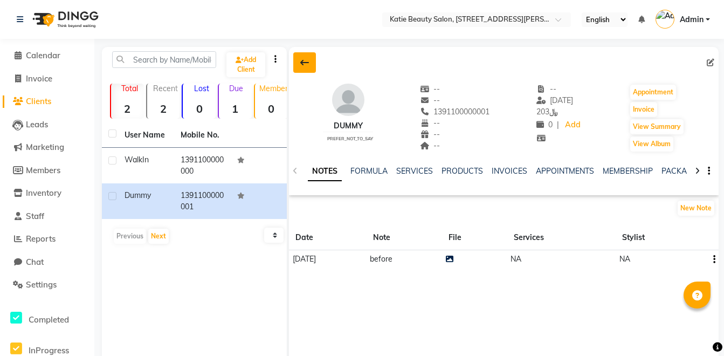
click at [303, 61] on icon at bounding box center [304, 62] width 9 height 9
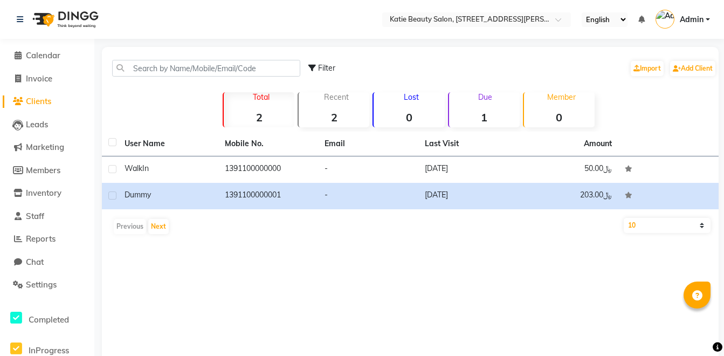
click at [50, 72] on li "Invoice" at bounding box center [47, 78] width 94 height 23
click at [48, 77] on span "Invoice" at bounding box center [39, 78] width 26 height 10
select select "service"
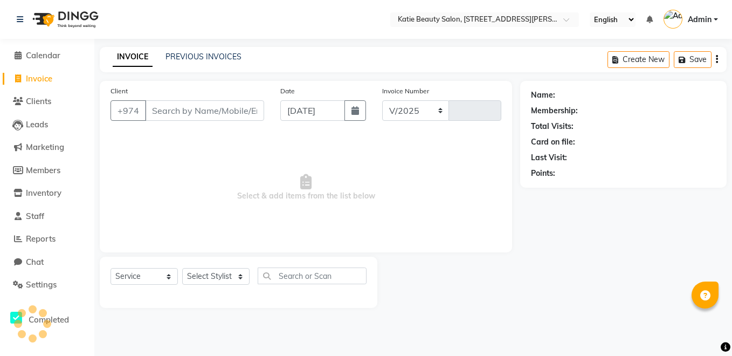
select select "8915"
type input "0004"
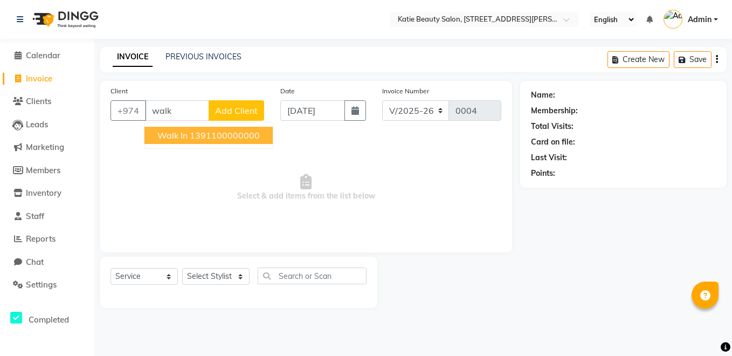
click at [189, 141] on button "Walk In 1391100000000" at bounding box center [209, 135] width 128 height 17
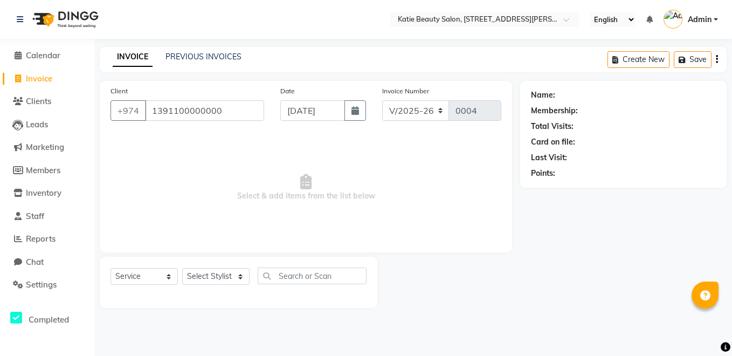
type input "1391100000000"
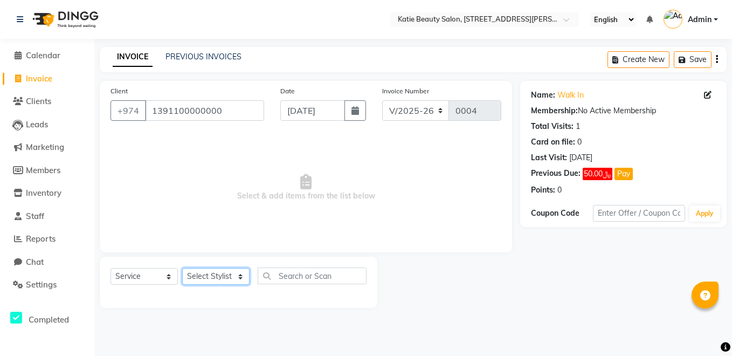
click at [215, 280] on select "Select Stylist Anna De Jesus Cathy Pradet Mercy Generana Ofelia Amoyo Shusma Ra…" at bounding box center [215, 276] width 67 height 17
select select "90101"
click at [182, 268] on select "Select Stylist Anna De Jesus Cathy Pradet Mercy Generana Ofelia Amoyo Shusma Ra…" at bounding box center [215, 276] width 67 height 17
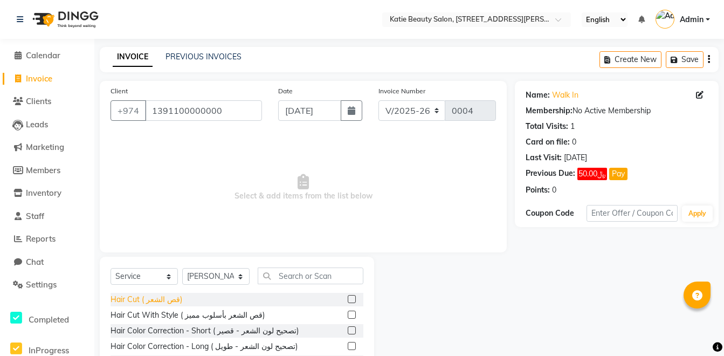
click at [172, 303] on div "Hair Cut ( قص الشعر)" at bounding box center [147, 299] width 72 height 11
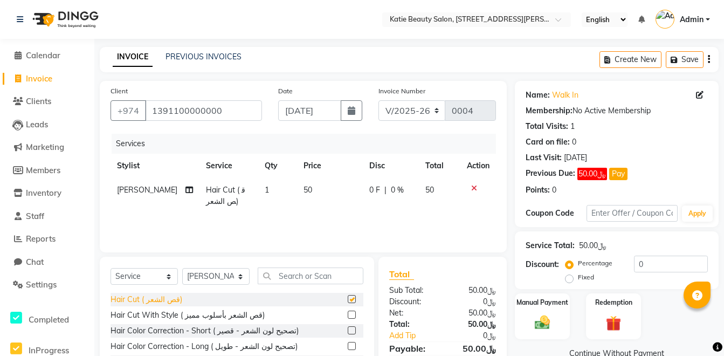
checkbox input "false"
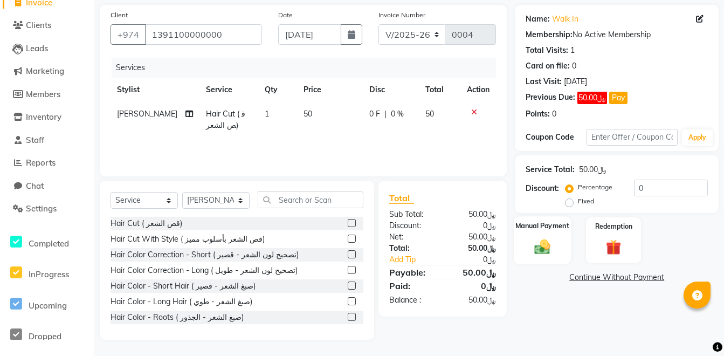
click at [558, 233] on div "Manual Payment" at bounding box center [542, 240] width 57 height 48
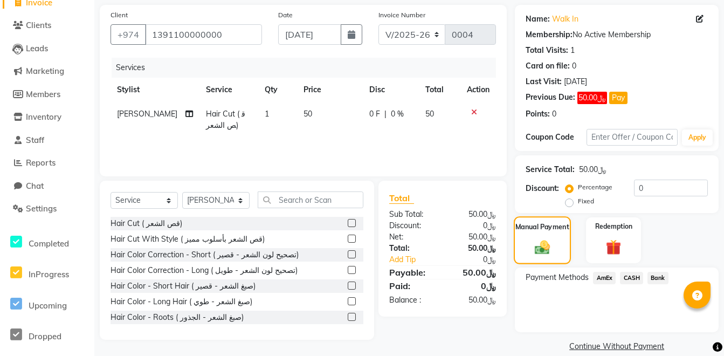
scroll to position [91, 0]
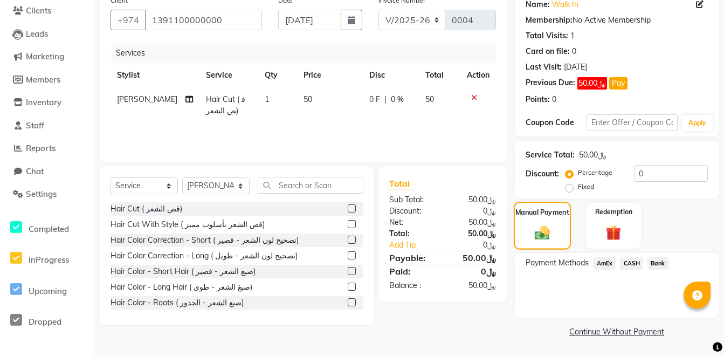
click at [554, 238] on img at bounding box center [543, 232] width 24 height 17
click at [657, 262] on span "Bank" at bounding box center [658, 263] width 21 height 12
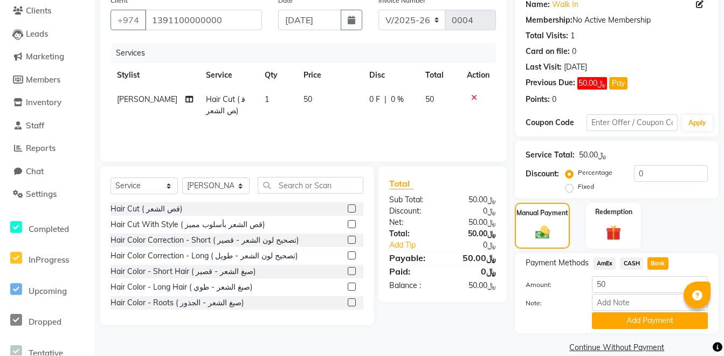
scroll to position [106, 0]
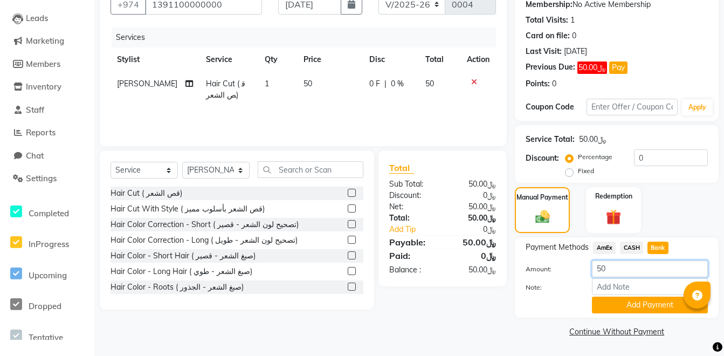
click at [601, 271] on input "50" at bounding box center [650, 269] width 116 height 17
click at [613, 266] on input "50" at bounding box center [650, 269] width 116 height 17
type input "5"
type input "45"
click at [619, 303] on button "Add Payment" at bounding box center [650, 305] width 116 height 17
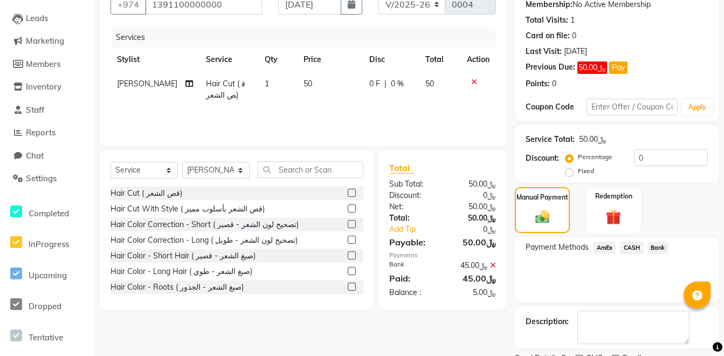
scroll to position [152, 0]
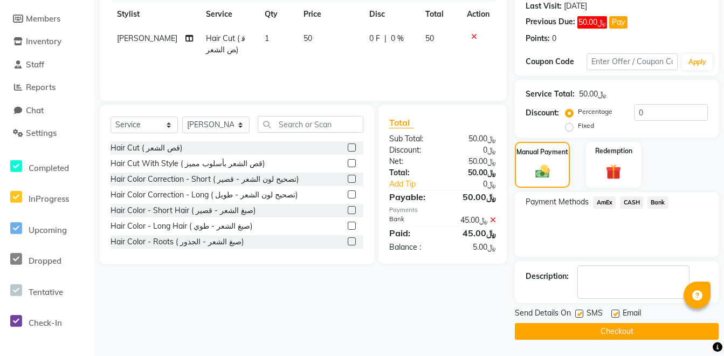
click at [580, 310] on label at bounding box center [580, 314] width 8 height 8
click at [580, 311] on input "checkbox" at bounding box center [579, 314] width 7 height 7
checkbox input "false"
click at [605, 324] on button "Checkout" at bounding box center [617, 331] width 204 height 17
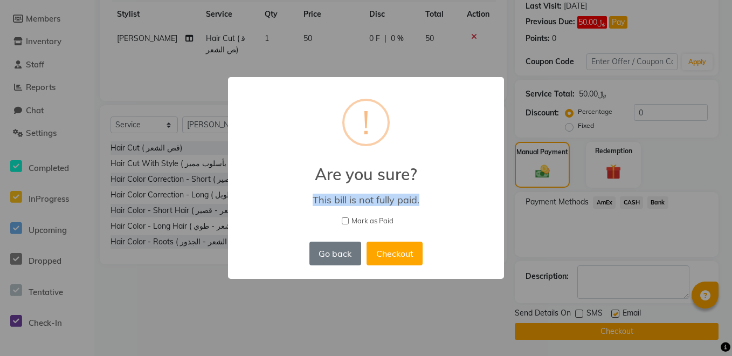
drag, startPoint x: 305, startPoint y: 195, endPoint x: 429, endPoint y: 206, distance: 124.5
click at [429, 206] on div "This bill is not fully paid." at bounding box center [366, 200] width 245 height 12
click at [409, 251] on button "Checkout" at bounding box center [395, 254] width 56 height 24
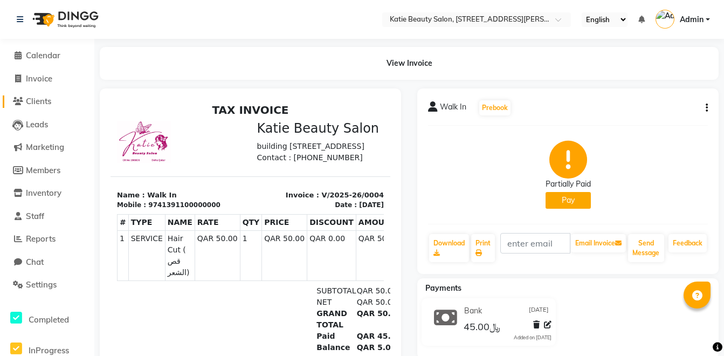
click at [51, 100] on span "Clients" at bounding box center [38, 101] width 25 height 10
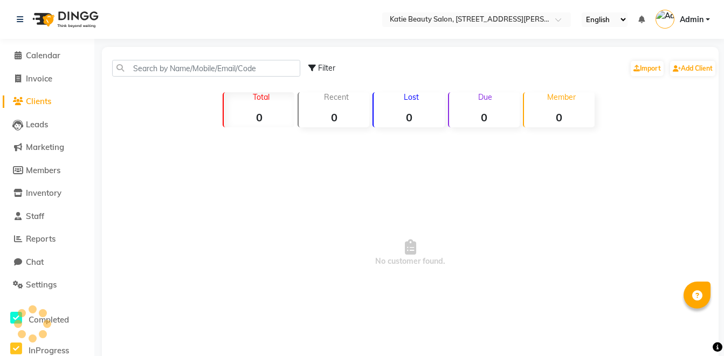
click at [498, 111] on strong "0" at bounding box center [484, 117] width 71 height 13
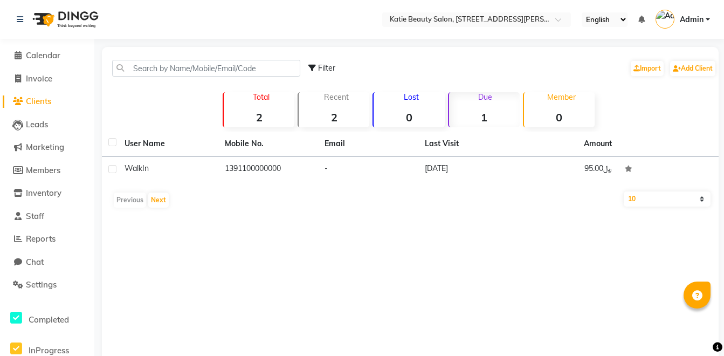
click at [263, 114] on strong "2" at bounding box center [259, 117] width 71 height 13
click at [37, 54] on span "Calendar" at bounding box center [43, 55] width 35 height 10
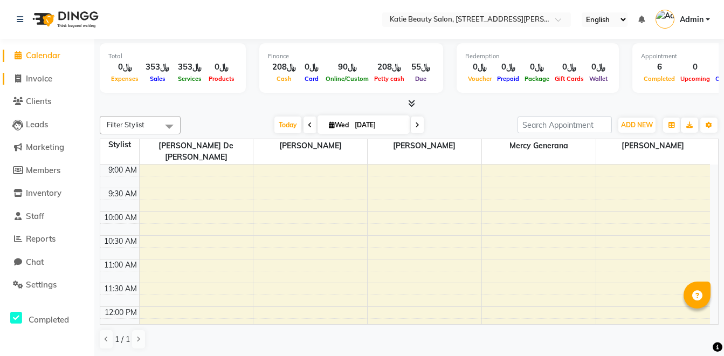
click at [16, 76] on icon at bounding box center [18, 78] width 6 height 8
select select "service"
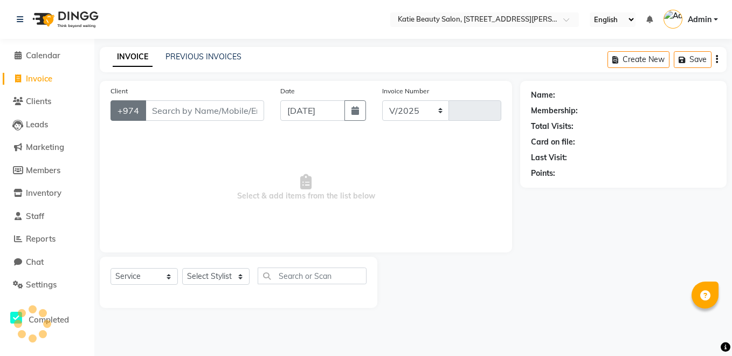
select select "8915"
type input "0005"
click at [164, 103] on input "Client" at bounding box center [204, 110] width 119 height 20
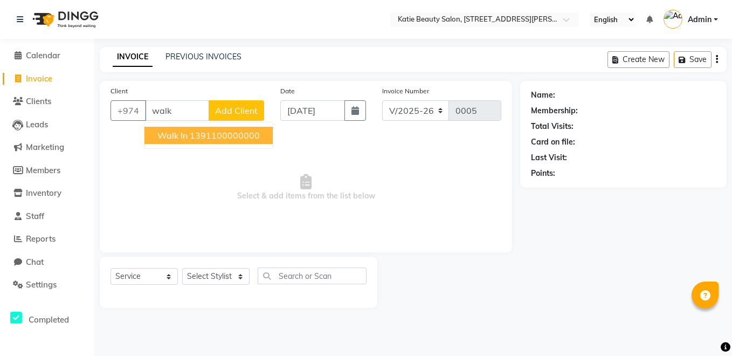
click at [188, 132] on button "Walk In 1391100000000" at bounding box center [209, 135] width 128 height 17
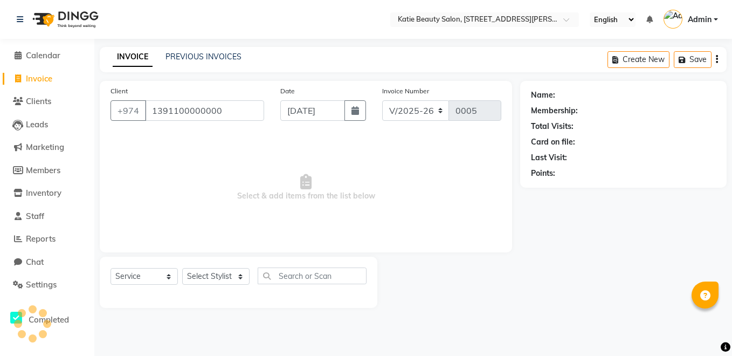
type input "1391100000000"
click at [211, 280] on select "Select Stylist Anna De Jesus Cathy Pradet Mercy Generana Ofelia Amoyo Shusma Ra…" at bounding box center [215, 276] width 67 height 17
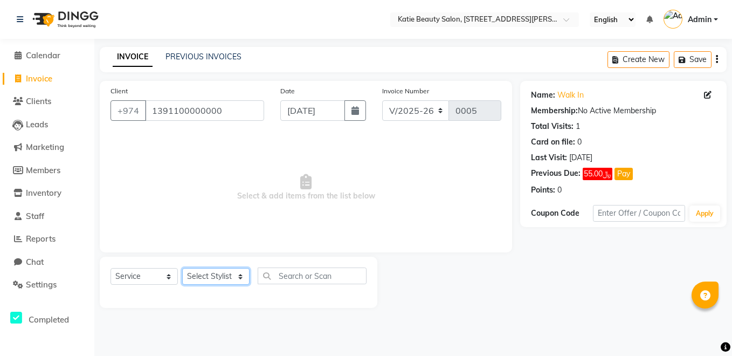
select select "90100"
click at [182, 268] on select "Select Stylist Anna De Jesus Cathy Pradet Mercy Generana Ofelia Amoyo Shusma Ra…" at bounding box center [215, 276] width 67 height 17
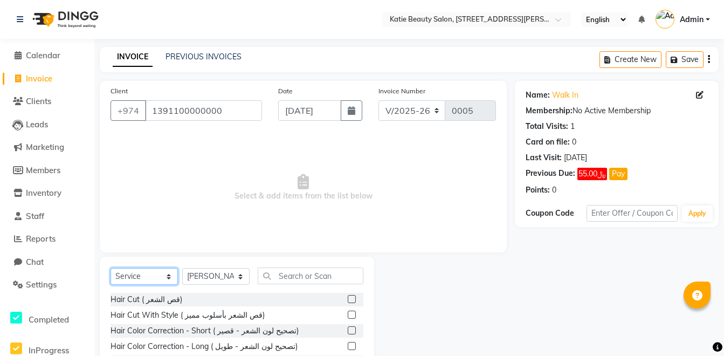
click at [153, 278] on select "Select Service Product Membership Package Voucher Prepaid Gift Card" at bounding box center [144, 276] width 67 height 17
select select "package"
click at [111, 268] on select "Select Service Product Membership Package Voucher Prepaid Gift Card" at bounding box center [144, 276] width 67 height 17
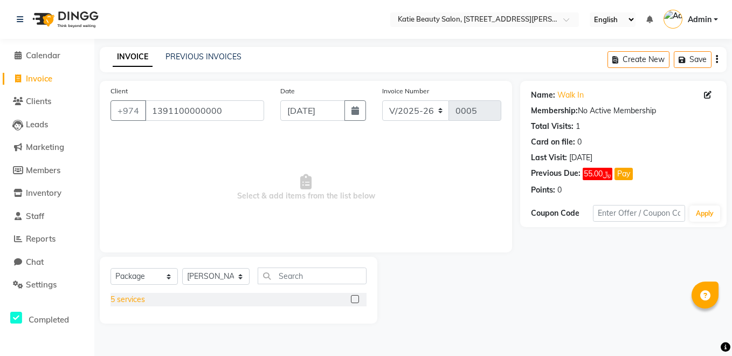
click at [122, 295] on div "5 services" at bounding box center [128, 299] width 35 height 11
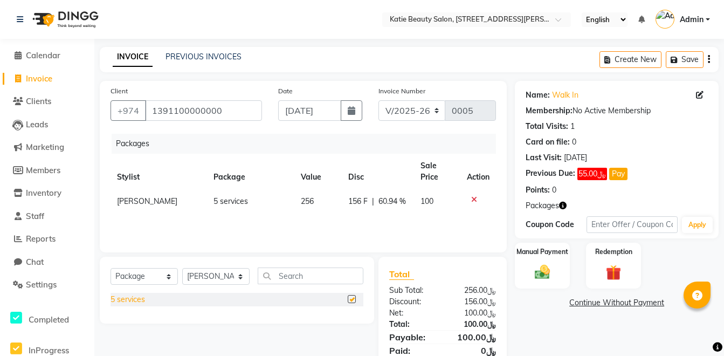
checkbox input "false"
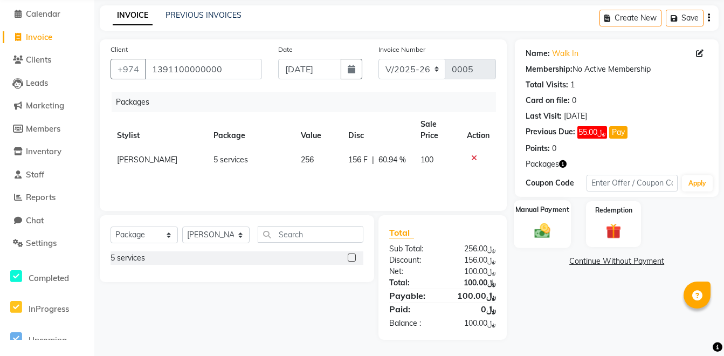
click at [540, 231] on img at bounding box center [543, 231] width 26 height 18
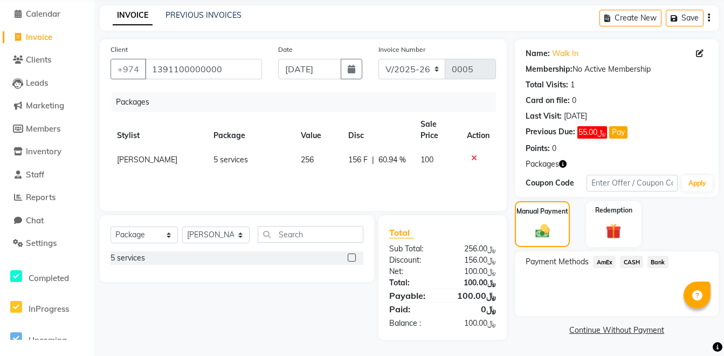
click at [652, 262] on span "Bank" at bounding box center [658, 262] width 21 height 12
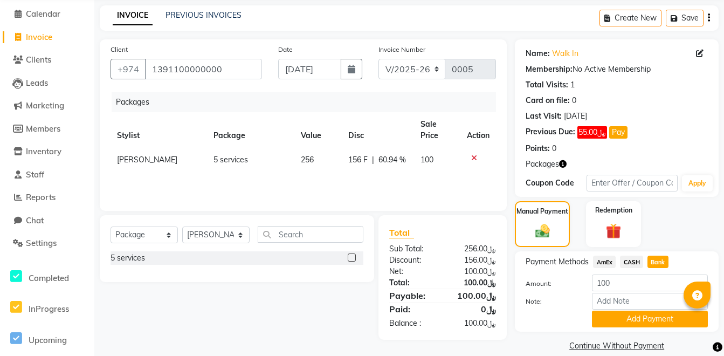
scroll to position [56, 0]
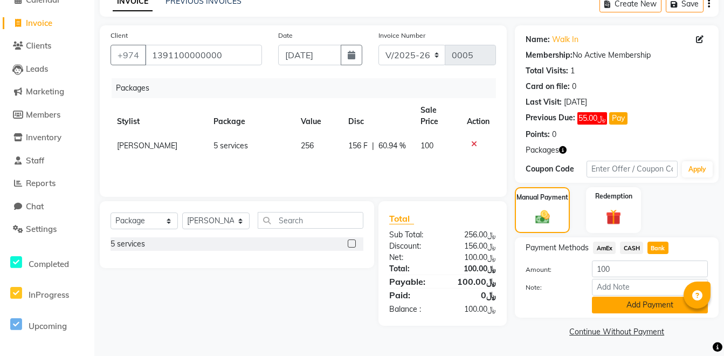
click at [650, 304] on button "Add Payment" at bounding box center [650, 305] width 116 height 17
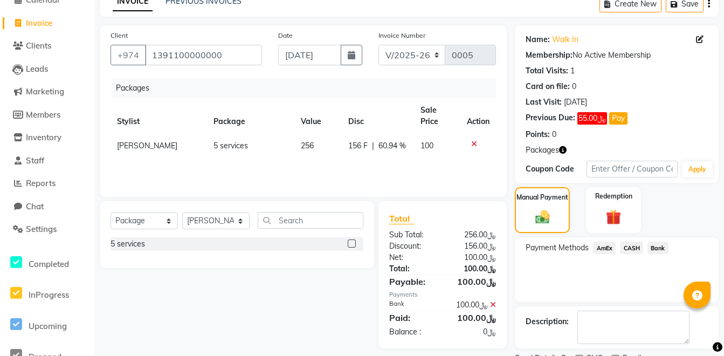
scroll to position [101, 0]
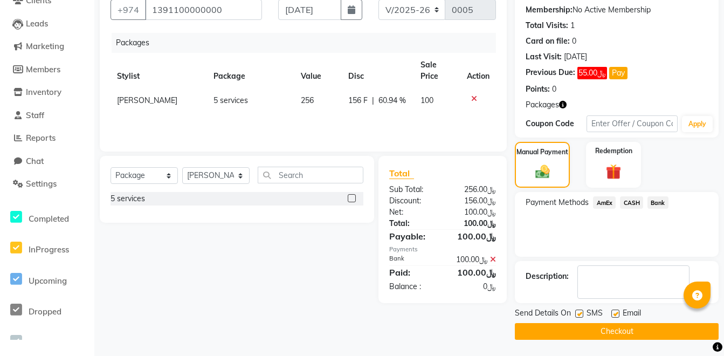
click at [581, 312] on label at bounding box center [580, 314] width 8 height 8
click at [581, 312] on input "checkbox" at bounding box center [579, 314] width 7 height 7
checkbox input "false"
click at [568, 330] on button "Checkout" at bounding box center [617, 331] width 204 height 17
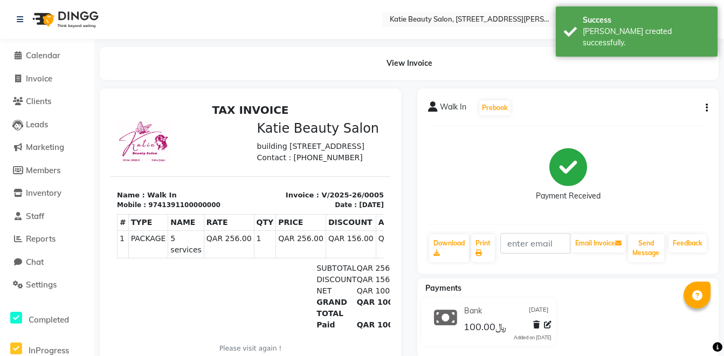
click at [45, 70] on li "Invoice" at bounding box center [47, 78] width 94 height 23
click at [46, 83] on span "Invoice" at bounding box center [39, 78] width 26 height 10
select select "service"
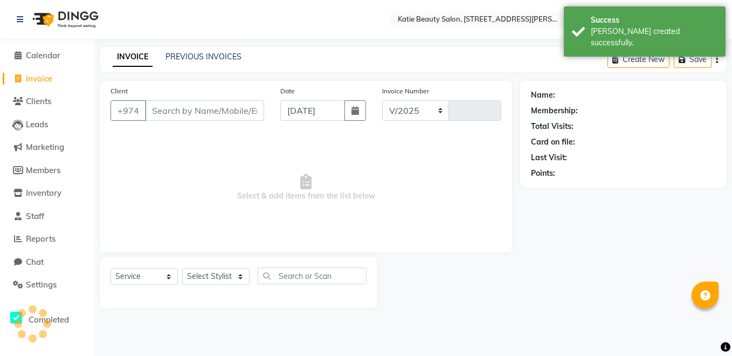
select select "8915"
type input "0006"
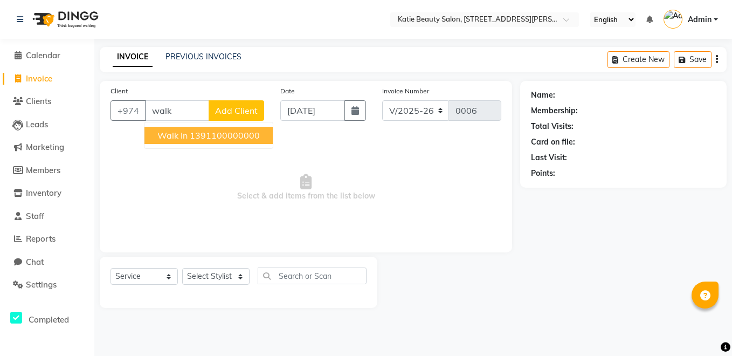
click at [184, 139] on span "Walk In" at bounding box center [173, 135] width 30 height 11
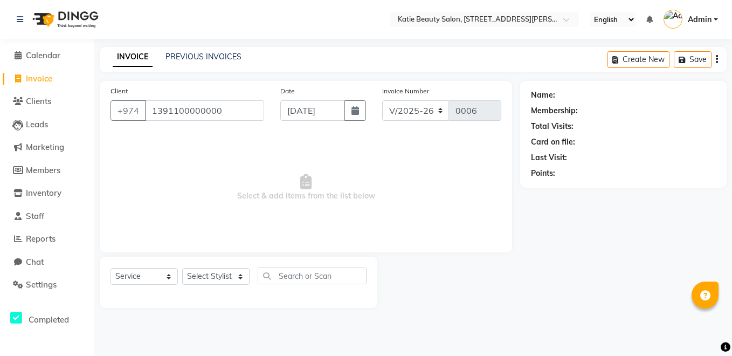
type input "1391100000000"
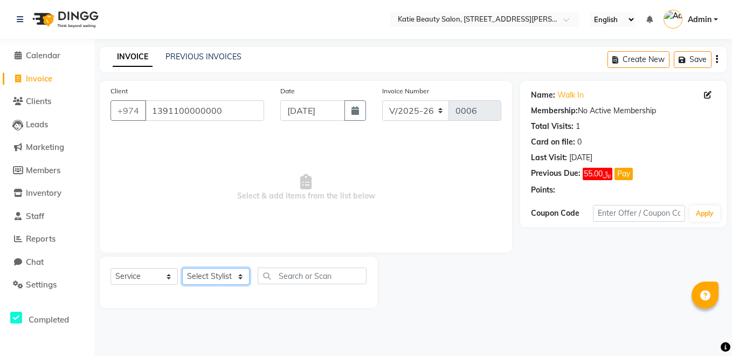
click at [207, 269] on select "Select Stylist Anna De Jesus Cathy Pradet Mercy Generana Ofelia Amoyo Shusma Ra…" at bounding box center [215, 276] width 67 height 17
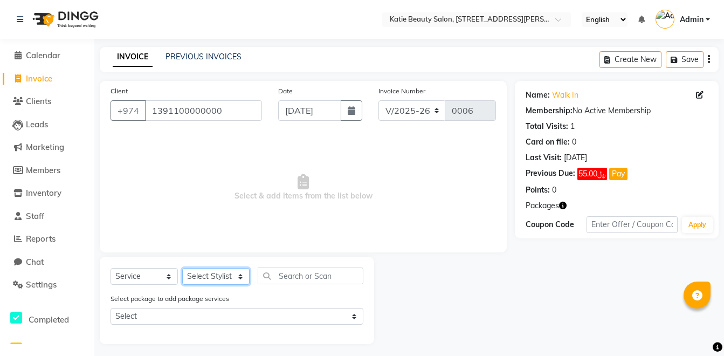
select select "90099"
click at [182, 268] on select "Select Stylist Anna De Jesus Cathy Pradet Mercy Generana Ofelia Amoyo Shusma Ra…" at bounding box center [215, 276] width 67 height 17
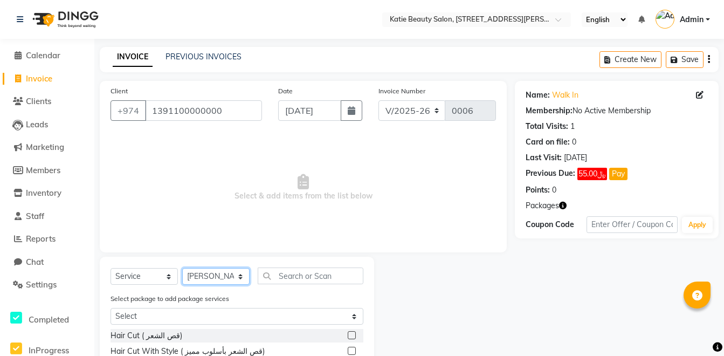
scroll to position [112, 0]
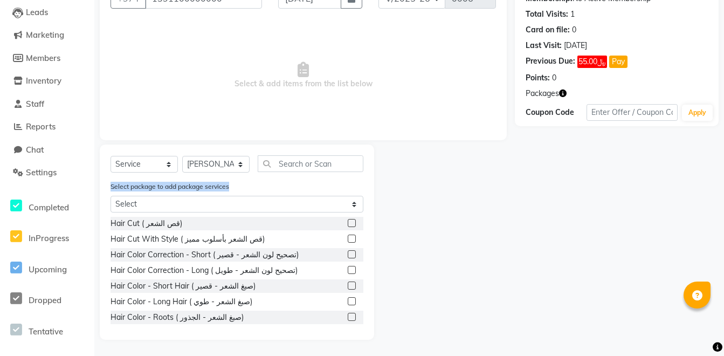
drag, startPoint x: 109, startPoint y: 188, endPoint x: 232, endPoint y: 187, distance: 123.0
click at [232, 187] on div "Select package to add package services Select 5 services" at bounding box center [236, 199] width 269 height 36
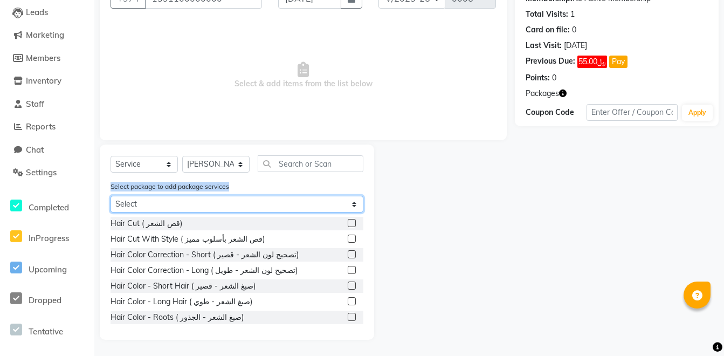
drag, startPoint x: 232, startPoint y: 187, endPoint x: 224, endPoint y: 197, distance: 13.5
click at [224, 197] on select "Select 5 services" at bounding box center [237, 204] width 253 height 17
click at [111, 196] on select "Select 5 services" at bounding box center [237, 204] width 253 height 17
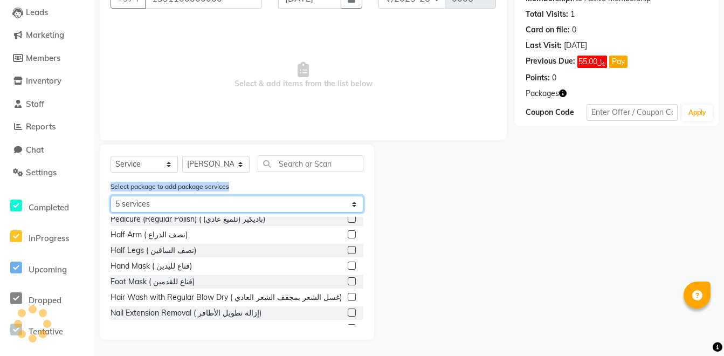
scroll to position [0, 0]
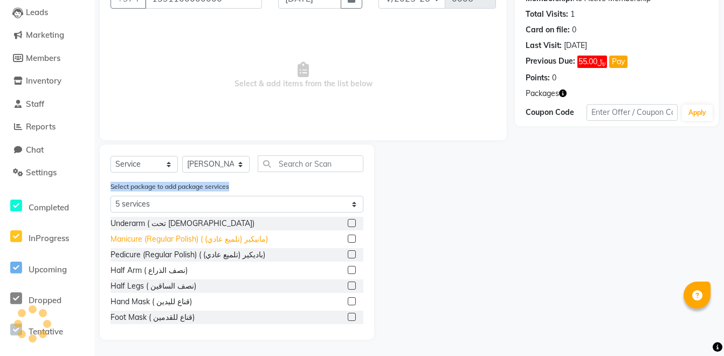
click at [180, 241] on div "Manicure (Regular Polish) ( مانيكير (تلميع عادي))" at bounding box center [190, 239] width 158 height 11
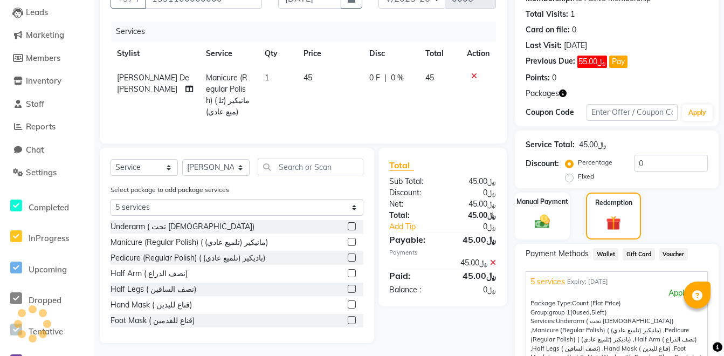
scroll to position [251, 0]
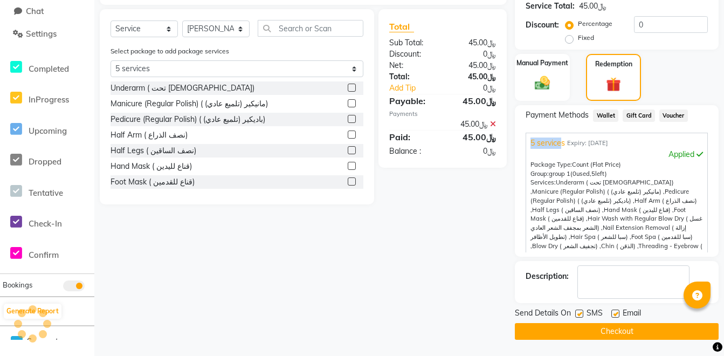
drag, startPoint x: 527, startPoint y: 141, endPoint x: 560, endPoint y: 133, distance: 33.9
click at [560, 133] on div "5 services Expiry: 03-09-2026 Applied Package Type: Count (Flat Price) Group: g…" at bounding box center [617, 221] width 182 height 177
drag, startPoint x: 560, startPoint y: 133, endPoint x: 585, endPoint y: 173, distance: 47.0
click at [585, 173] on span "group 1 (0 used, 5 left)" at bounding box center [578, 174] width 58 height 8
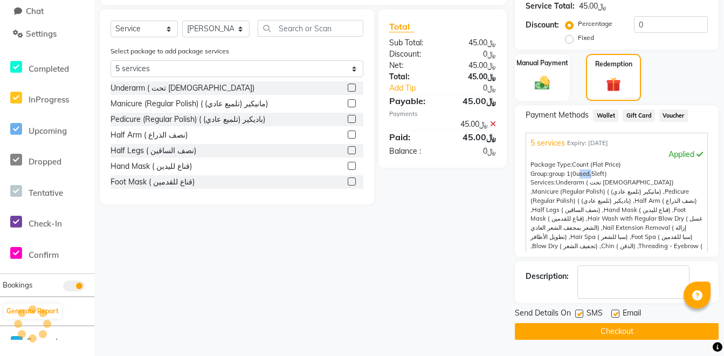
click at [585, 173] on span "group 1 (0 used, 5 left)" at bounding box center [578, 174] width 58 height 8
drag, startPoint x: 585, startPoint y: 173, endPoint x: 601, endPoint y: 176, distance: 16.6
click at [595, 176] on span "5" at bounding box center [594, 174] width 4 height 8
click at [168, 125] on div "Pedicure (Regular Polish) ( باديكير (تلميع عادي))" at bounding box center [188, 119] width 155 height 11
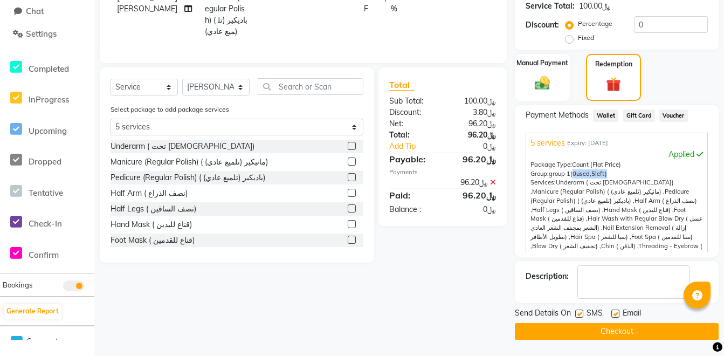
drag, startPoint x: 574, startPoint y: 175, endPoint x: 611, endPoint y: 170, distance: 37.5
click at [607, 170] on span "group 1 (0 used, 5 left)" at bounding box center [578, 174] width 58 height 8
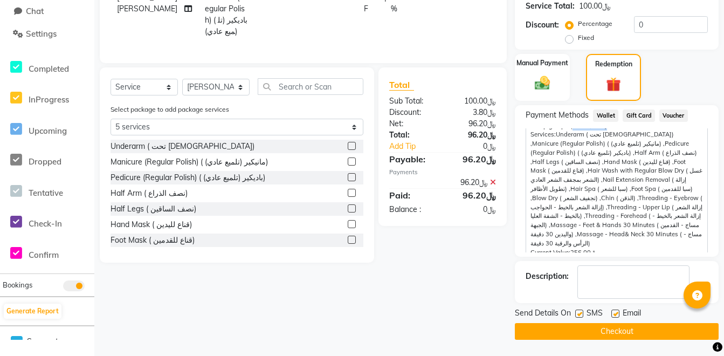
scroll to position [49, 0]
click at [578, 312] on label at bounding box center [580, 314] width 8 height 8
click at [578, 312] on input "checkbox" at bounding box center [579, 314] width 7 height 7
click at [581, 336] on button "Checkout" at bounding box center [617, 331] width 204 height 17
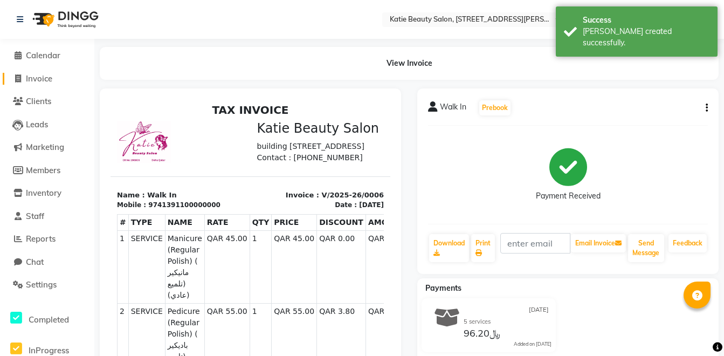
click at [44, 76] on span "Invoice" at bounding box center [39, 78] width 26 height 10
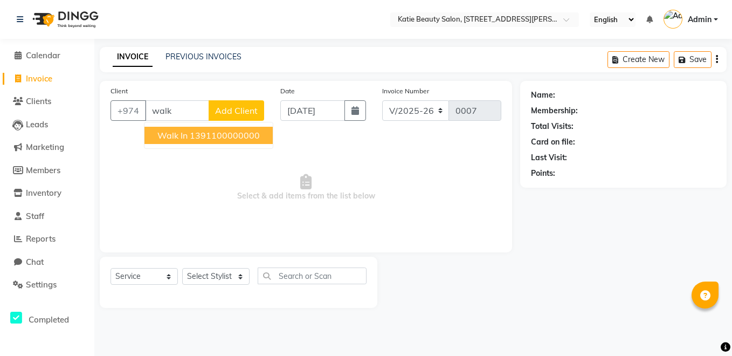
click at [191, 138] on ngb-highlight "1391100000000" at bounding box center [225, 135] width 70 height 11
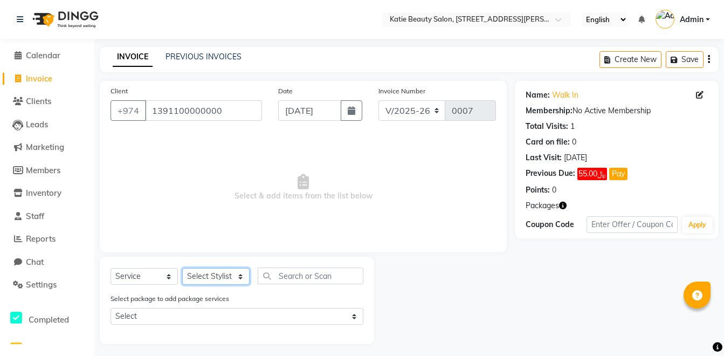
click at [208, 272] on select "Select Stylist Anna De Jesus Cathy Pradet Mercy Generana Ofelia Amoyo Shusma Ra…" at bounding box center [215, 276] width 67 height 17
click at [182, 268] on select "Select Stylist Anna De Jesus Cathy Pradet Mercy Generana Ofelia Amoyo Shusma Ra…" at bounding box center [215, 276] width 67 height 17
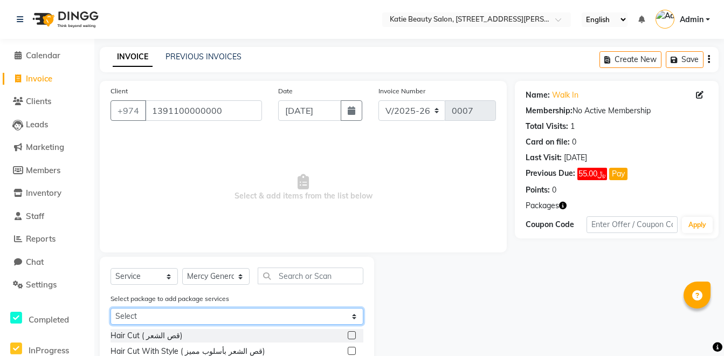
click at [183, 320] on select "Select 5 services" at bounding box center [237, 316] width 253 height 17
click at [111, 308] on select "Select 5 services" at bounding box center [237, 316] width 253 height 17
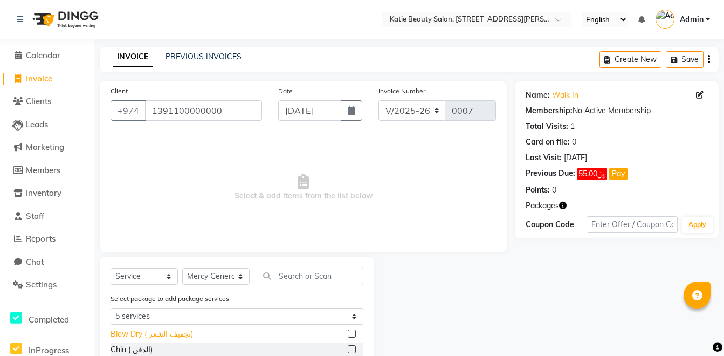
click at [139, 333] on div "Blow Dry ( تجفيف الشعر)" at bounding box center [152, 333] width 83 height 11
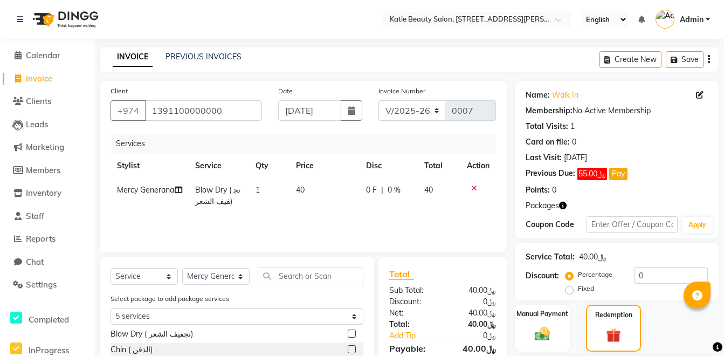
scroll to position [251, 0]
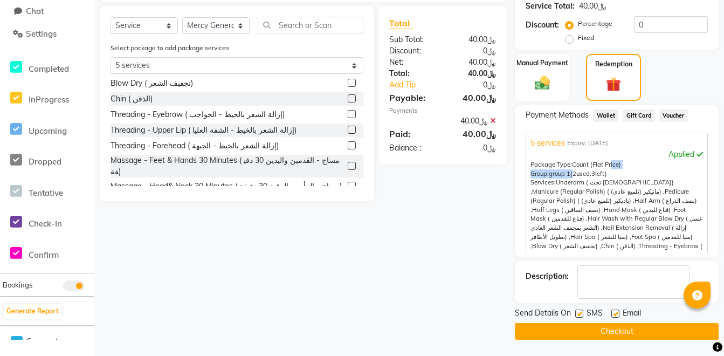
drag, startPoint x: 573, startPoint y: 173, endPoint x: 611, endPoint y: 168, distance: 38.1
click at [611, 168] on div "Package Type: Count (Flat Price) Group: group 1 (2 used, 3 left) Services: Unde…" at bounding box center [617, 232] width 173 height 145
click at [611, 168] on div "Package Type: Count (Flat Price)" at bounding box center [617, 164] width 173 height 9
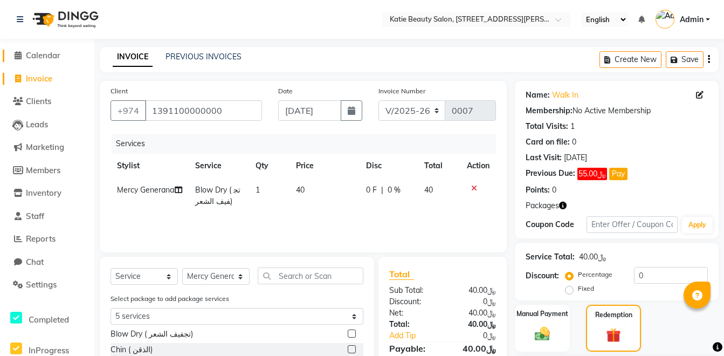
click at [55, 54] on span "Calendar" at bounding box center [43, 55] width 35 height 10
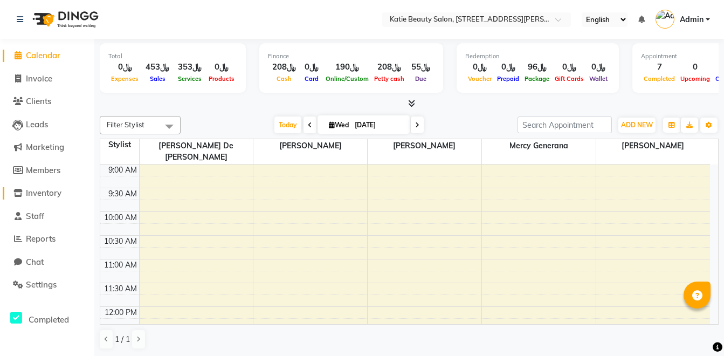
click at [40, 188] on span "Inventory" at bounding box center [44, 193] width 36 height 10
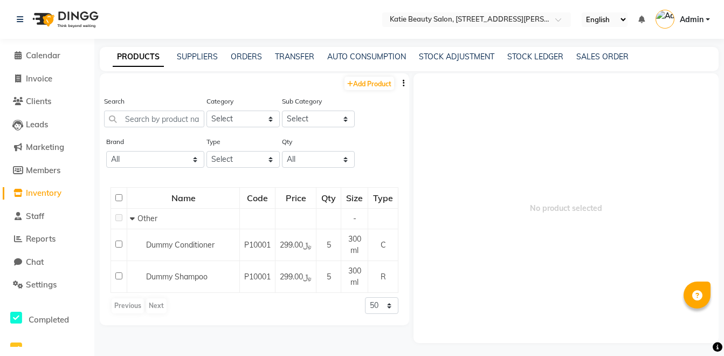
click at [15, 190] on icon at bounding box center [17, 193] width 9 height 8
click at [375, 87] on link "Add Product" at bounding box center [370, 83] width 50 height 13
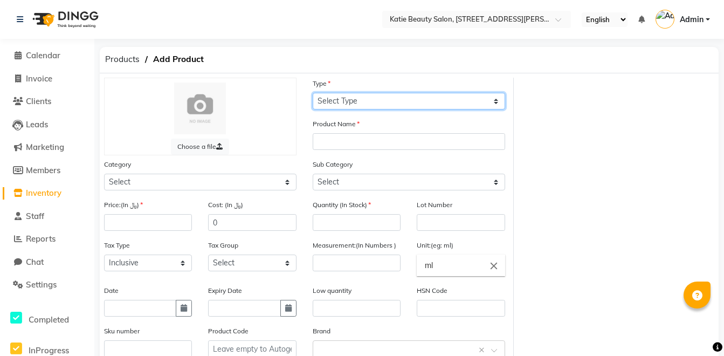
click at [391, 104] on select "Select Type Both Retail Consumable" at bounding box center [409, 101] width 193 height 17
click at [313, 93] on select "Select Type Both Retail Consumable" at bounding box center [409, 101] width 193 height 17
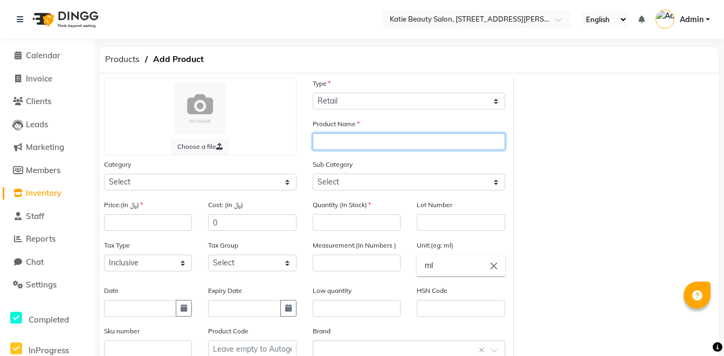
click at [359, 141] on input "text" at bounding box center [409, 141] width 193 height 17
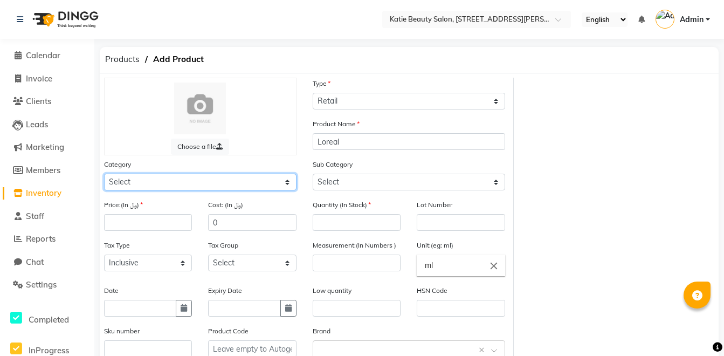
click at [229, 183] on select "Select Hair Skin Makeup Personal Care Appliances Beard Waxing Disposable Thread…" at bounding box center [200, 182] width 193 height 17
click at [104, 174] on select "Select Hair Skin Makeup Personal Care Appliances Beard Waxing Disposable Thread…" at bounding box center [200, 182] width 193 height 17
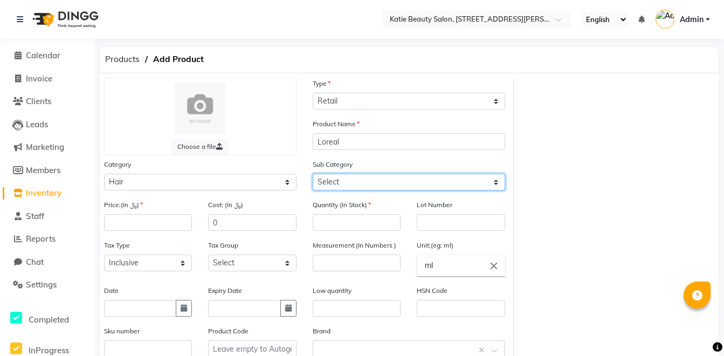
click at [329, 186] on select "Select Shampoo Conditioner Cream Mask Oil Serum Color Appliances Treatment Styl…" at bounding box center [409, 182] width 193 height 17
click at [313, 174] on select "Select Shampoo Conditioner Cream Mask Oil Serum Color Appliances Treatment Styl…" at bounding box center [409, 182] width 193 height 17
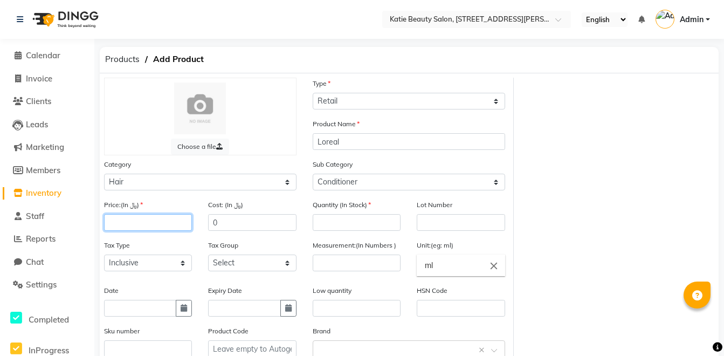
click at [136, 218] on input "number" at bounding box center [148, 222] width 88 height 17
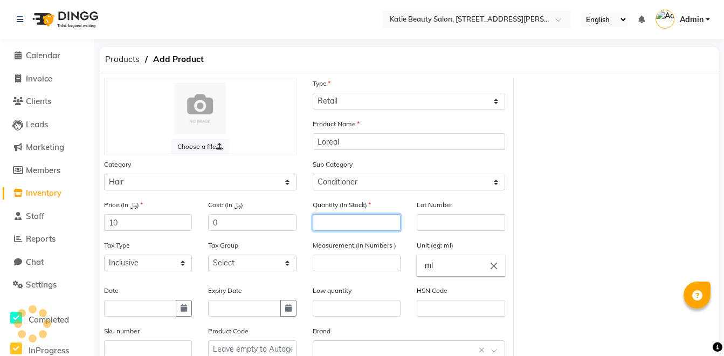
click at [326, 229] on input "number" at bounding box center [357, 222] width 88 height 17
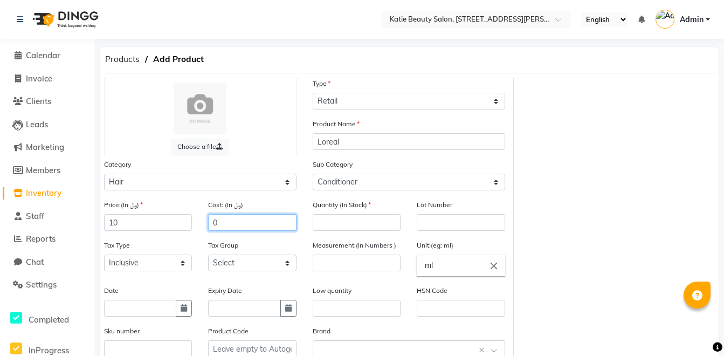
click at [229, 219] on input "0" at bounding box center [252, 222] width 88 height 17
click at [272, 214] on input "5" at bounding box center [252, 222] width 88 height 17
click at [365, 230] on input "number" at bounding box center [357, 222] width 88 height 17
click at [365, 238] on div "Quantity (In Stock) 4" at bounding box center [357, 219] width 104 height 40
click at [358, 222] on input "4" at bounding box center [357, 222] width 88 height 17
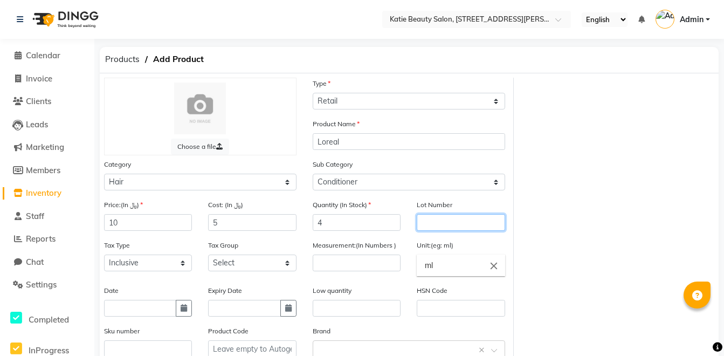
click at [423, 221] on input "text" at bounding box center [461, 222] width 88 height 17
click at [373, 261] on input "number" at bounding box center [357, 263] width 88 height 17
click at [120, 269] on select "Select Inclusive Exclusive" at bounding box center [148, 263] width 88 height 17
click at [297, 254] on div "Tax Group Select" at bounding box center [252, 259] width 104 height 40
click at [284, 264] on select "Select" at bounding box center [252, 263] width 88 height 17
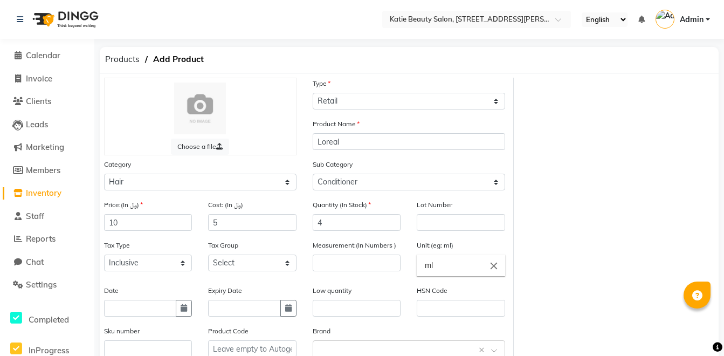
click at [326, 248] on label "Measurement:(In Numbers )" at bounding box center [355, 246] width 84 height 10
click at [350, 256] on input "number" at bounding box center [357, 263] width 88 height 17
drag, startPoint x: 310, startPoint y: 242, endPoint x: 355, endPoint y: 244, distance: 44.9
click at [355, 244] on div "Measurement:(In Numbers )" at bounding box center [357, 261] width 104 height 45
drag, startPoint x: 355, startPoint y: 244, endPoint x: 352, endPoint y: 256, distance: 12.2
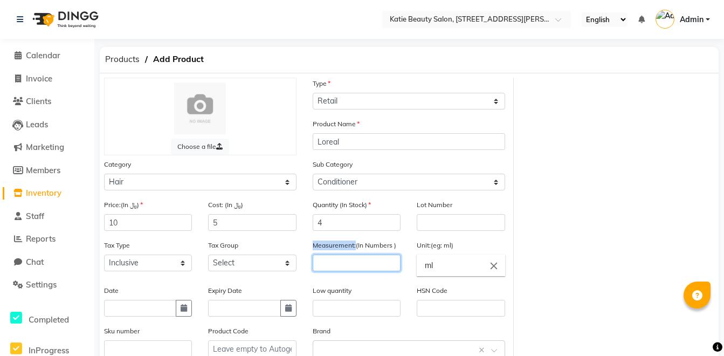
click at [352, 256] on input "number" at bounding box center [357, 263] width 88 height 17
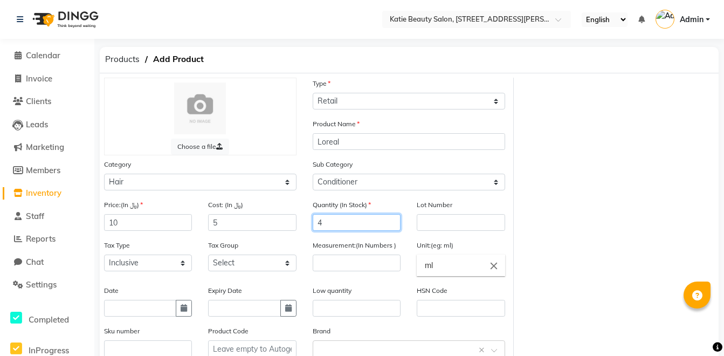
click at [336, 223] on input "4" at bounding box center [357, 222] width 88 height 17
click at [344, 263] on input "number" at bounding box center [357, 263] width 88 height 17
click at [433, 268] on input "ml" at bounding box center [461, 266] width 88 height 22
drag, startPoint x: 310, startPoint y: 246, endPoint x: 393, endPoint y: 246, distance: 82.5
click at [393, 246] on div at bounding box center [362, 178] width 724 height 356
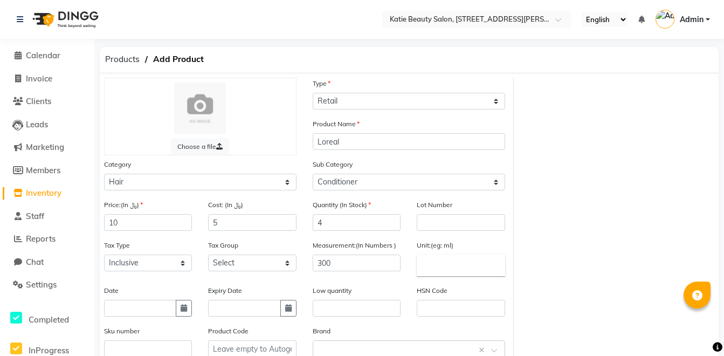
click at [434, 270] on input "text" at bounding box center [461, 266] width 88 height 22
click at [435, 286] on link "ml" at bounding box center [461, 290] width 88 height 28
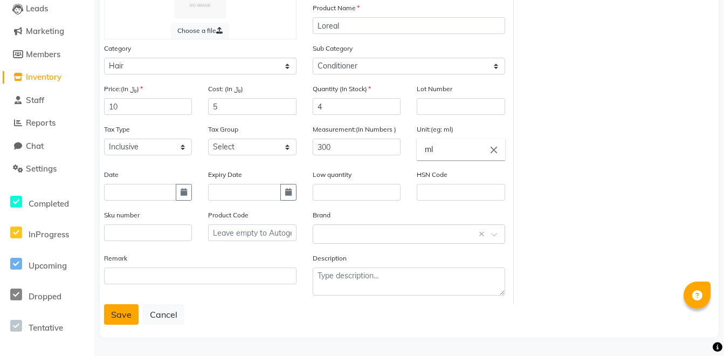
click at [109, 310] on button "Save" at bounding box center [121, 314] width 35 height 20
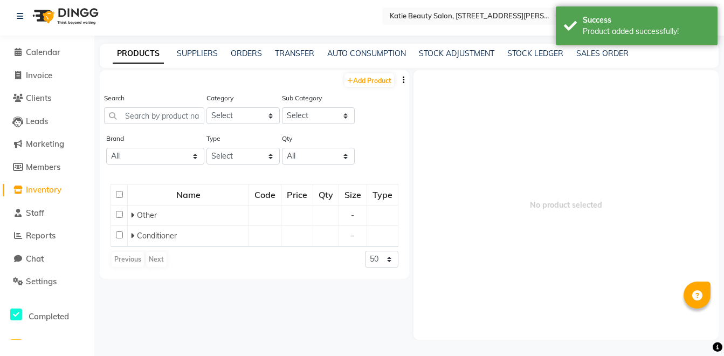
scroll to position [7, 0]
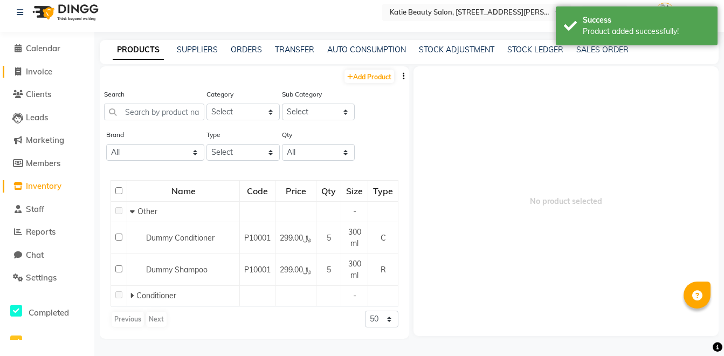
click at [50, 77] on link "Invoice" at bounding box center [47, 72] width 89 height 12
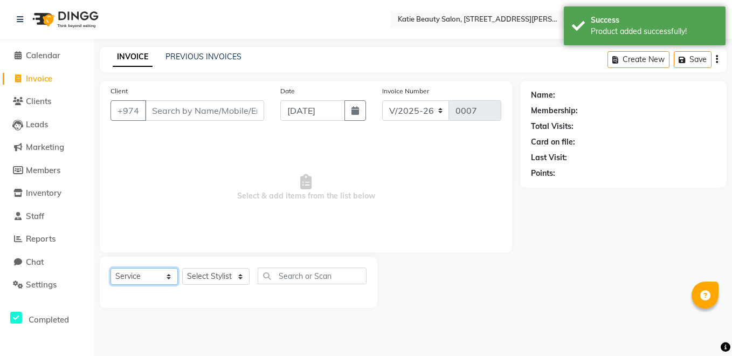
click at [134, 274] on select "Select Service Product Membership Package Voucher Prepaid Gift Card" at bounding box center [144, 276] width 67 height 17
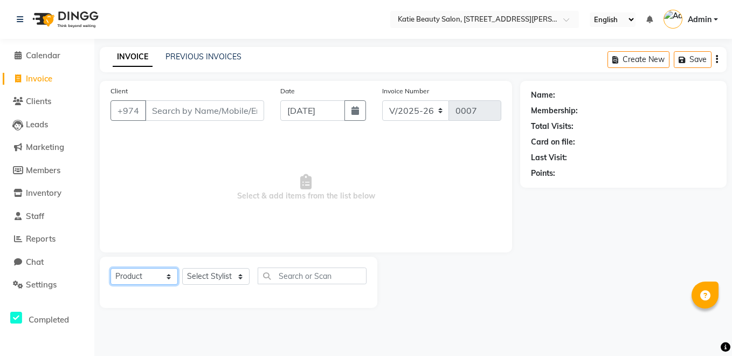
click at [111, 268] on select "Select Service Product Membership Package Voucher Prepaid Gift Card" at bounding box center [144, 276] width 67 height 17
click at [169, 274] on select "Select Service Product Membership Package Voucher Prepaid Gift Card" at bounding box center [144, 276] width 67 height 17
click at [111, 268] on select "Select Service Product Membership Package Voucher Prepaid Gift Card" at bounding box center [144, 276] width 67 height 17
click at [161, 282] on select "Select Service Product Membership Package Voucher Prepaid Gift Card" at bounding box center [144, 276] width 67 height 17
click at [111, 268] on select "Select Service Product Membership Package Voucher Prepaid Gift Card" at bounding box center [144, 276] width 67 height 17
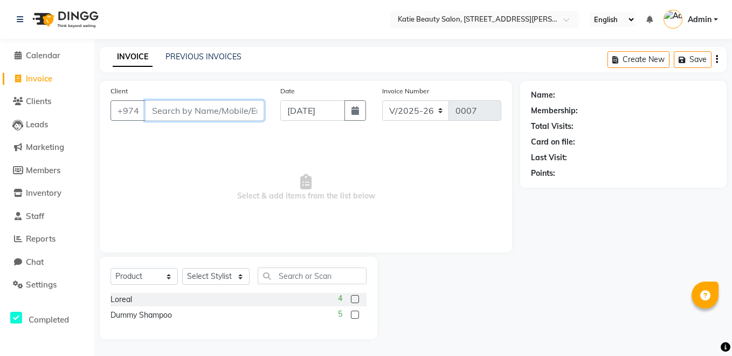
click at [172, 109] on input "Client" at bounding box center [204, 110] width 119 height 20
click at [64, 53] on link "Calendar" at bounding box center [47, 56] width 89 height 12
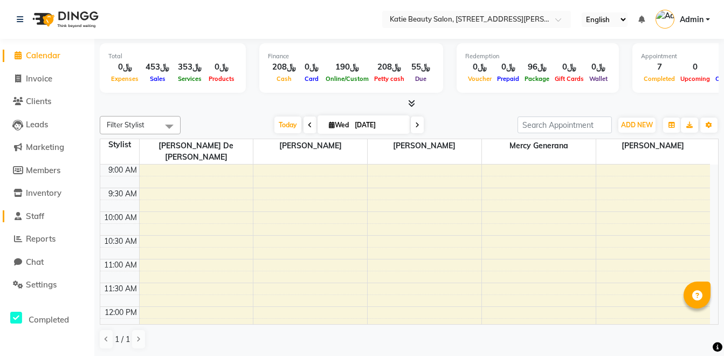
click at [22, 219] on span at bounding box center [18, 216] width 16 height 12
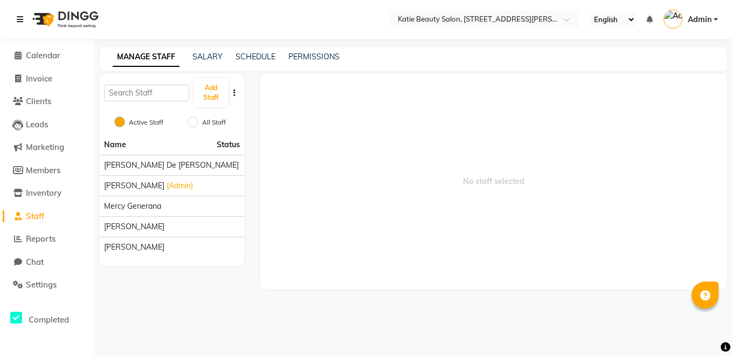
click at [18, 26] on link at bounding box center [22, 19] width 11 height 30
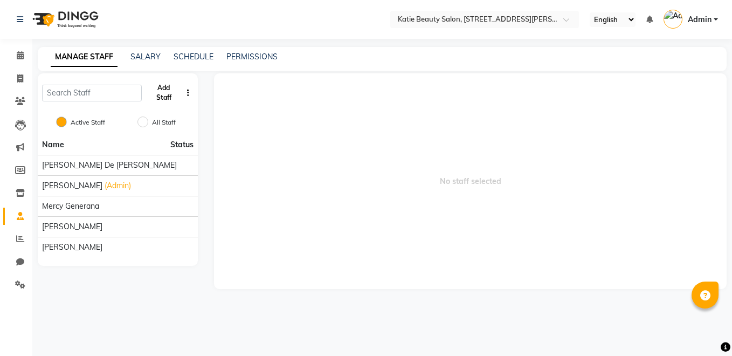
click at [161, 93] on button "Add Staff" at bounding box center [164, 93] width 36 height 28
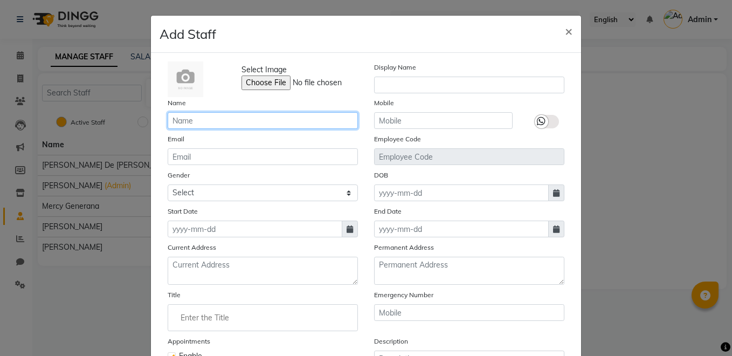
click at [213, 118] on input "text" at bounding box center [263, 120] width 190 height 17
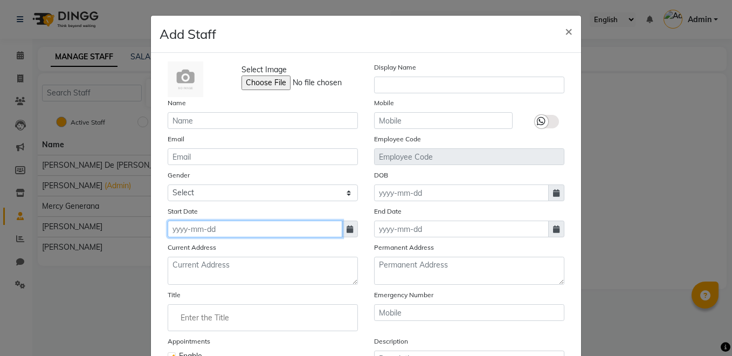
click at [174, 234] on input at bounding box center [255, 229] width 175 height 17
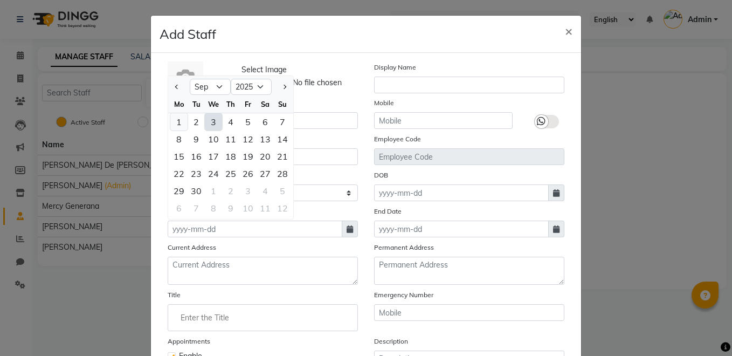
click at [181, 126] on div "1" at bounding box center [178, 121] width 17 height 17
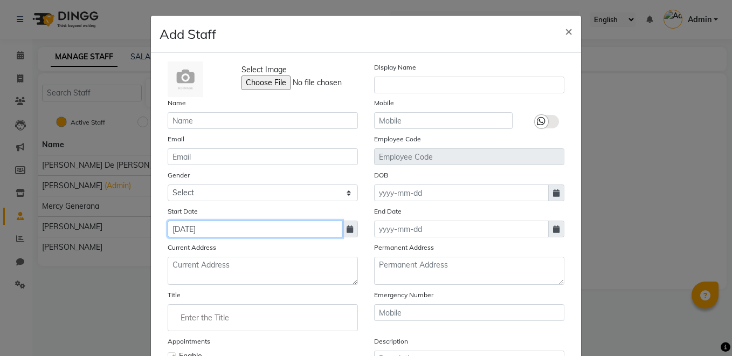
scroll to position [120, 0]
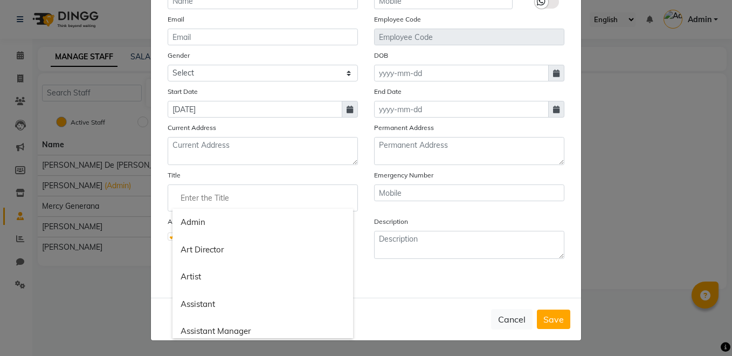
click at [236, 201] on input "Enter the Title" at bounding box center [263, 198] width 181 height 22
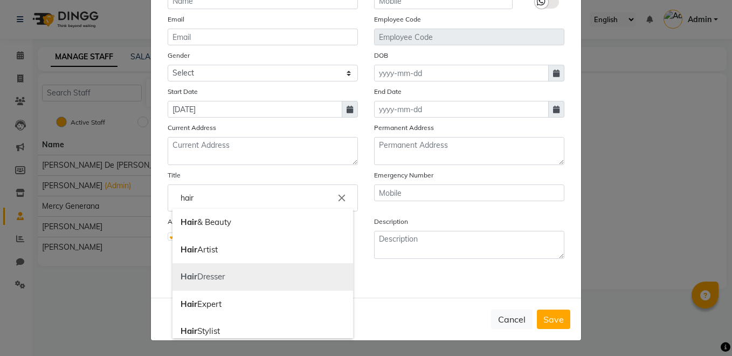
click at [226, 284] on link "Hair Dresser" at bounding box center [263, 277] width 181 height 28
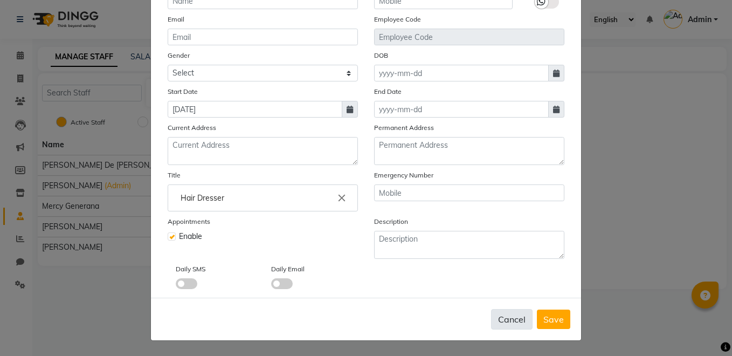
click at [527, 319] on button "Cancel" at bounding box center [512, 319] width 42 height 20
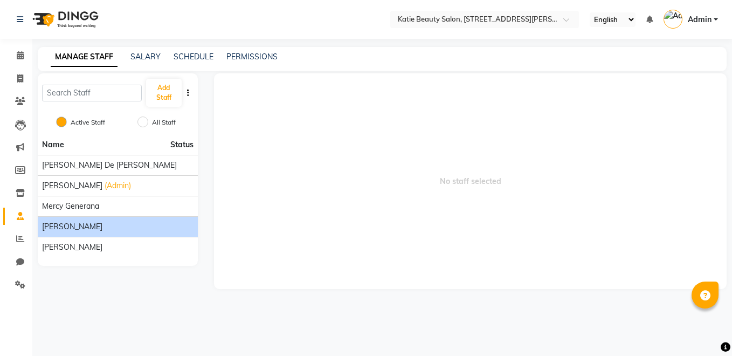
click at [158, 218] on li "Ofelia Amoyo" at bounding box center [118, 226] width 160 height 20
click at [158, 221] on div "Ofelia Amoyo" at bounding box center [118, 226] width 152 height 11
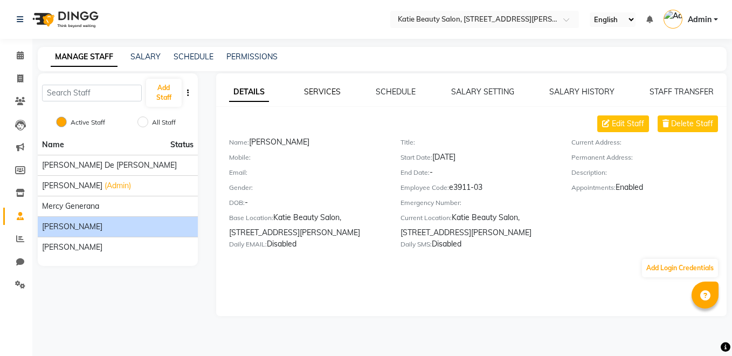
click at [325, 93] on link "SERVICES" at bounding box center [322, 92] width 37 height 10
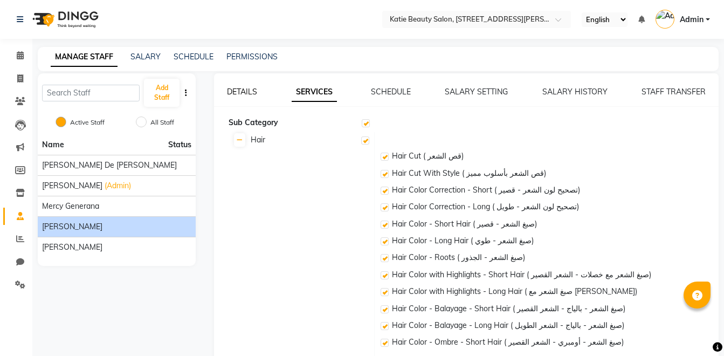
click at [248, 91] on link "DETAILS" at bounding box center [242, 92] width 30 height 10
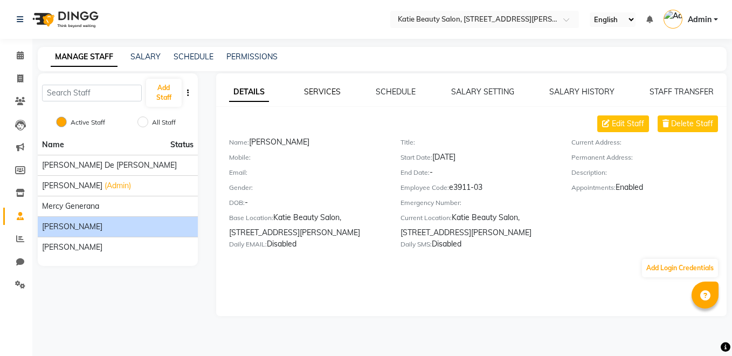
click at [333, 88] on link "SERVICES" at bounding box center [322, 92] width 37 height 10
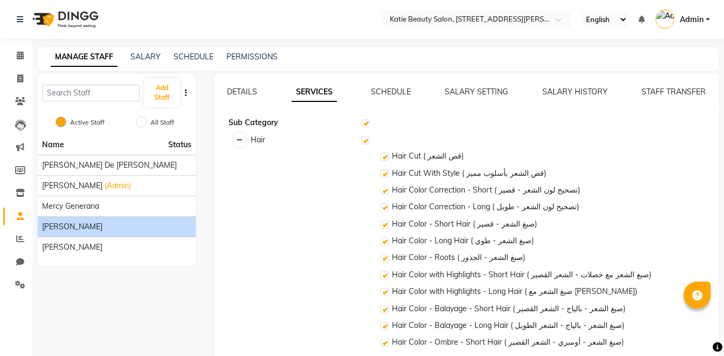
click at [241, 136] on link at bounding box center [239, 139] width 11 height 13
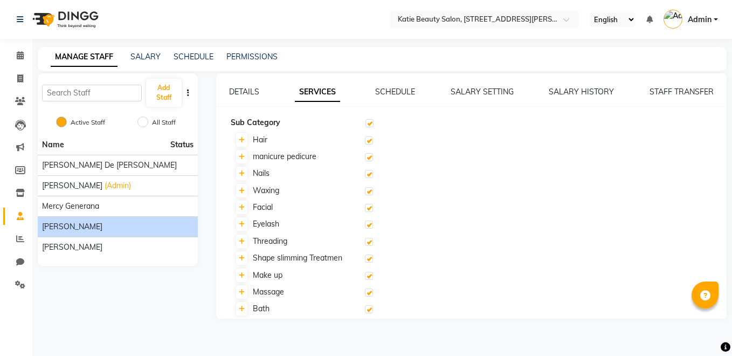
click at [369, 175] on label at bounding box center [369, 174] width 8 height 8
click at [369, 175] on input "checkbox" at bounding box center [368, 174] width 7 height 7
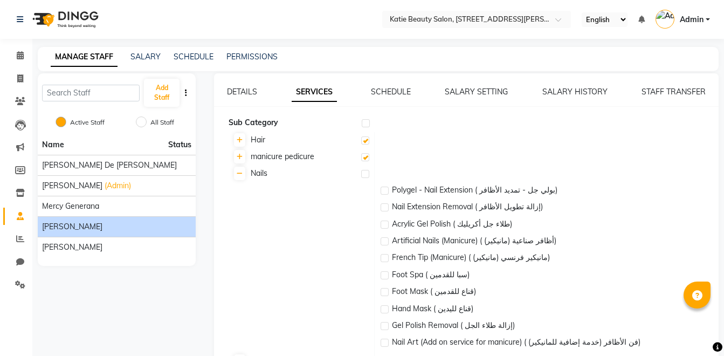
click at [369, 175] on label at bounding box center [365, 174] width 8 height 8
click at [368, 175] on input "checkbox" at bounding box center [364, 174] width 7 height 7
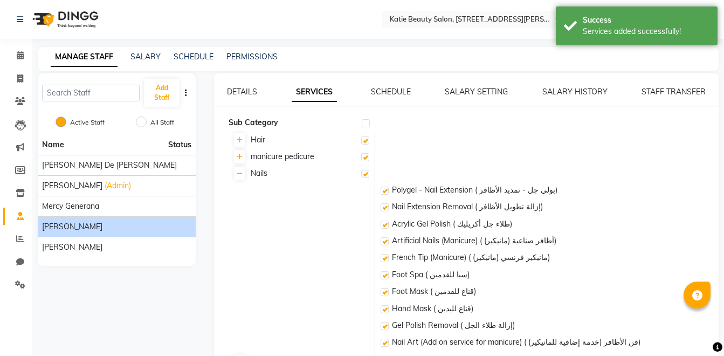
click at [362, 126] on label at bounding box center [366, 123] width 8 height 8
click at [362, 126] on input "checkbox" at bounding box center [365, 123] width 7 height 7
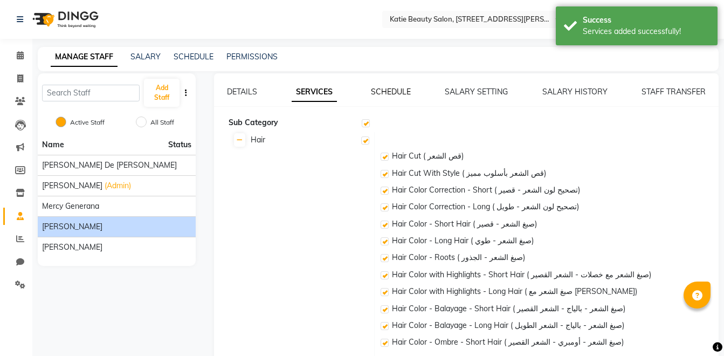
click at [393, 90] on link "SCHEDULE" at bounding box center [391, 92] width 40 height 10
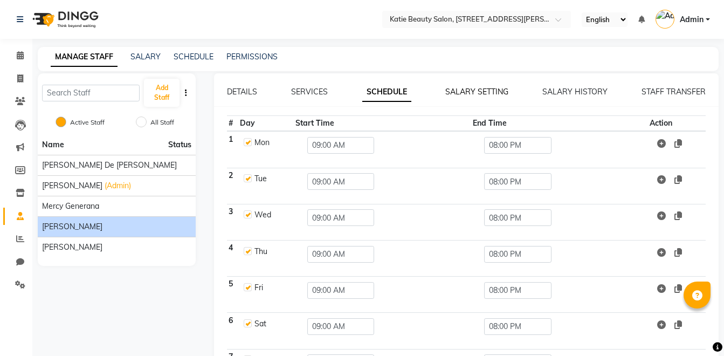
click at [485, 87] on link "SALARY SETTING" at bounding box center [477, 92] width 63 height 10
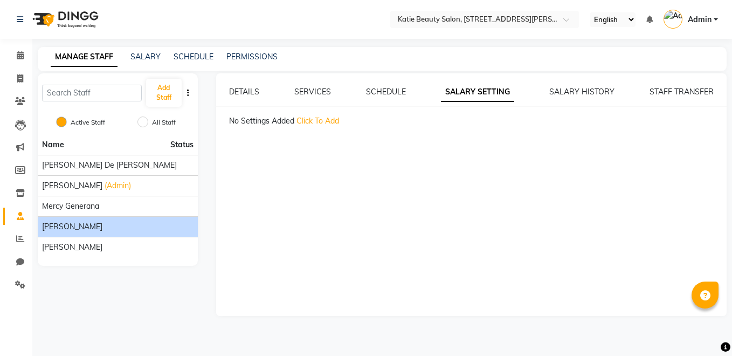
click at [335, 117] on span "Click To Add" at bounding box center [318, 121] width 43 height 10
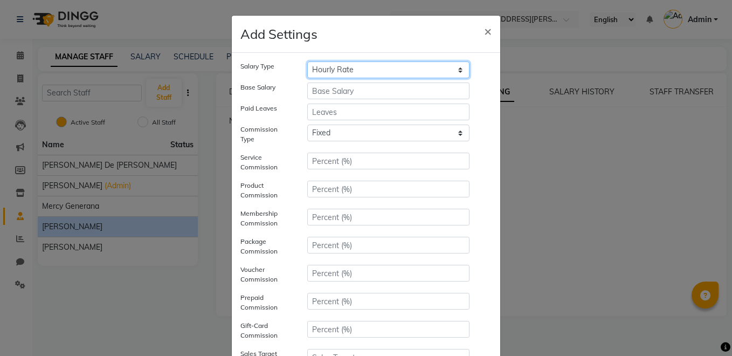
click at [351, 74] on select "Hourly Rate Bi-Weekly Twice Monthly Monthly Yearly" at bounding box center [388, 69] width 162 height 17
click at [307, 61] on select "Hourly Rate Bi-Weekly Twice Monthly Monthly Yearly" at bounding box center [388, 69] width 162 height 17
click at [343, 94] on input "number" at bounding box center [388, 91] width 162 height 17
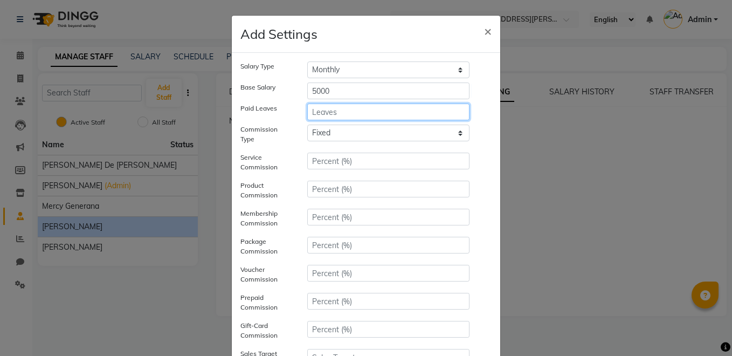
click at [344, 109] on input "number" at bounding box center [388, 112] width 162 height 17
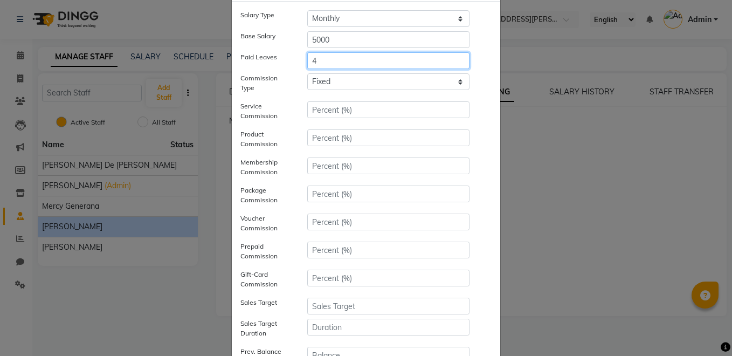
scroll to position [30, 0]
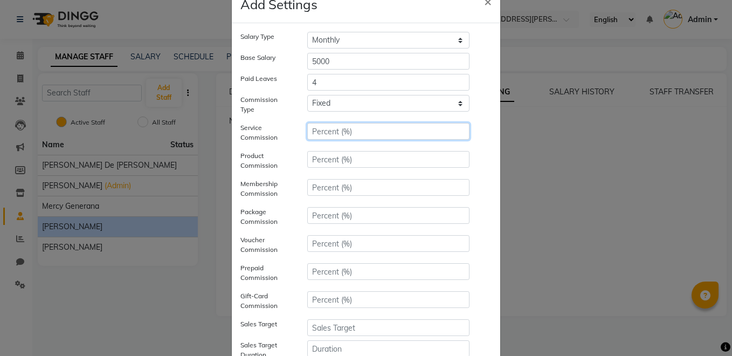
click at [337, 126] on input "number" at bounding box center [388, 131] width 162 height 17
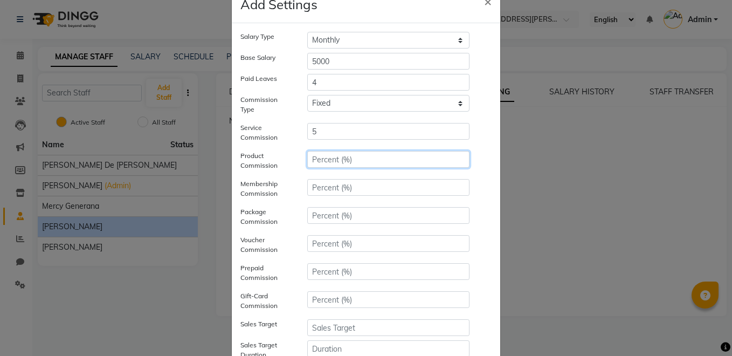
click at [345, 162] on input "number" at bounding box center [388, 159] width 162 height 17
click at [276, 166] on label "Product Commission" at bounding box center [265, 160] width 67 height 19
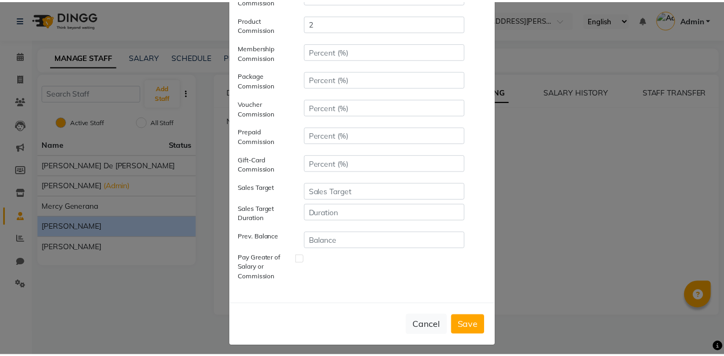
scroll to position [172, 0]
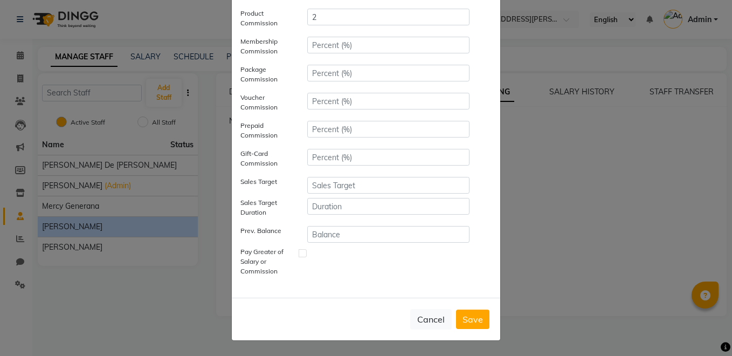
click at [470, 315] on button "Save" at bounding box center [472, 319] width 33 height 19
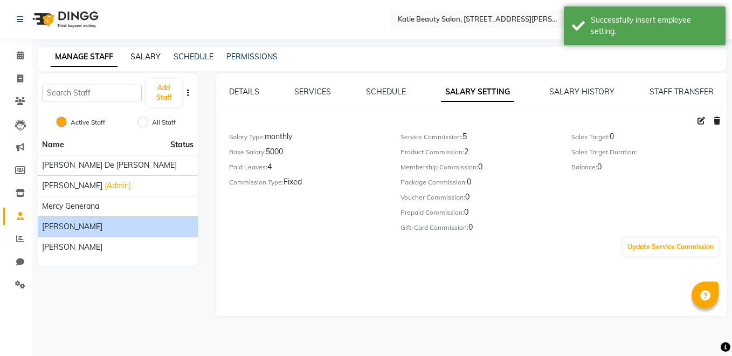
click at [150, 57] on link "SALARY" at bounding box center [146, 57] width 30 height 10
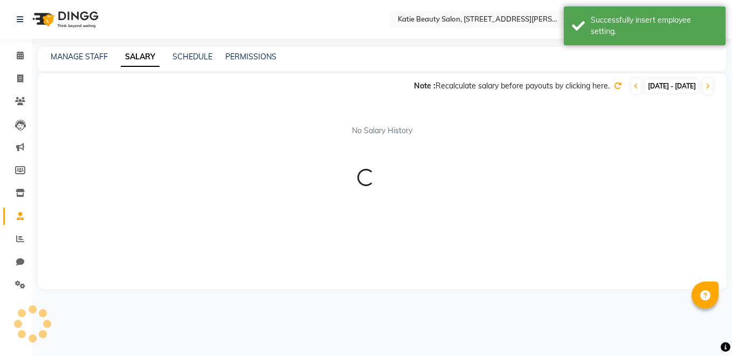
click at [584, 85] on div "Note : Recalculate salary before payouts by clicking here. 01-09-2025 - 30-09-2…" at bounding box center [376, 86] width 676 height 17
click at [614, 85] on icon at bounding box center [618, 86] width 8 height 8
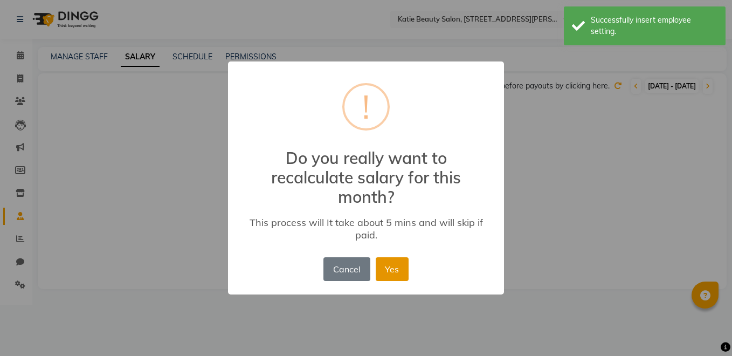
click at [384, 275] on button "Yes" at bounding box center [392, 269] width 33 height 24
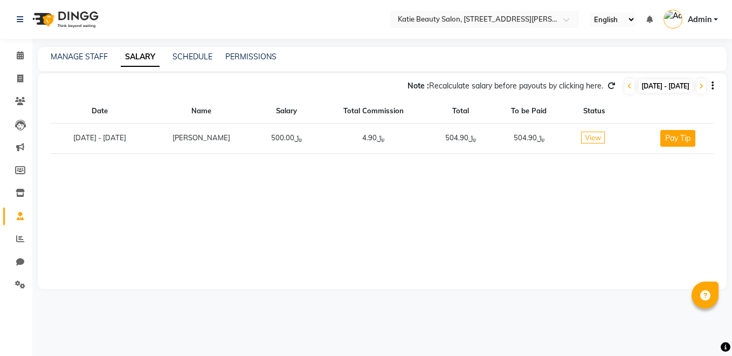
drag, startPoint x: 372, startPoint y: 146, endPoint x: 407, endPoint y: 135, distance: 36.7
click at [407, 135] on td "﷼4.90" at bounding box center [373, 138] width 109 height 30
click at [91, 58] on link "MANAGE STAFF" at bounding box center [79, 57] width 57 height 10
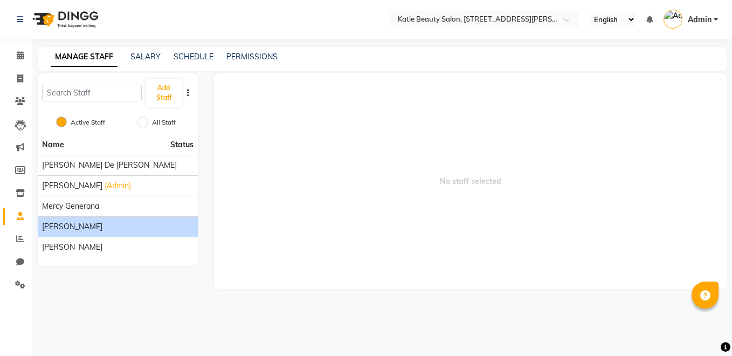
click at [108, 221] on li "Ofelia Amoyo" at bounding box center [118, 226] width 160 height 20
click at [110, 224] on div "Ofelia Amoyo" at bounding box center [118, 226] width 152 height 11
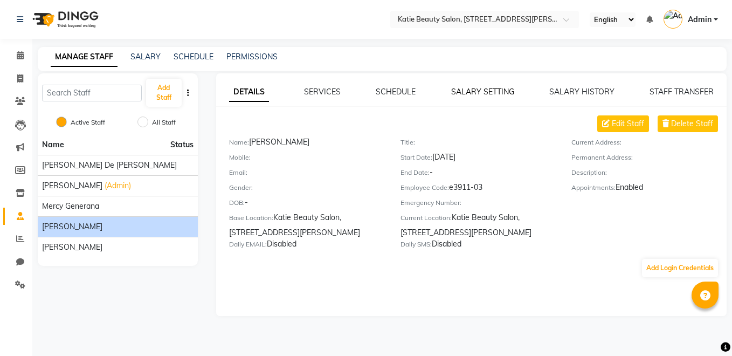
click at [492, 88] on link "SALARY SETTING" at bounding box center [482, 92] width 63 height 10
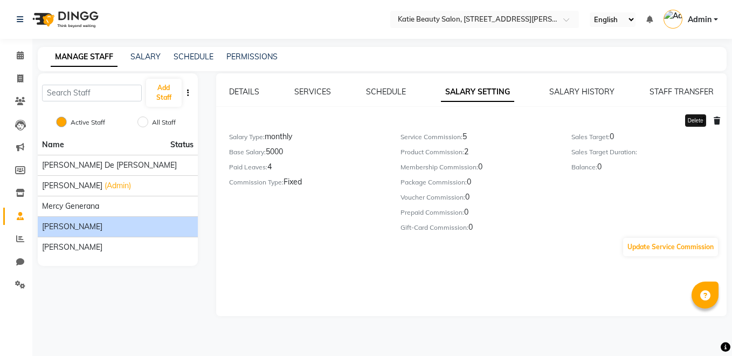
click at [716, 120] on icon at bounding box center [717, 121] width 6 height 8
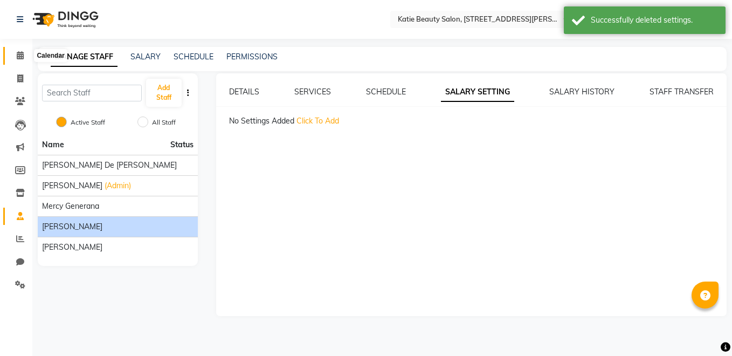
click at [18, 53] on icon at bounding box center [20, 55] width 7 height 8
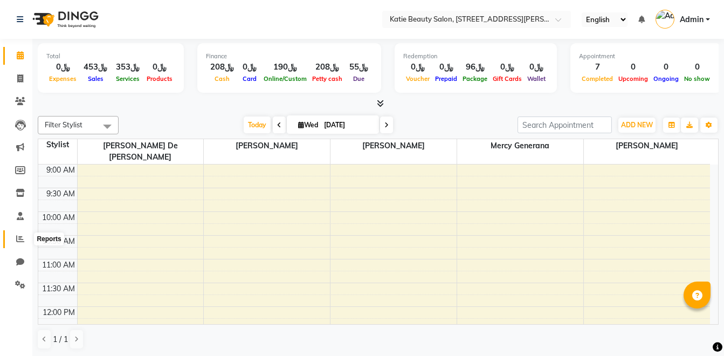
click at [16, 235] on span at bounding box center [20, 239] width 19 height 12
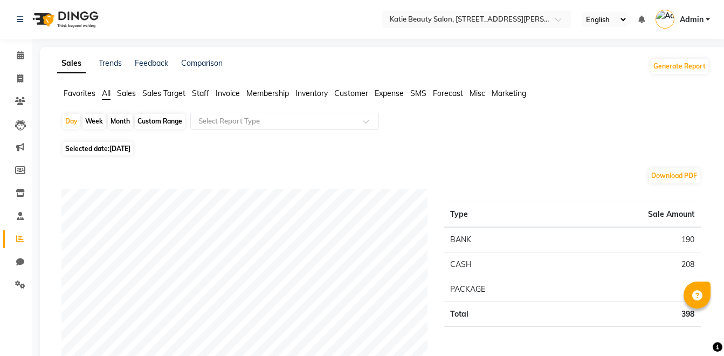
click at [129, 90] on span "Sales" at bounding box center [126, 93] width 19 height 10
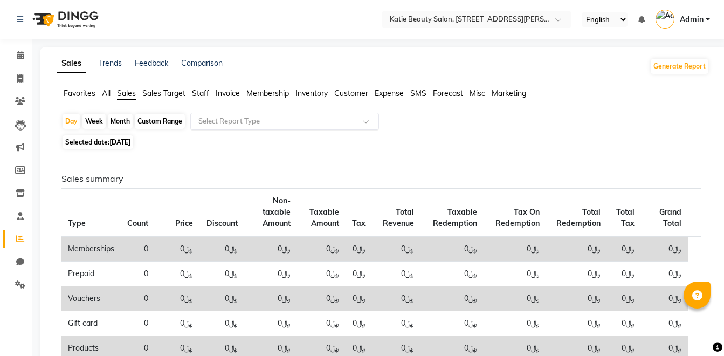
click at [259, 122] on input "text" at bounding box center [273, 121] width 155 height 11
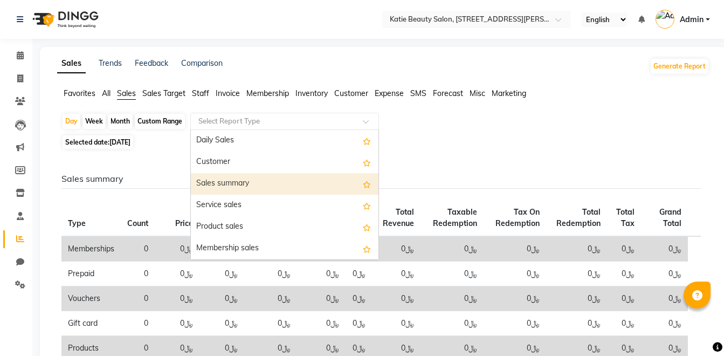
click at [265, 182] on div "Sales summary" at bounding box center [285, 184] width 188 height 22
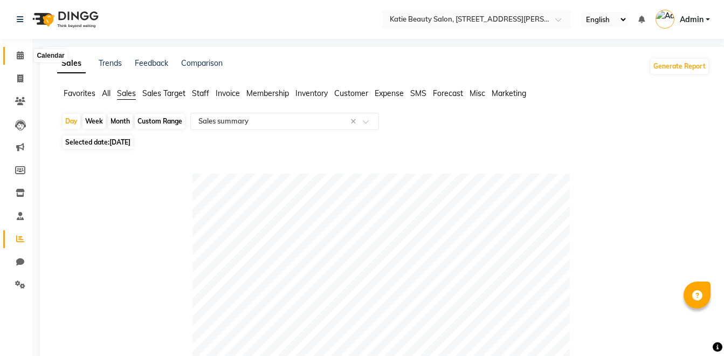
click at [21, 59] on icon at bounding box center [20, 55] width 7 height 8
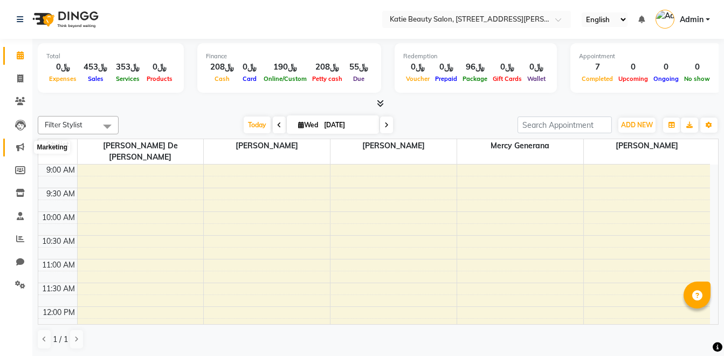
click at [16, 150] on span at bounding box center [20, 147] width 19 height 12
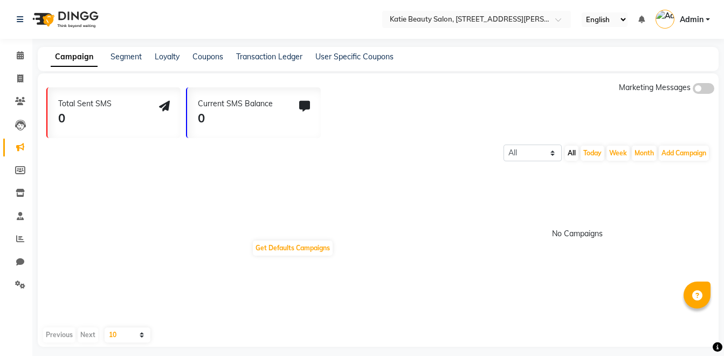
click at [701, 90] on span at bounding box center [704, 88] width 22 height 11
click at [693, 90] on input "checkbox" at bounding box center [693, 90] width 0 height 0
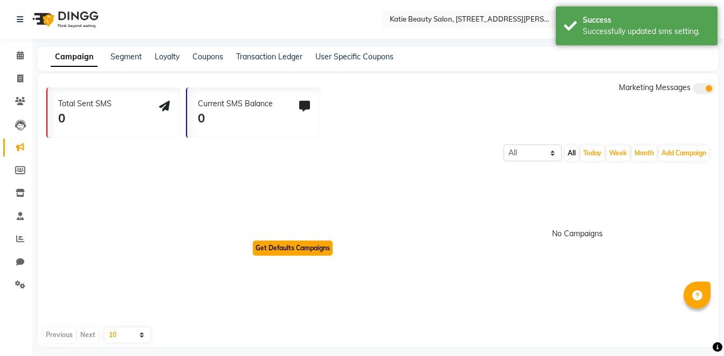
click at [322, 241] on button "Get Defaults Campaigns" at bounding box center [293, 248] width 80 height 15
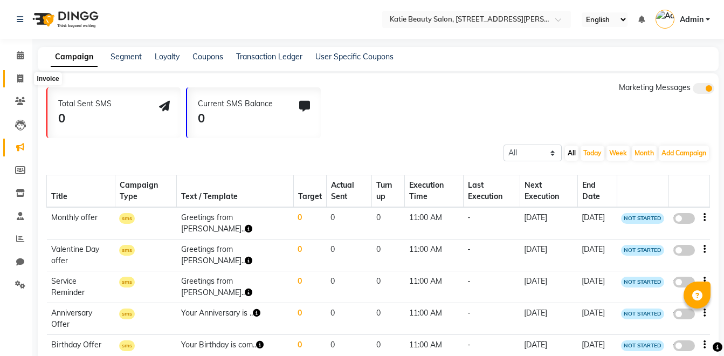
click at [17, 74] on icon at bounding box center [20, 78] width 6 height 8
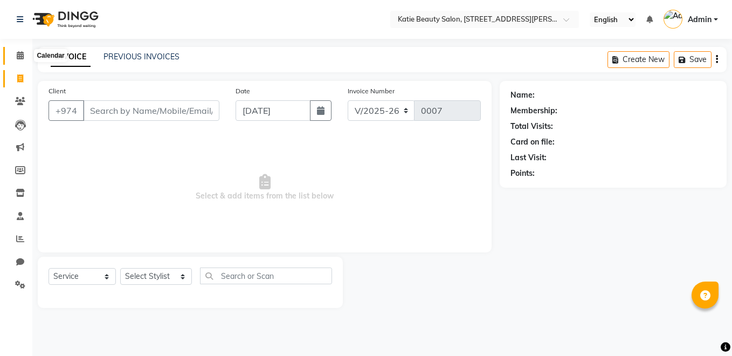
click at [15, 55] on span at bounding box center [20, 56] width 19 height 12
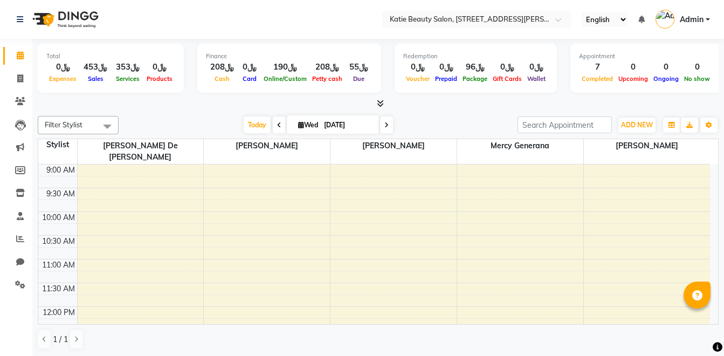
click at [211, 119] on div "Today Wed 03-09-2025" at bounding box center [318, 125] width 388 height 16
click at [14, 289] on span at bounding box center [20, 285] width 19 height 12
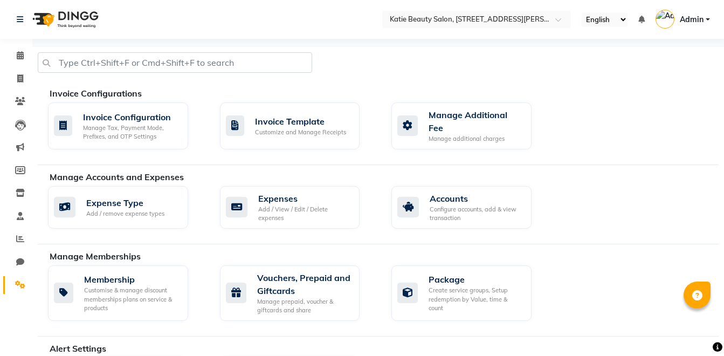
scroll to position [647, 0]
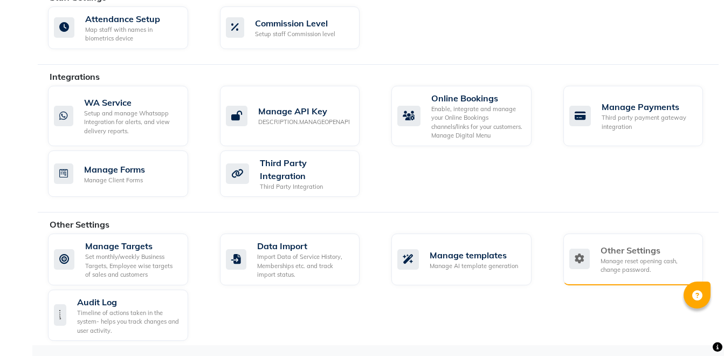
click at [643, 246] on div "Other Settings" at bounding box center [648, 250] width 94 height 13
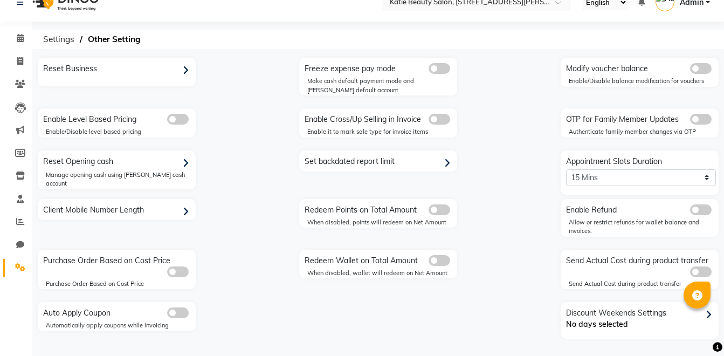
scroll to position [17, 0]
click at [81, 73] on div "Reset Business" at bounding box center [117, 68] width 155 height 17
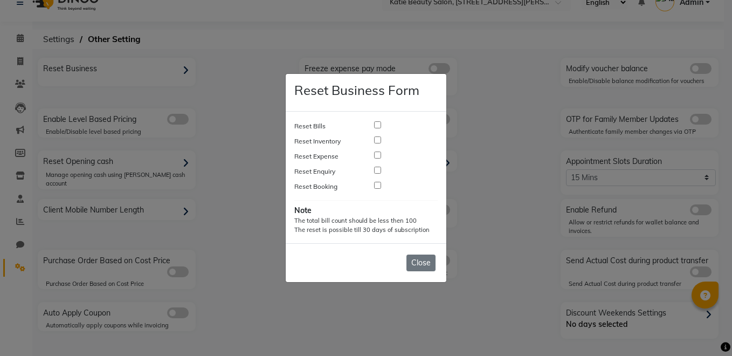
click at [379, 127] on input "checkbox" at bounding box center [377, 124] width 7 height 7
click at [376, 148] on div at bounding box center [406, 142] width 80 height 15
click at [377, 144] on div at bounding box center [406, 142] width 80 height 15
click at [378, 157] on input "checkbox" at bounding box center [377, 155] width 7 height 7
click at [379, 142] on input "checkbox" at bounding box center [377, 139] width 7 height 7
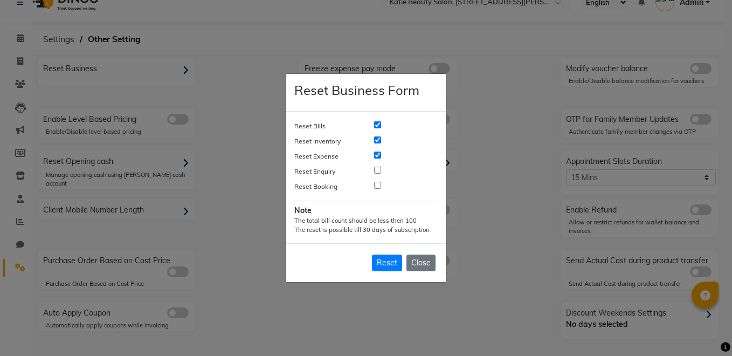
click at [379, 170] on input "checkbox" at bounding box center [377, 170] width 7 height 7
click at [378, 186] on input "checkbox" at bounding box center [377, 185] width 7 height 7
click at [392, 255] on button "Reset" at bounding box center [387, 263] width 30 height 17
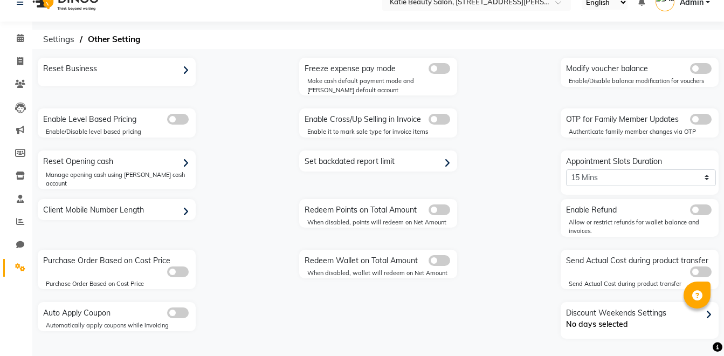
scroll to position [0, 0]
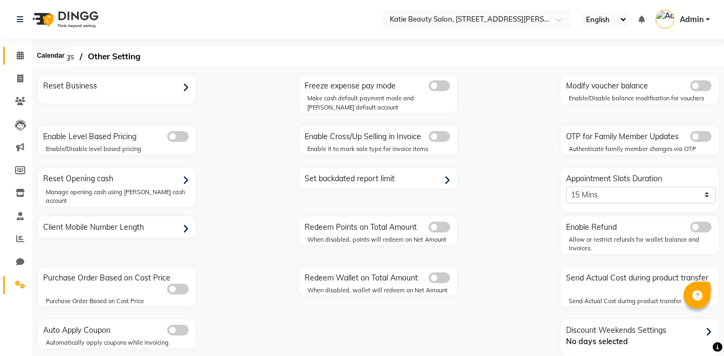
click at [24, 56] on icon at bounding box center [20, 55] width 7 height 8
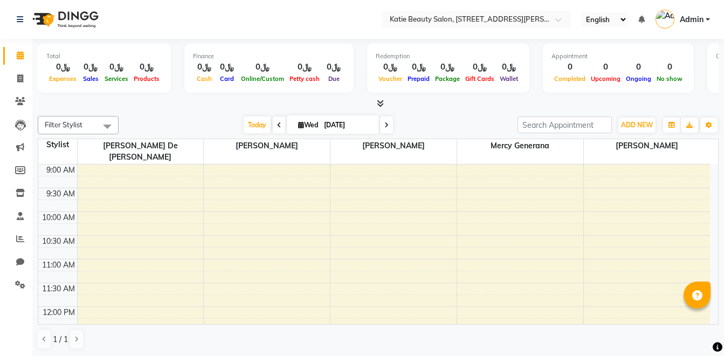
click at [697, 17] on span "Admin" at bounding box center [692, 19] width 24 height 11
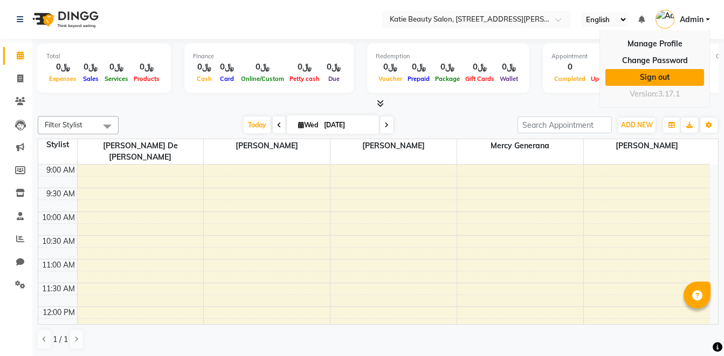
click at [651, 77] on link "Sign out" at bounding box center [655, 77] width 99 height 17
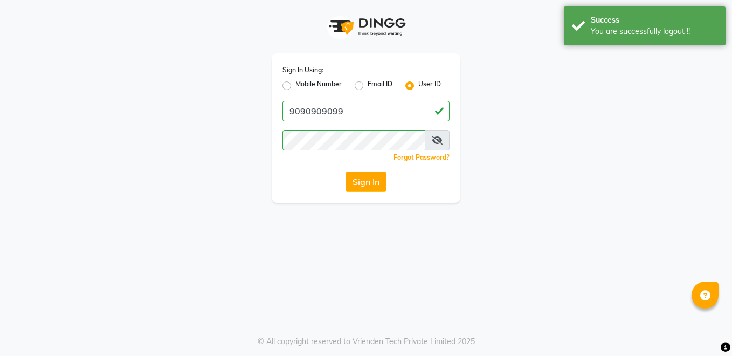
click at [324, 87] on label "Mobile Number" at bounding box center [319, 85] width 46 height 13
click at [303, 86] on input "Mobile Number" at bounding box center [299, 82] width 7 height 7
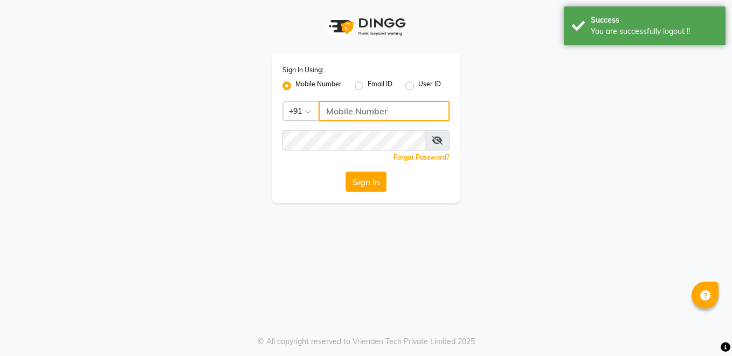
click at [347, 108] on input "Username" at bounding box center [384, 111] width 131 height 20
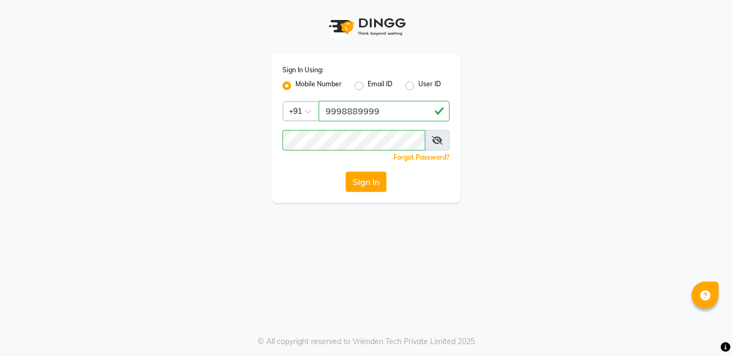
click at [298, 181] on div "Sign In" at bounding box center [366, 182] width 167 height 20
click at [350, 184] on button "Sign In" at bounding box center [366, 182] width 41 height 20
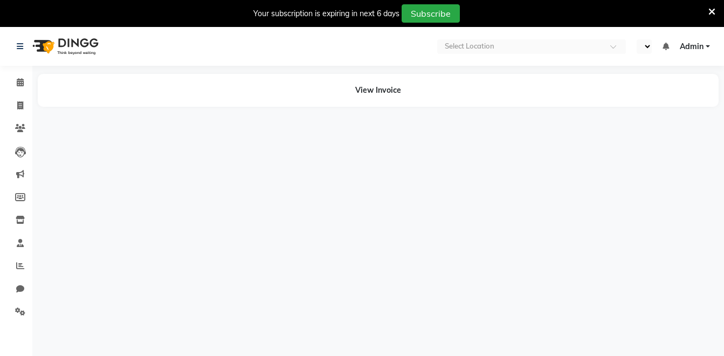
select select "en"
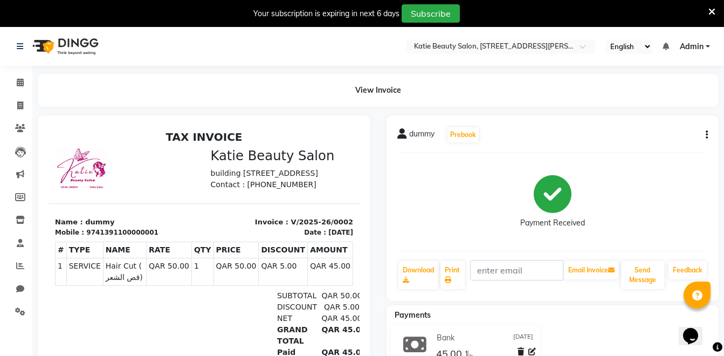
click at [706, 136] on button "button" at bounding box center [705, 134] width 6 height 11
click at [564, 196] on icon at bounding box center [553, 194] width 38 height 38
